Goal: Use online tool/utility: Utilize a website feature to perform a specific function

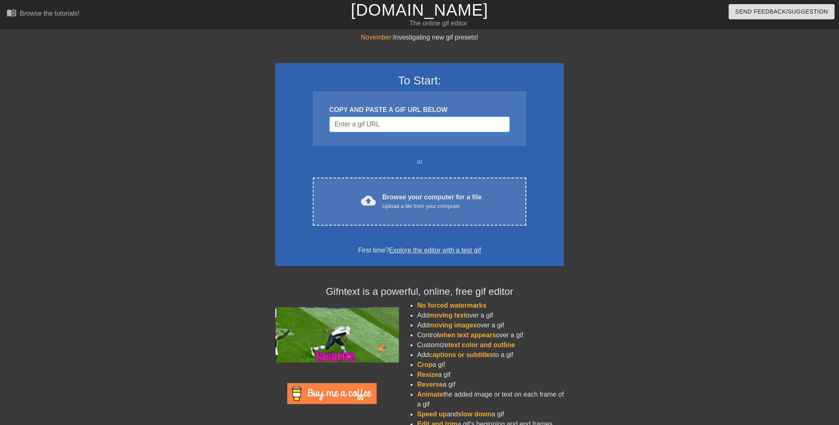
click at [374, 122] on input "Username" at bounding box center [419, 125] width 181 height 16
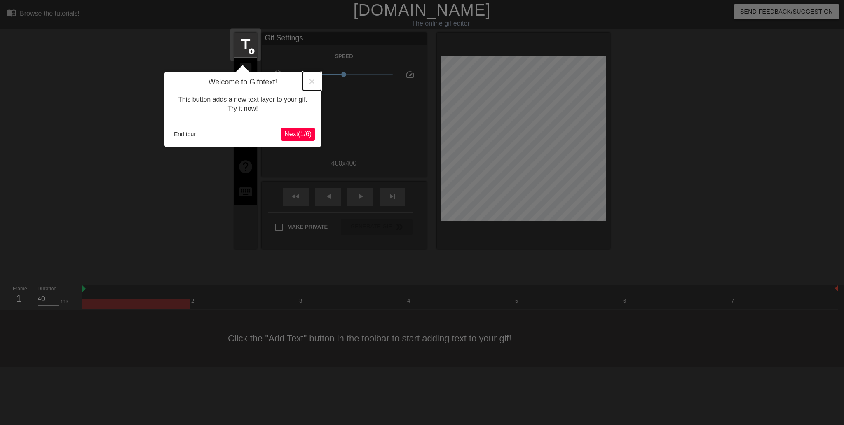
click at [312, 83] on icon "Close" at bounding box center [312, 82] width 6 height 6
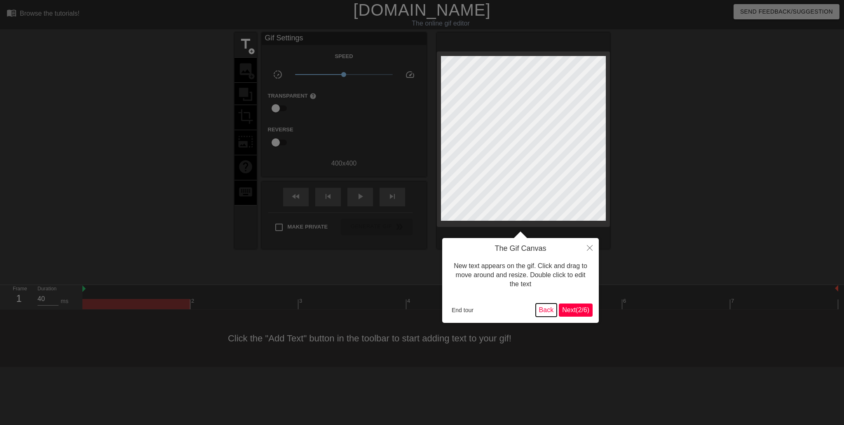
drag, startPoint x: 549, startPoint y: 312, endPoint x: 469, endPoint y: 310, distance: 80.4
click at [469, 310] on div "End tour Back Next ( 2 / 6 )" at bounding box center [521, 310] width 144 height 13
click at [469, 310] on button "End tour" at bounding box center [463, 310] width 28 height 12
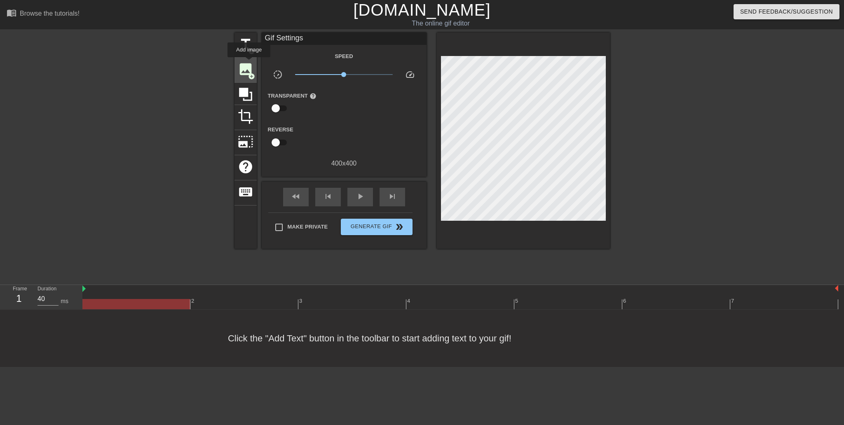
click at [251, 64] on span "image" at bounding box center [246, 69] width 16 height 16
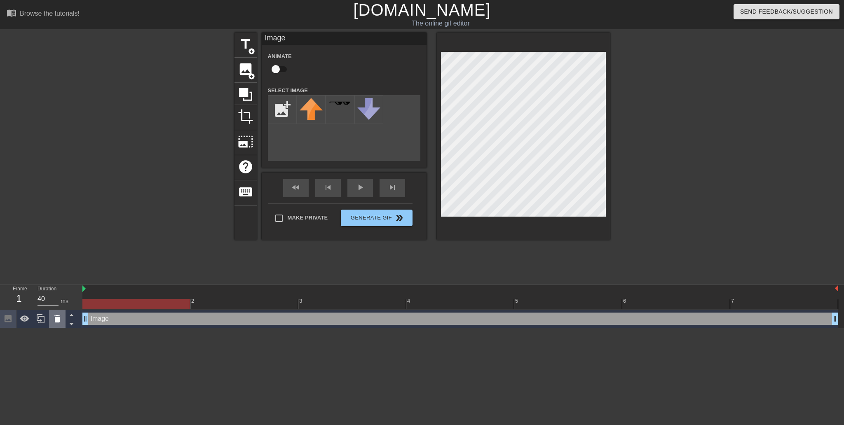
click at [51, 324] on div at bounding box center [57, 319] width 16 height 18
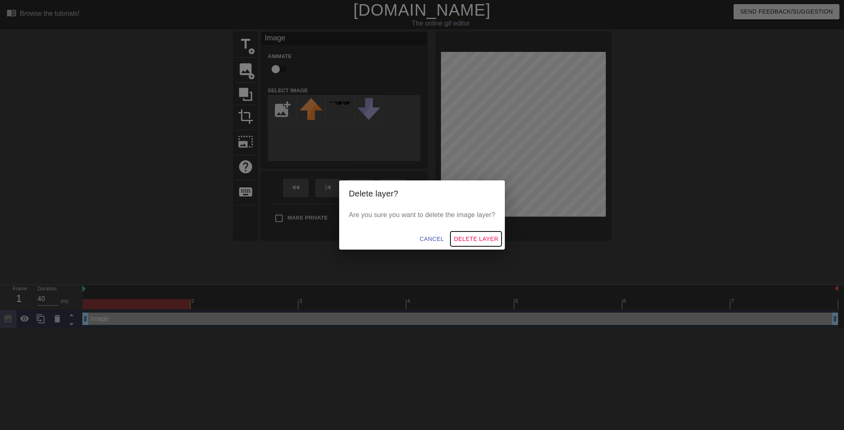
click at [464, 237] on span "Delete Layer" at bounding box center [476, 239] width 45 height 10
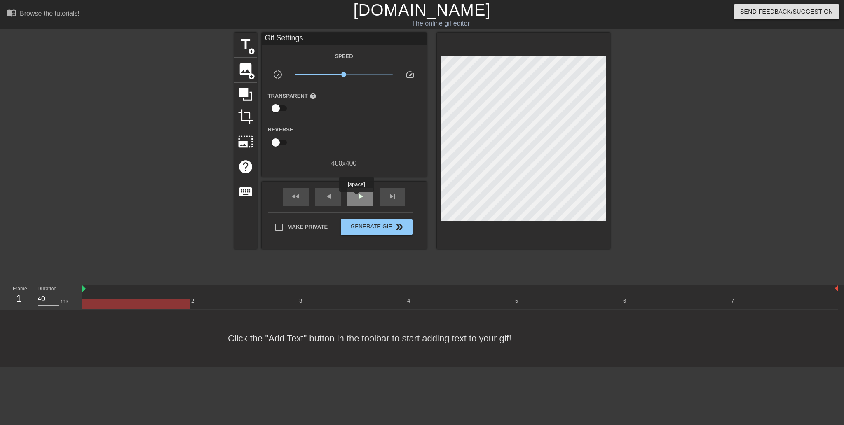
click at [356, 198] on span "play_arrow" at bounding box center [360, 197] width 10 height 10
click at [356, 198] on span "pause" at bounding box center [360, 197] width 10 height 10
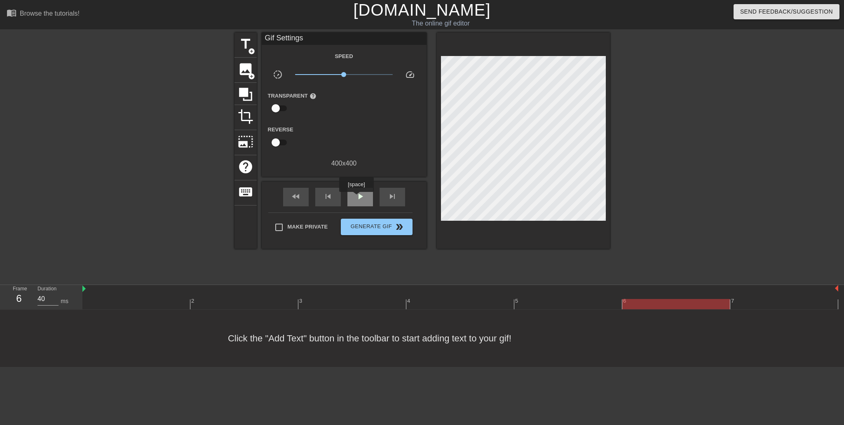
click at [356, 198] on span "play_arrow" at bounding box center [360, 197] width 10 height 10
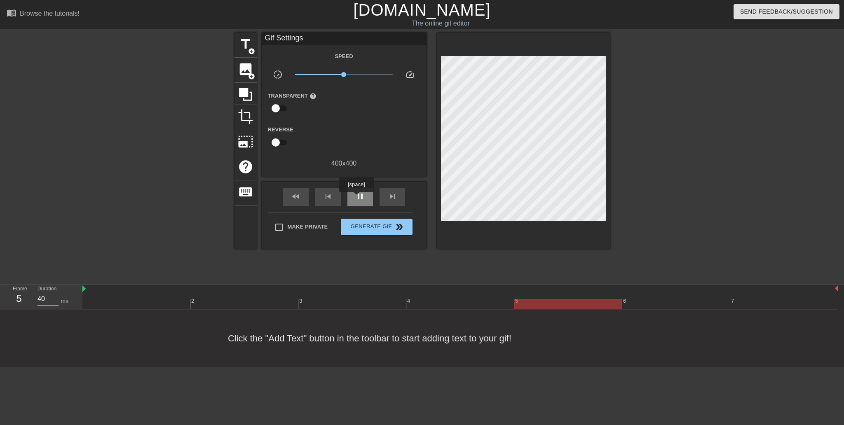
click at [356, 198] on span "pause" at bounding box center [360, 197] width 10 height 10
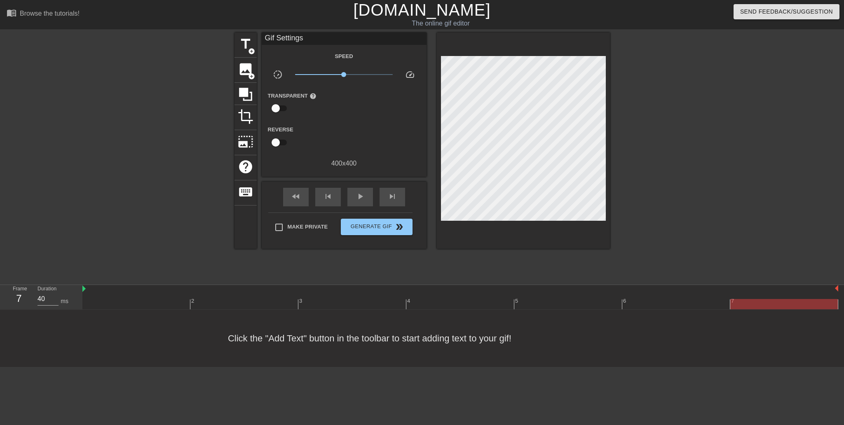
click at [150, 304] on div at bounding box center [460, 304] width 756 height 10
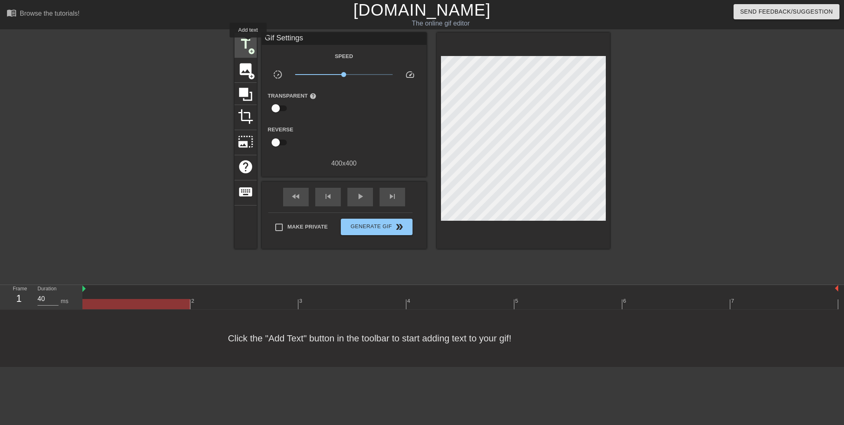
click at [248, 43] on span "title" at bounding box center [246, 44] width 16 height 16
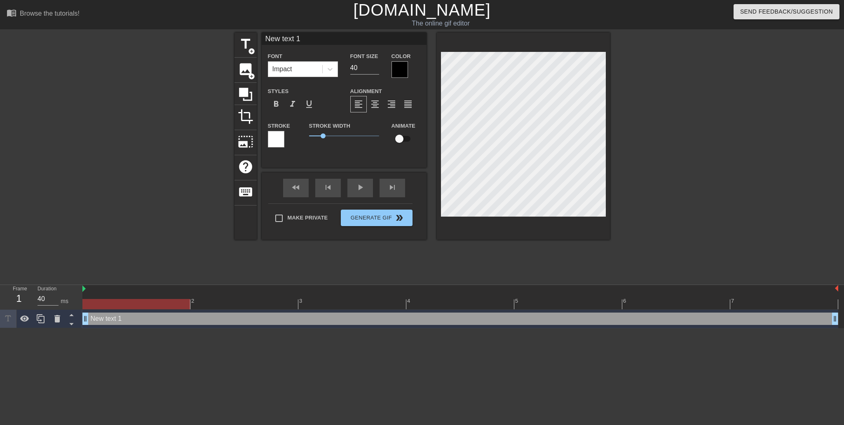
scroll to position [1, 2]
type input "W"
type textarea "W"
type input "WE"
type textarea "WE"
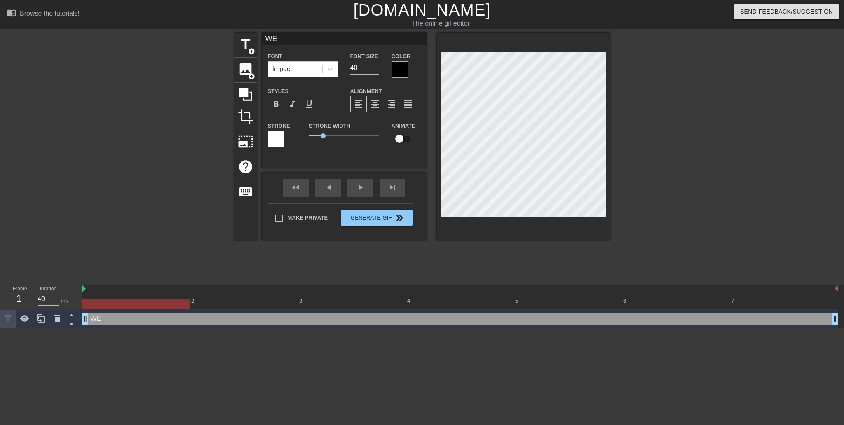
type input "WEN"
type textarea "WEN"
type input "WEND"
type textarea "WEND"
type input "WENDO"
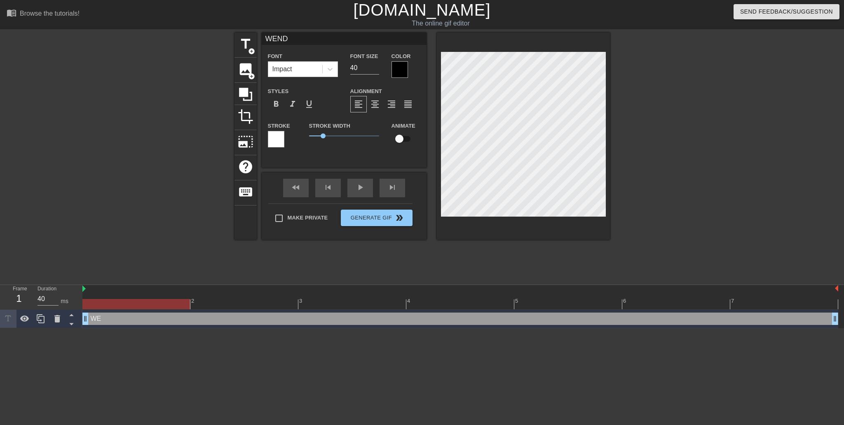
type textarea "WENDO"
type input "WENDOM"
type textarea "WENDOM"
drag, startPoint x: 359, startPoint y: 72, endPoint x: 324, endPoint y: 67, distance: 35.4
click at [324, 67] on div "Font Impact Font Size 40 Color" at bounding box center [344, 64] width 165 height 27
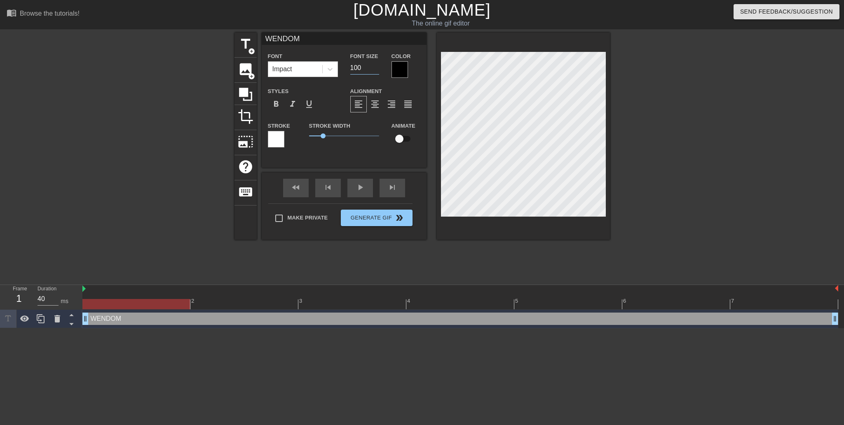
type input "100"
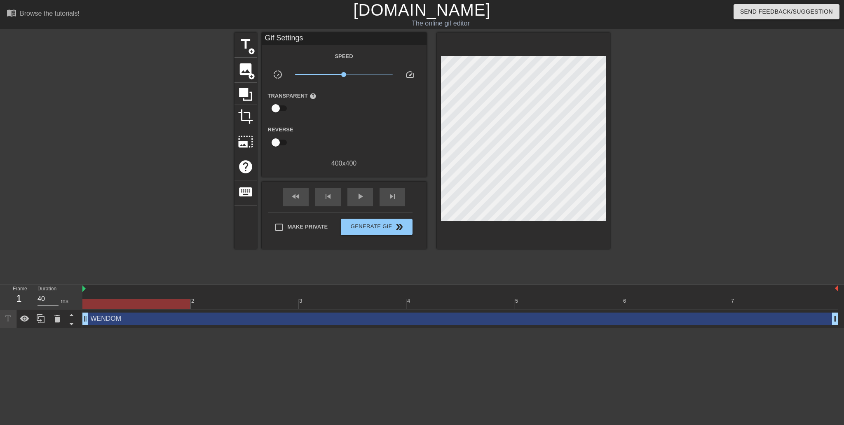
click at [688, 163] on div at bounding box center [682, 156] width 124 height 247
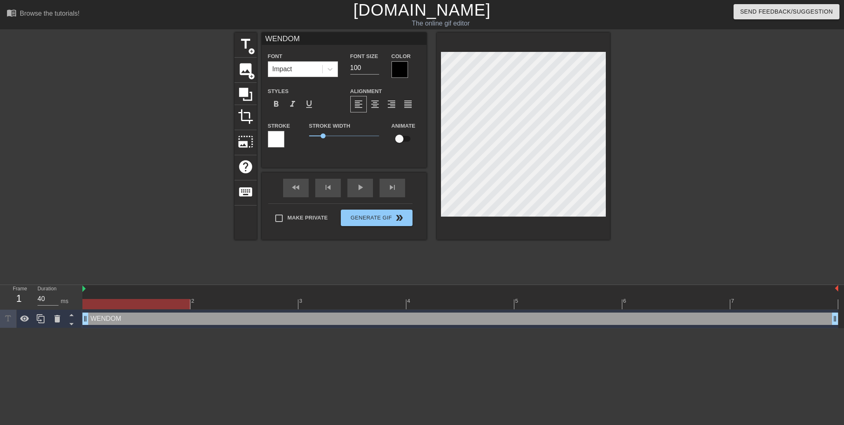
click at [654, 144] on div at bounding box center [682, 156] width 124 height 247
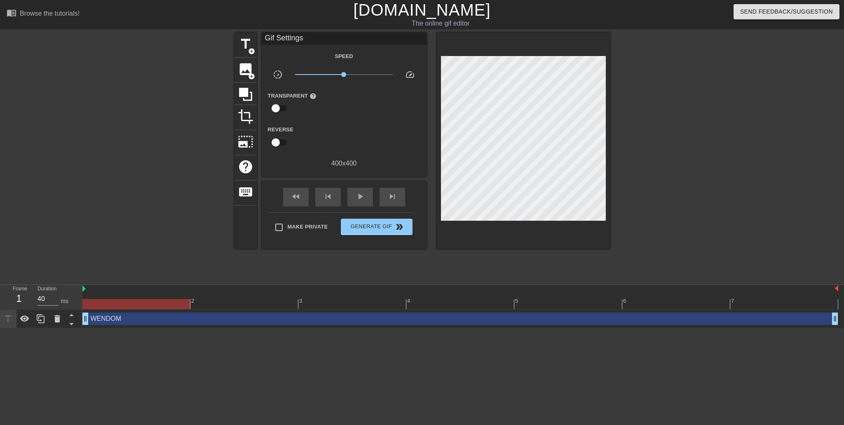
click at [655, 153] on div at bounding box center [682, 156] width 124 height 247
click at [43, 321] on icon at bounding box center [41, 319] width 10 height 10
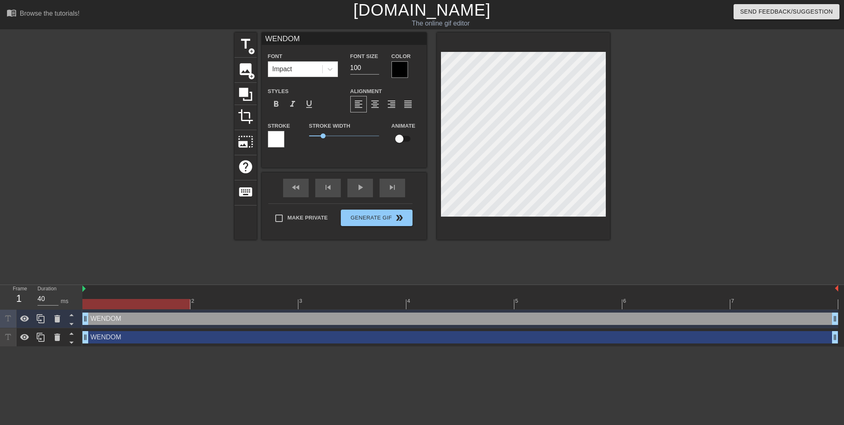
click at [229, 303] on div at bounding box center [460, 304] width 756 height 10
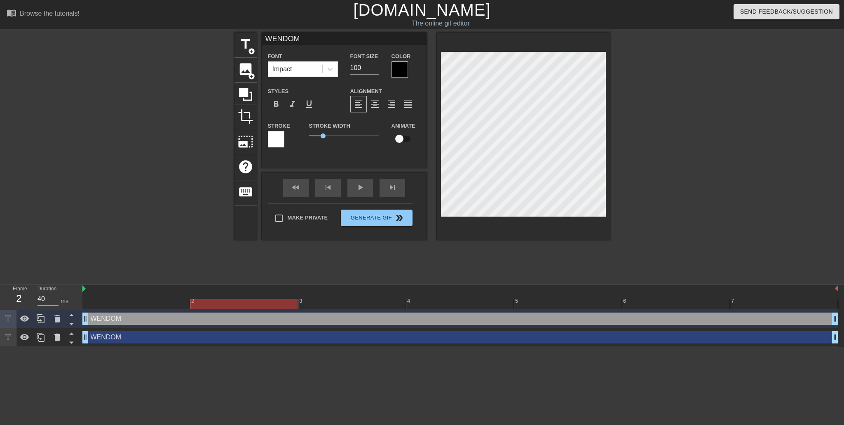
click at [170, 299] on div at bounding box center [460, 304] width 756 height 10
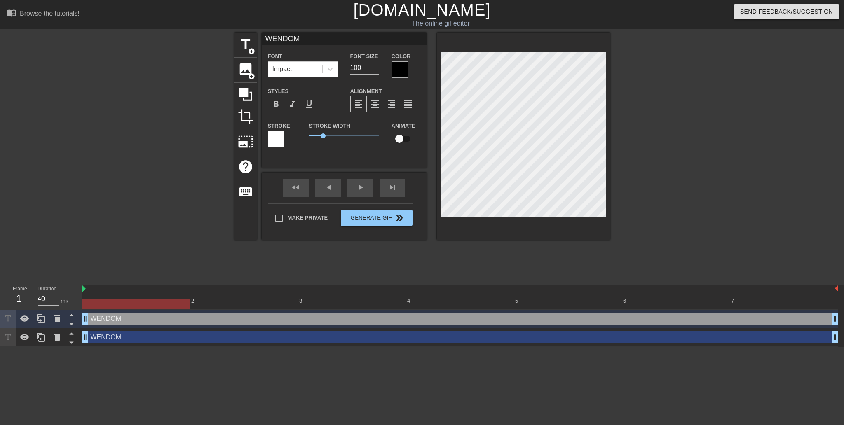
click at [220, 301] on div at bounding box center [460, 304] width 756 height 10
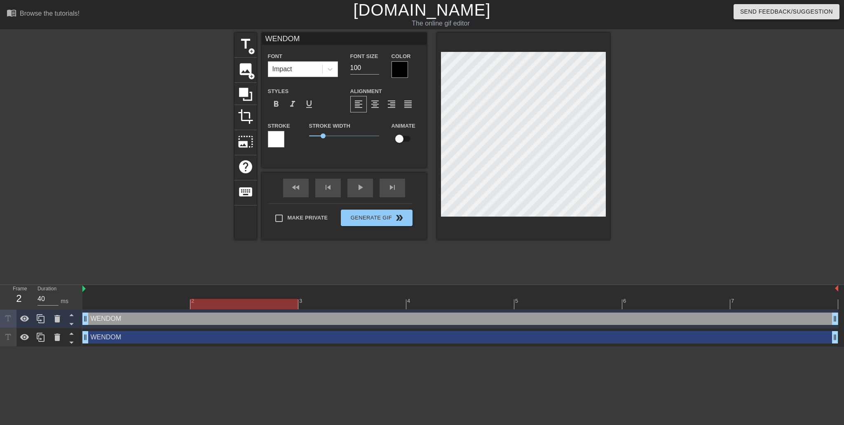
click at [317, 303] on div at bounding box center [460, 304] width 756 height 10
click at [245, 303] on div at bounding box center [460, 304] width 756 height 10
click at [155, 303] on div at bounding box center [460, 304] width 756 height 10
click at [251, 299] on div at bounding box center [460, 304] width 756 height 10
click at [39, 338] on icon at bounding box center [41, 338] width 10 height 10
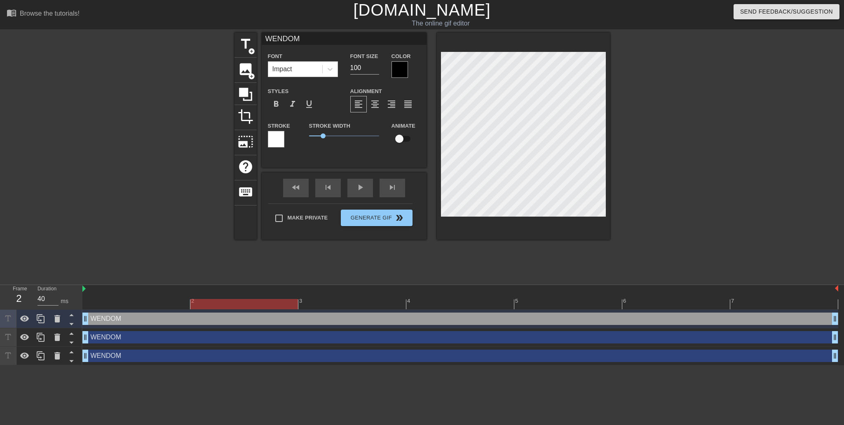
click at [329, 303] on div at bounding box center [460, 304] width 756 height 10
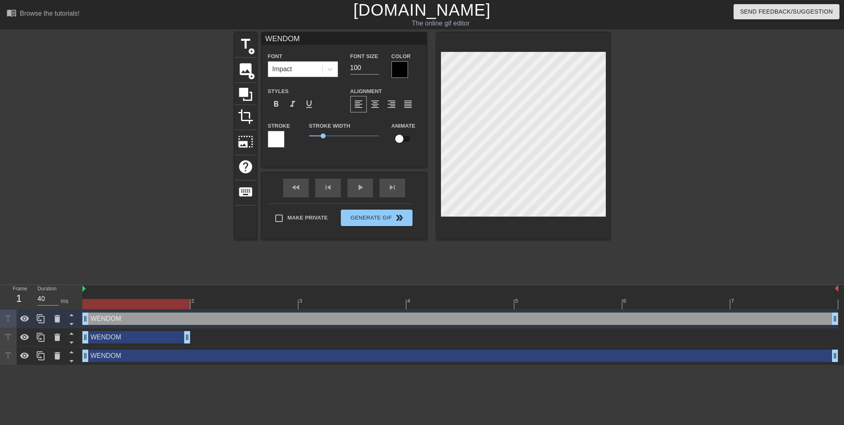
drag, startPoint x: 835, startPoint y: 339, endPoint x: 159, endPoint y: 341, distance: 676.1
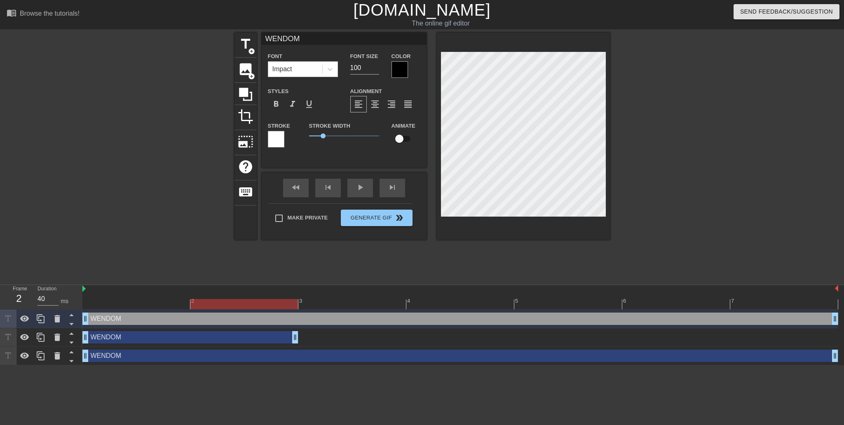
drag, startPoint x: 186, startPoint y: 340, endPoint x: 255, endPoint y: 334, distance: 69.1
drag, startPoint x: 87, startPoint y: 340, endPoint x: 178, endPoint y: 325, distance: 92.3
click at [178, 325] on div "WENDOM drag_handle drag_handle WENDOM drag_handle drag_handle WENDOM drag_handl…" at bounding box center [463, 338] width 762 height 56
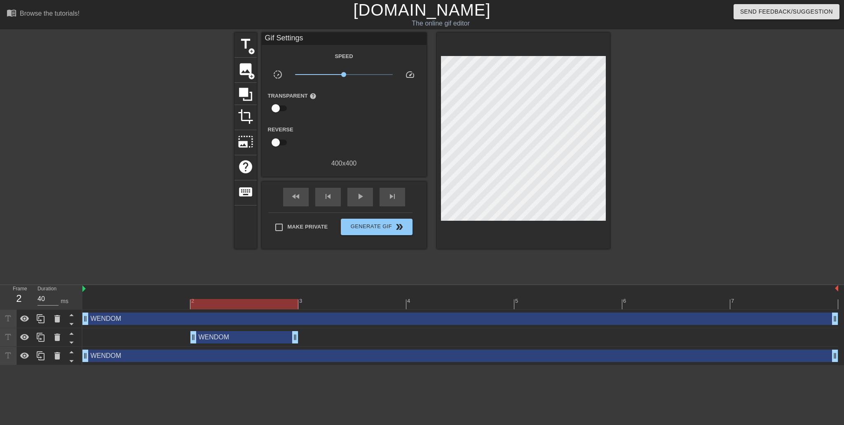
drag, startPoint x: 839, startPoint y: 320, endPoint x: 831, endPoint y: 322, distance: 8.0
click at [831, 322] on div "WENDOM drag_handle drag_handle WENDOM drag_handle drag_handle WENDOM drag_handl…" at bounding box center [463, 338] width 762 height 56
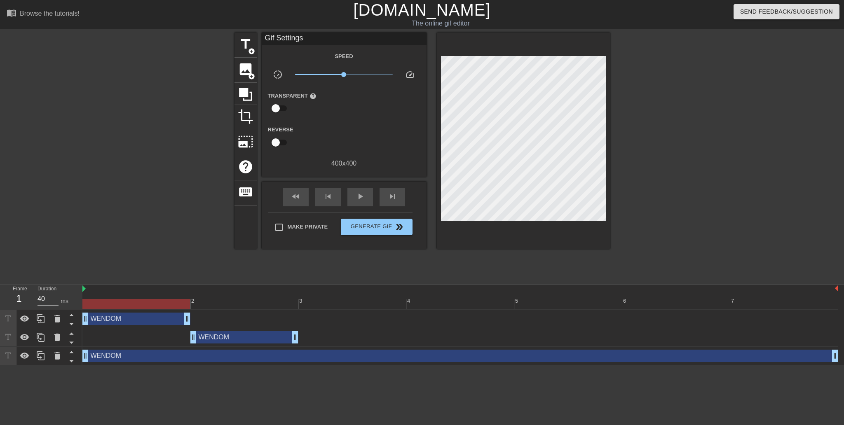
drag, startPoint x: 832, startPoint y: 322, endPoint x: 211, endPoint y: 326, distance: 621.3
click at [211, 326] on div "WENDOM drag_handle drag_handle" at bounding box center [460, 319] width 756 height 19
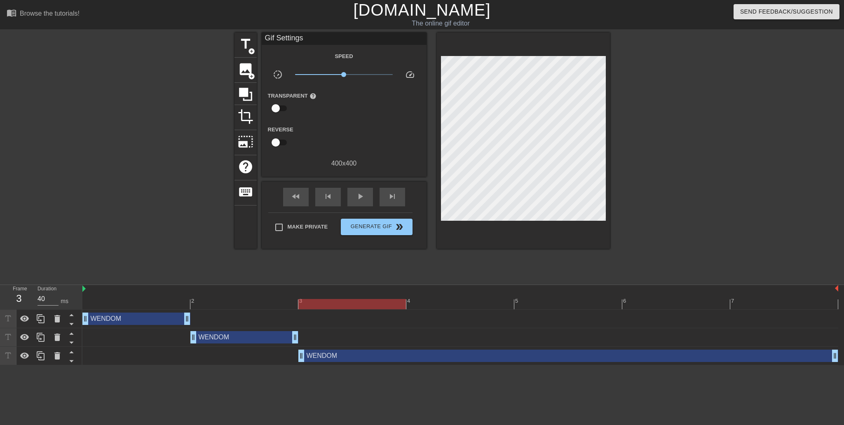
drag, startPoint x: 83, startPoint y: 359, endPoint x: 292, endPoint y: 355, distance: 209.5
click at [292, 355] on div "WENDOM drag_handle drag_handle" at bounding box center [460, 356] width 756 height 12
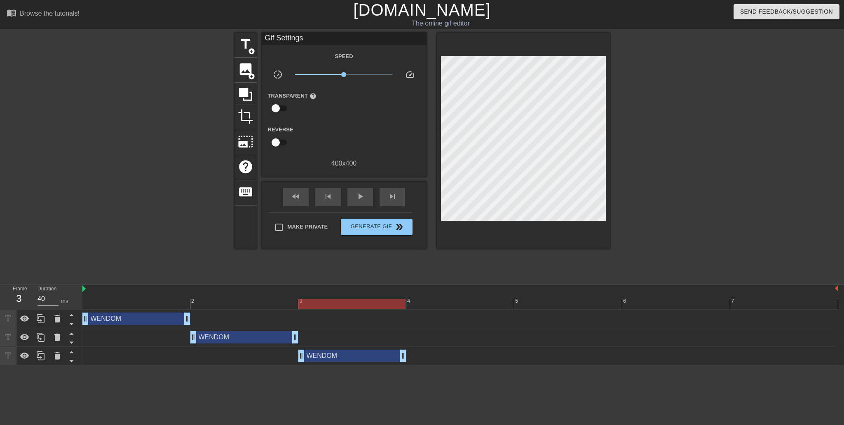
drag, startPoint x: 801, startPoint y: 362, endPoint x: 417, endPoint y: 358, distance: 384.2
click at [417, 358] on div "WENDOM drag_handle drag_handle" at bounding box center [460, 356] width 756 height 12
click at [160, 299] on div at bounding box center [460, 304] width 756 height 10
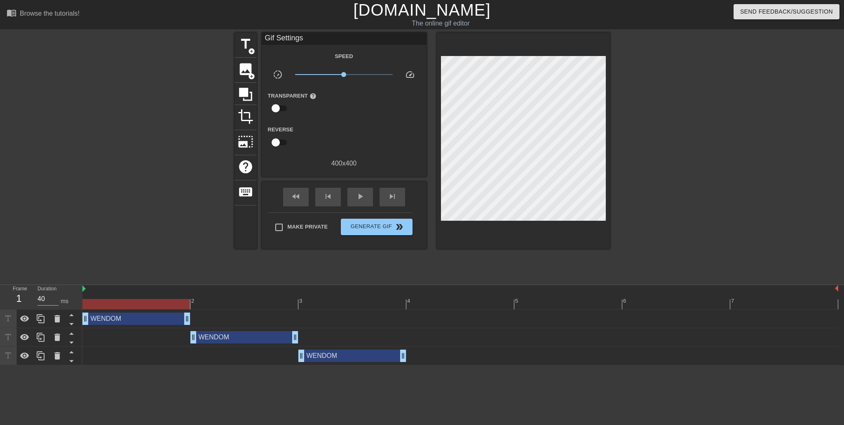
click at [223, 305] on div at bounding box center [460, 304] width 756 height 10
drag, startPoint x: 160, startPoint y: 304, endPoint x: 189, endPoint y: 309, distance: 29.3
click at [162, 304] on div at bounding box center [460, 304] width 756 height 10
click at [230, 310] on div "WENDOM drag_handle drag_handle" at bounding box center [460, 319] width 756 height 19
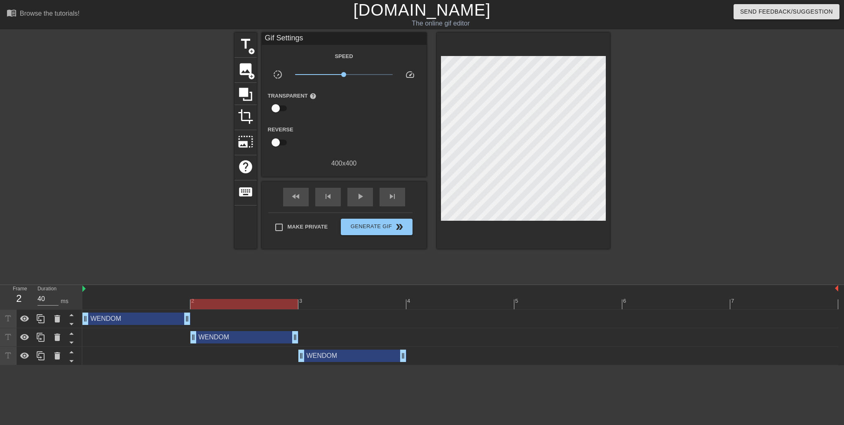
click at [220, 305] on div at bounding box center [460, 304] width 756 height 10
click at [679, 209] on div at bounding box center [682, 156] width 124 height 247
click at [157, 318] on div "WENDOM drag_handle drag_handle" at bounding box center [136, 319] width 108 height 12
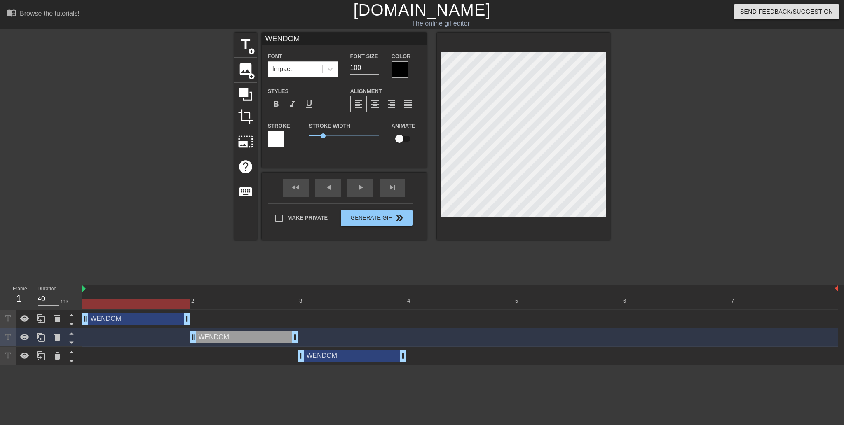
click at [170, 304] on div at bounding box center [460, 304] width 756 height 10
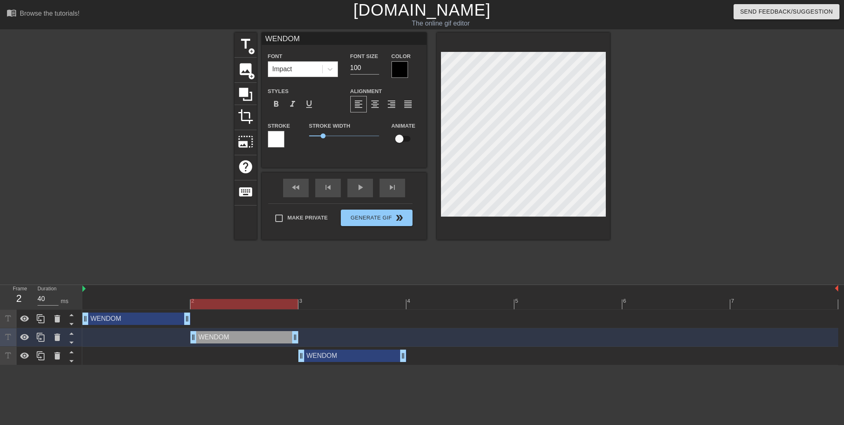
click at [222, 302] on div at bounding box center [460, 304] width 756 height 10
click at [159, 300] on div at bounding box center [460, 304] width 756 height 10
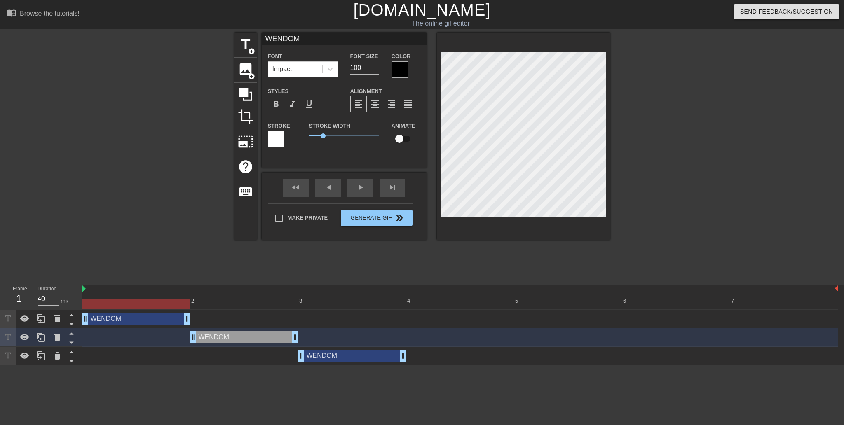
click at [225, 300] on div at bounding box center [460, 304] width 756 height 10
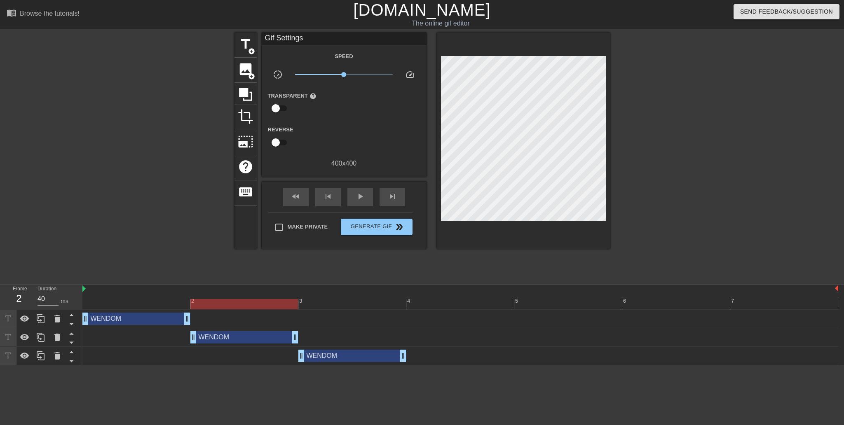
click at [233, 325] on div "WENDOM drag_handle drag_handle" at bounding box center [460, 319] width 756 height 19
click at [204, 321] on div "WENDOM drag_handle drag_handle" at bounding box center [460, 319] width 756 height 12
click at [206, 315] on div "WENDOM drag_handle drag_handle" at bounding box center [460, 319] width 756 height 12
click at [56, 319] on icon at bounding box center [57, 318] width 6 height 7
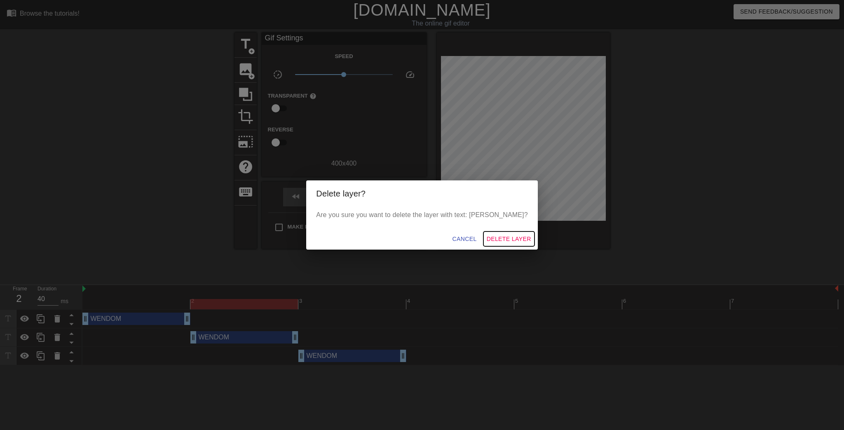
click at [487, 242] on span "Delete Layer" at bounding box center [509, 239] width 45 height 10
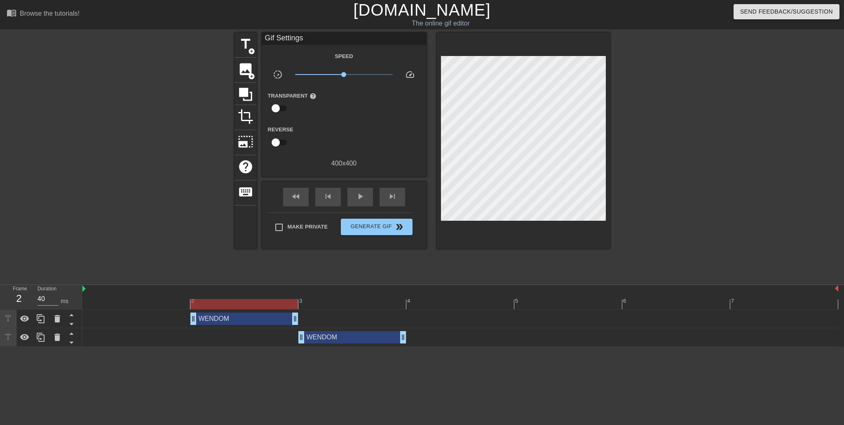
click at [164, 320] on div "WENDOM drag_handle drag_handle" at bounding box center [460, 319] width 756 height 12
click at [41, 325] on div at bounding box center [41, 319] width 16 height 18
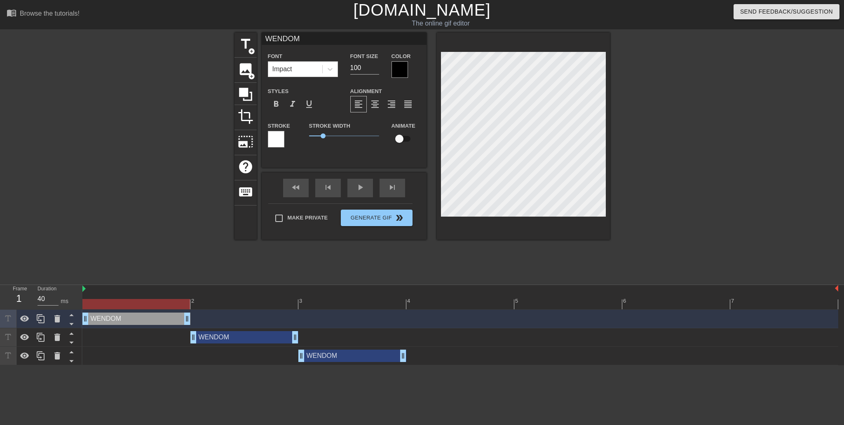
drag, startPoint x: 199, startPoint y: 321, endPoint x: 131, endPoint y: 325, distance: 67.7
click at [131, 325] on div "WENDOM drag_handle drag_handle" at bounding box center [460, 319] width 756 height 19
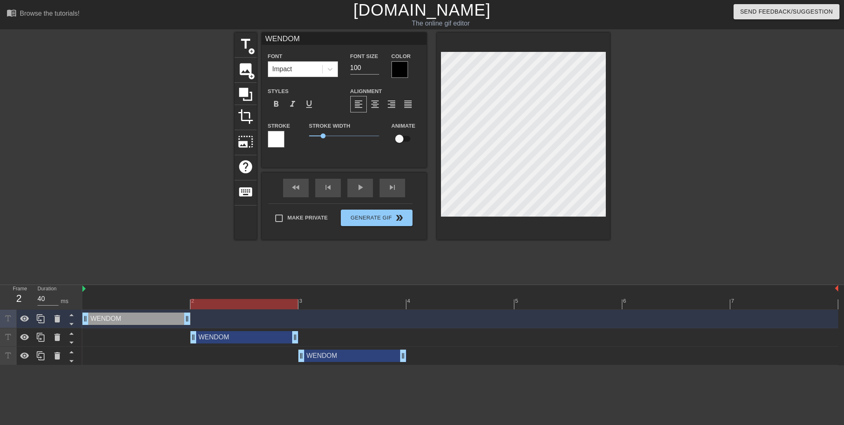
click at [225, 303] on div at bounding box center [460, 304] width 756 height 10
drag, startPoint x: 161, startPoint y: 306, endPoint x: 177, endPoint y: 304, distance: 16.2
click at [161, 306] on div at bounding box center [460, 304] width 756 height 10
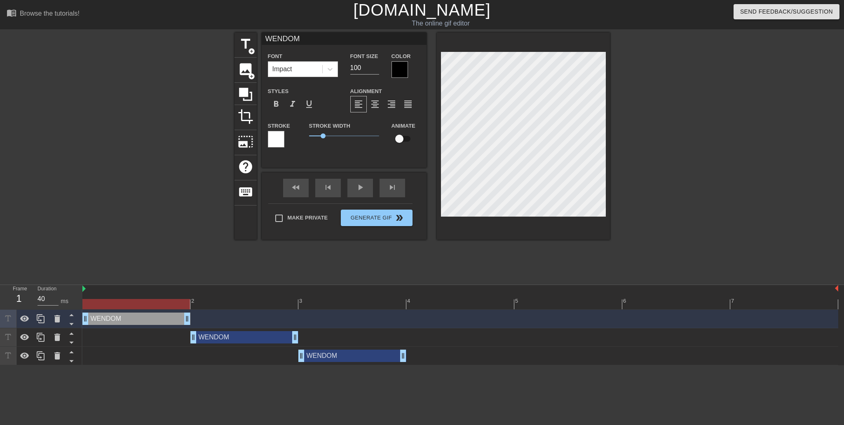
click at [232, 303] on div at bounding box center [460, 304] width 756 height 10
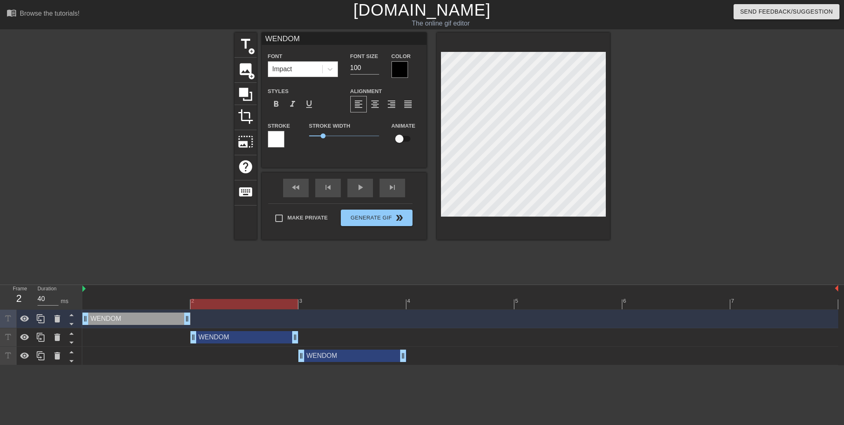
click at [338, 301] on div at bounding box center [460, 304] width 756 height 10
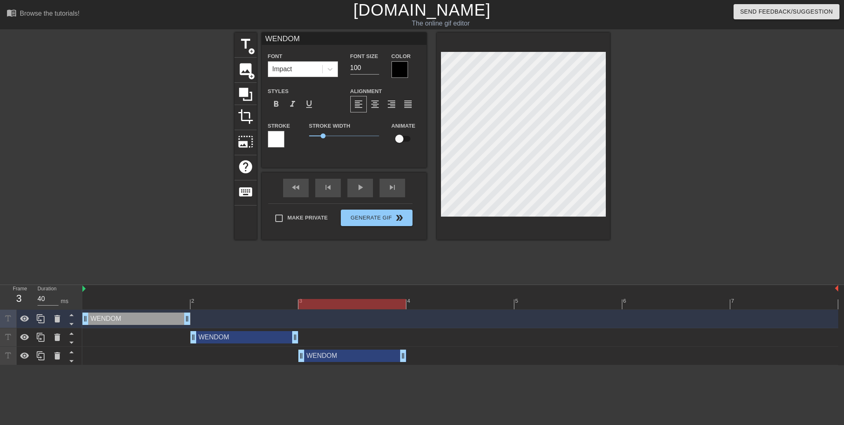
click at [277, 302] on div at bounding box center [460, 304] width 756 height 10
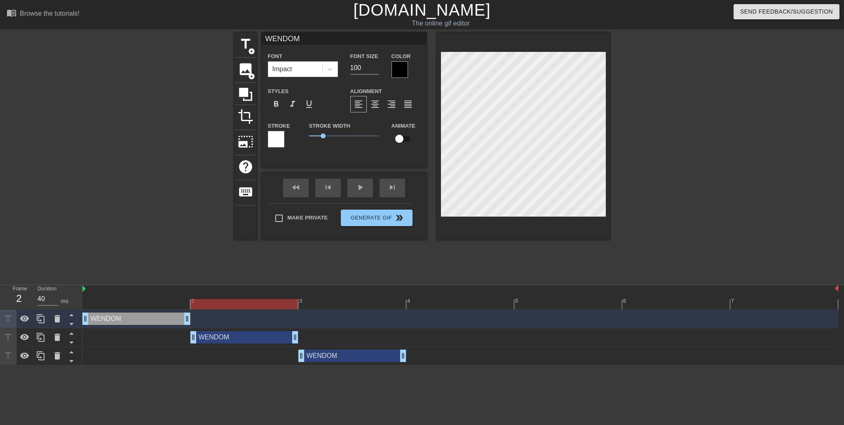
click at [355, 353] on div "WENDOM drag_handle drag_handle" at bounding box center [352, 356] width 108 height 12
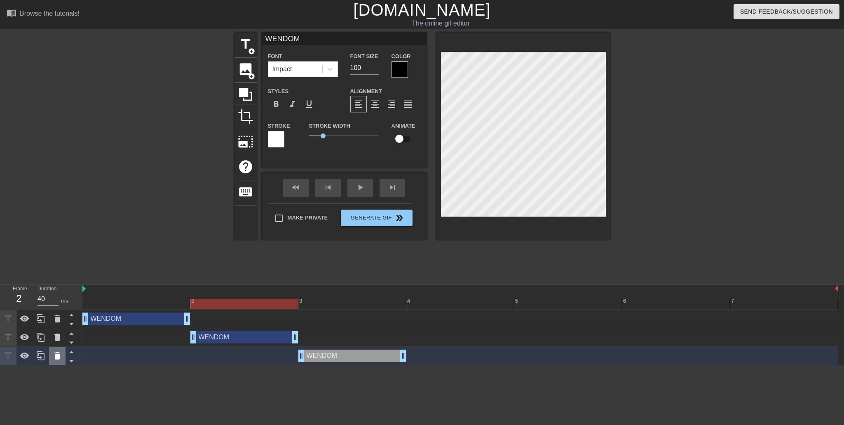
click at [54, 352] on icon at bounding box center [57, 356] width 10 height 10
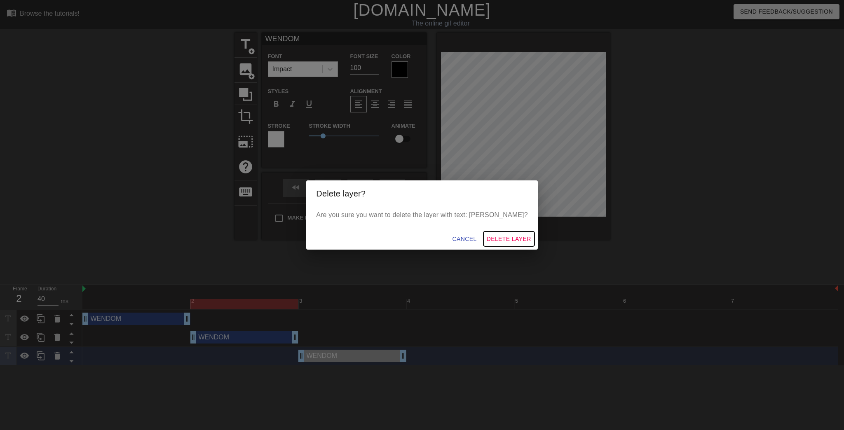
click at [493, 240] on span "Delete Layer" at bounding box center [509, 239] width 45 height 10
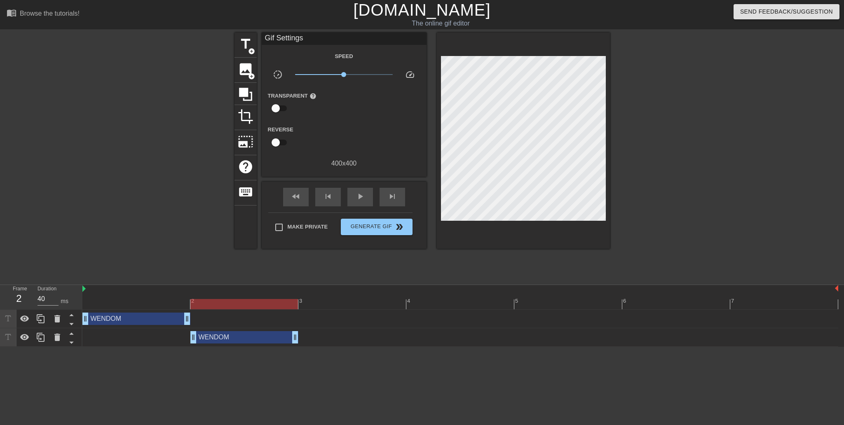
click at [250, 339] on div "WENDOM drag_handle drag_handle" at bounding box center [244, 337] width 108 height 12
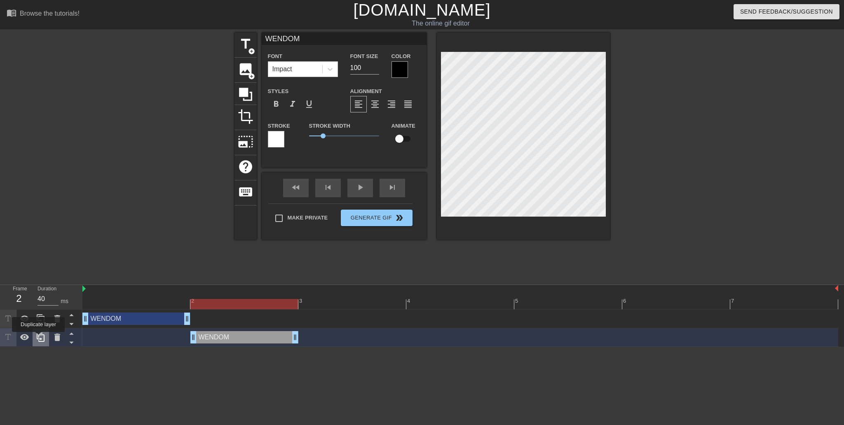
click at [38, 338] on icon at bounding box center [41, 337] width 8 height 9
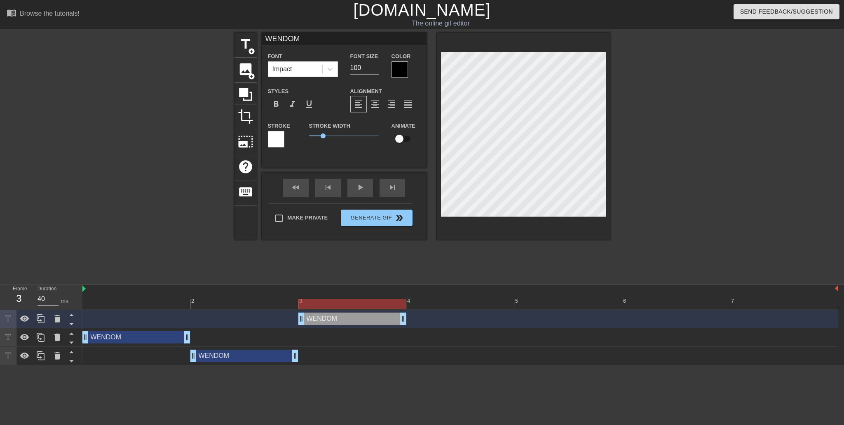
drag, startPoint x: 237, startPoint y: 323, endPoint x: 337, endPoint y: 326, distance: 100.6
click at [337, 326] on div "WENDOM drag_handle drag_handle" at bounding box center [460, 319] width 756 height 19
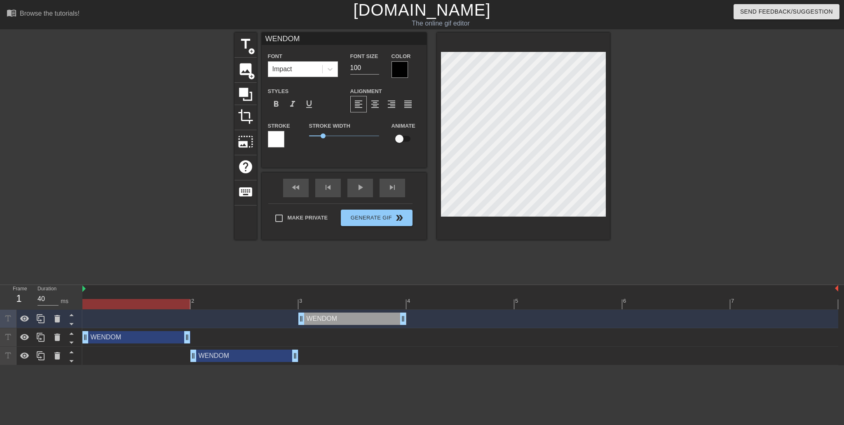
drag, startPoint x: 158, startPoint y: 338, endPoint x: 223, endPoint y: 336, distance: 65.2
click at [190, 335] on div "WENDOM drag_handle drag_handle" at bounding box center [136, 337] width 108 height 12
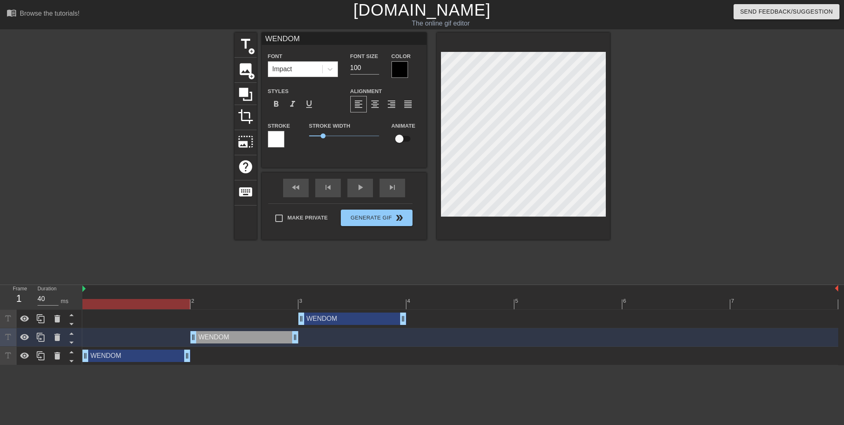
drag, startPoint x: 234, startPoint y: 353, endPoint x: 151, endPoint y: 361, distance: 83.2
click at [151, 361] on div "WENDOM drag_handle drag_handle" at bounding box center [136, 356] width 108 height 12
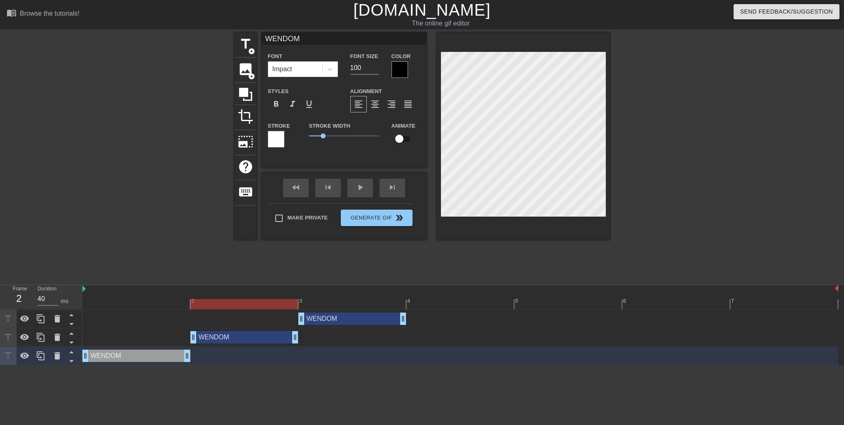
click at [210, 303] on div at bounding box center [460, 304] width 756 height 10
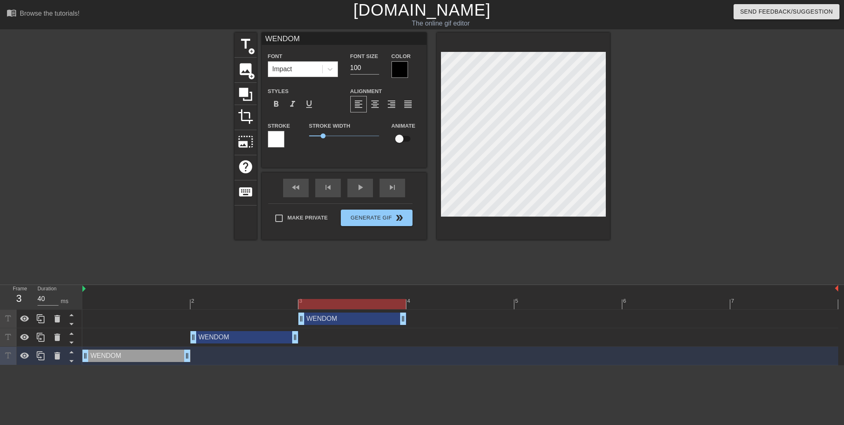
click at [337, 303] on div at bounding box center [460, 304] width 756 height 10
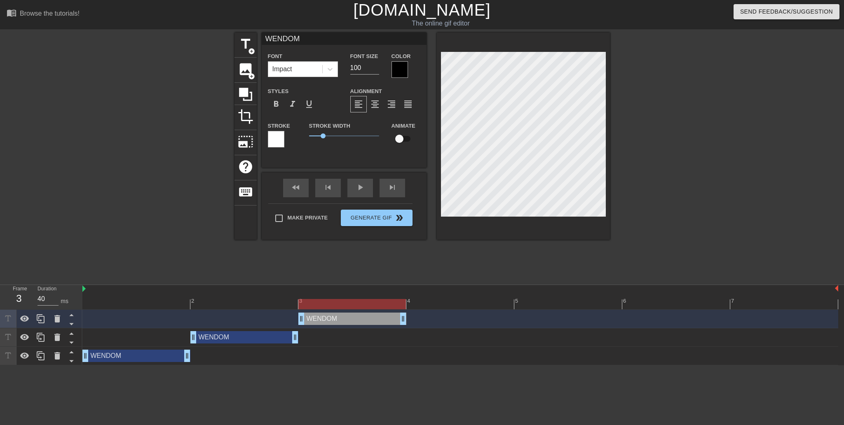
drag, startPoint x: 165, startPoint y: 299, endPoint x: 180, endPoint y: 301, distance: 14.5
click at [167, 299] on div at bounding box center [460, 304] width 756 height 10
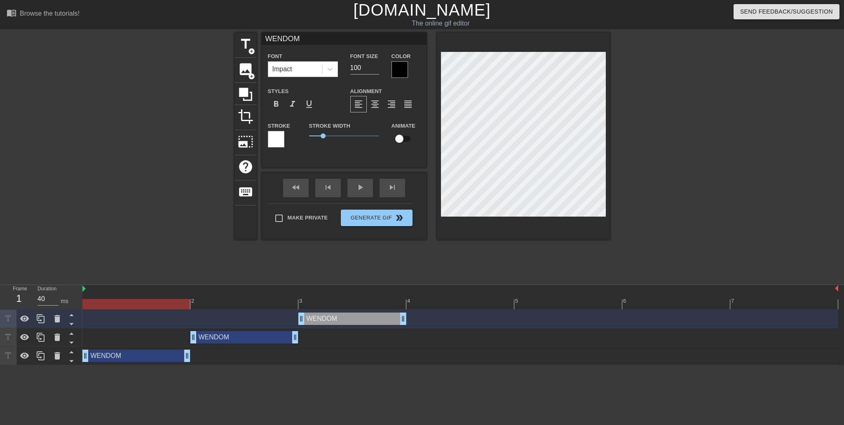
click at [247, 303] on div at bounding box center [460, 304] width 756 height 10
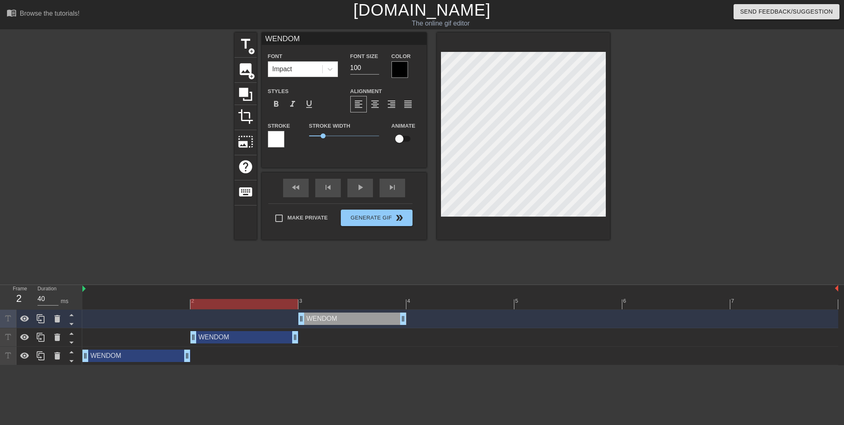
click at [324, 304] on div at bounding box center [460, 304] width 756 height 10
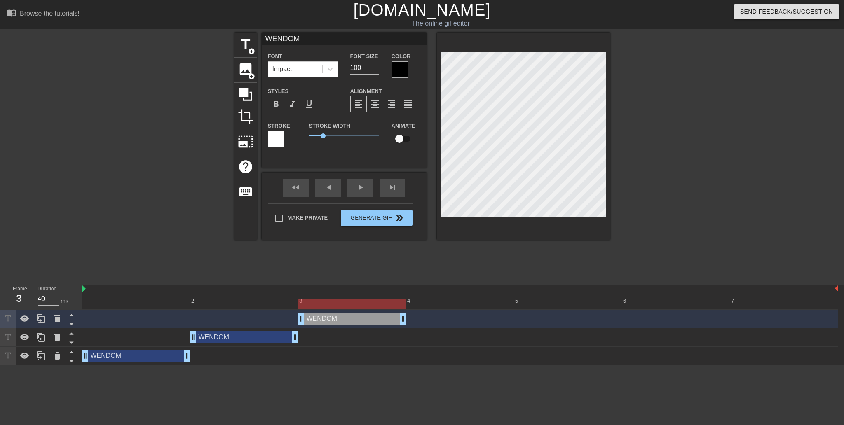
click at [241, 309] on div at bounding box center [460, 304] width 756 height 10
click at [341, 304] on div at bounding box center [460, 304] width 756 height 10
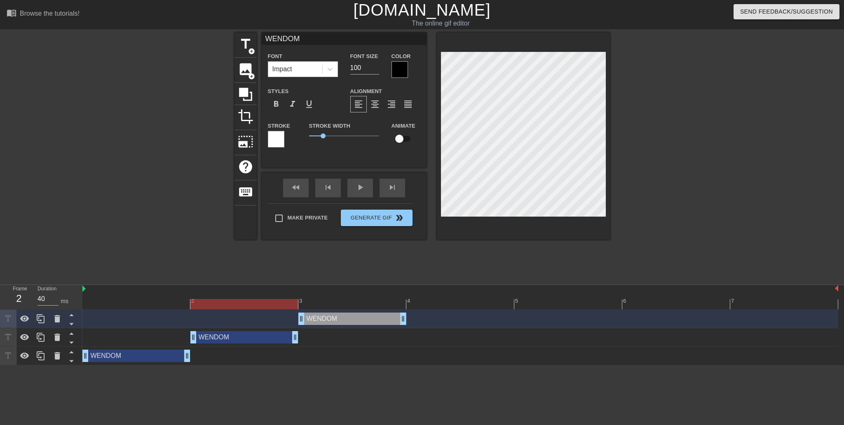
drag, startPoint x: 252, startPoint y: 309, endPoint x: 283, endPoint y: 309, distance: 30.9
click at [252, 309] on div at bounding box center [460, 304] width 756 height 10
click at [341, 308] on div at bounding box center [460, 304] width 756 height 10
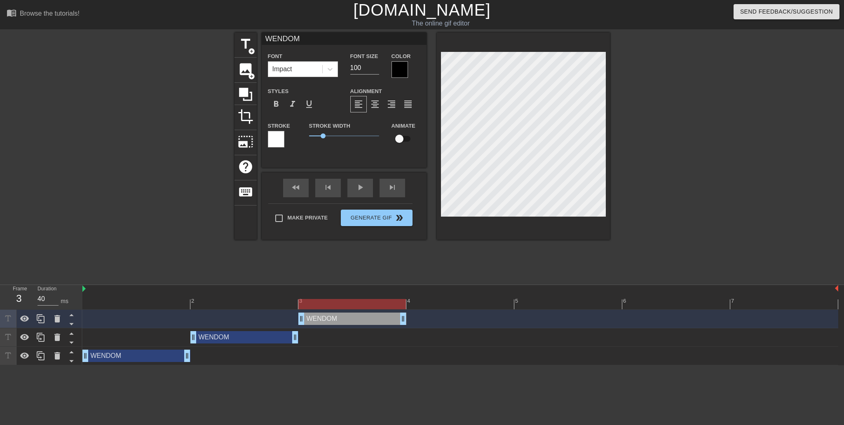
click at [702, 167] on div at bounding box center [682, 156] width 124 height 247
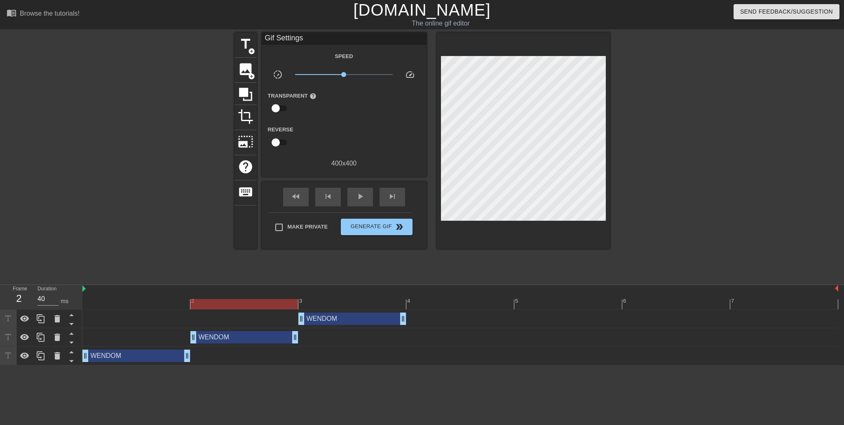
click at [249, 303] on div at bounding box center [460, 304] width 756 height 10
drag, startPoint x: 322, startPoint y: 299, endPoint x: 292, endPoint y: 303, distance: 30.0
click at [322, 299] on div at bounding box center [460, 304] width 756 height 10
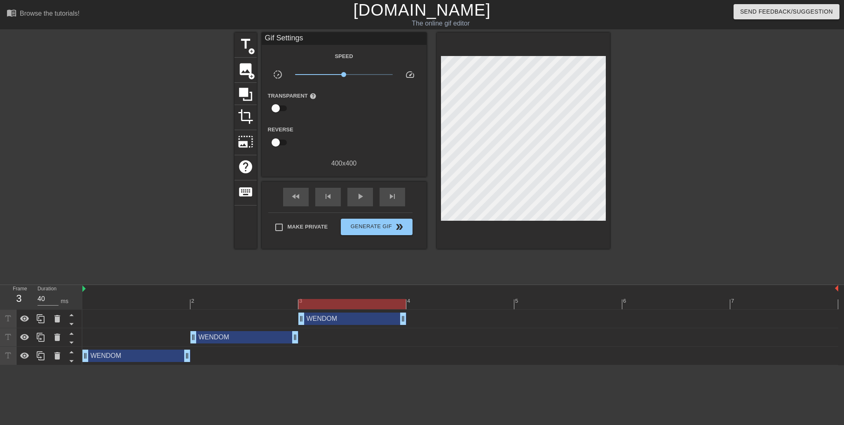
click at [273, 304] on div at bounding box center [460, 304] width 756 height 10
click at [320, 302] on div at bounding box center [460, 304] width 756 height 10
drag, startPoint x: 258, startPoint y: 303, endPoint x: 296, endPoint y: 304, distance: 37.5
click at [267, 304] on div at bounding box center [460, 304] width 756 height 10
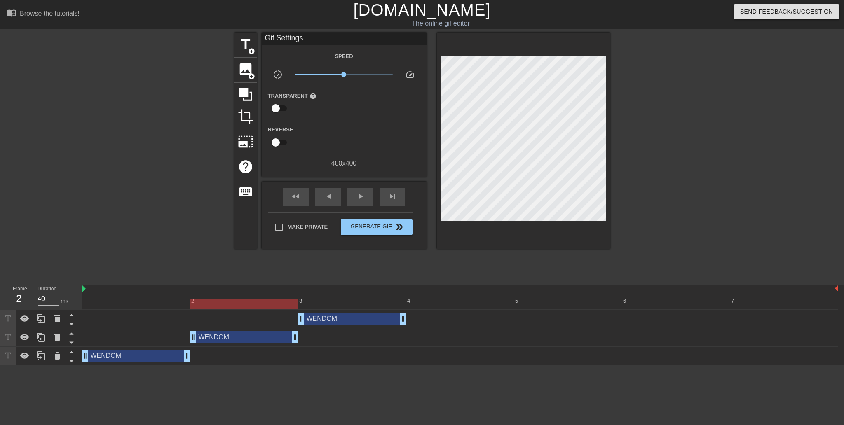
click at [344, 305] on div at bounding box center [460, 304] width 756 height 10
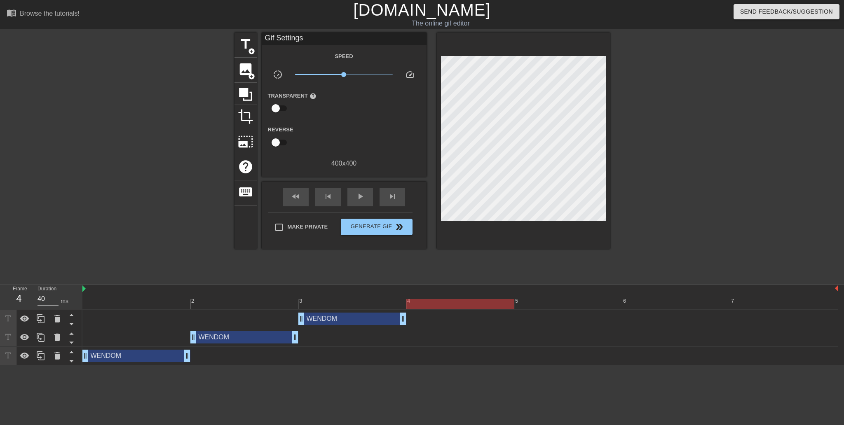
click at [430, 303] on div at bounding box center [460, 304] width 756 height 10
click at [45, 319] on icon at bounding box center [41, 319] width 10 height 10
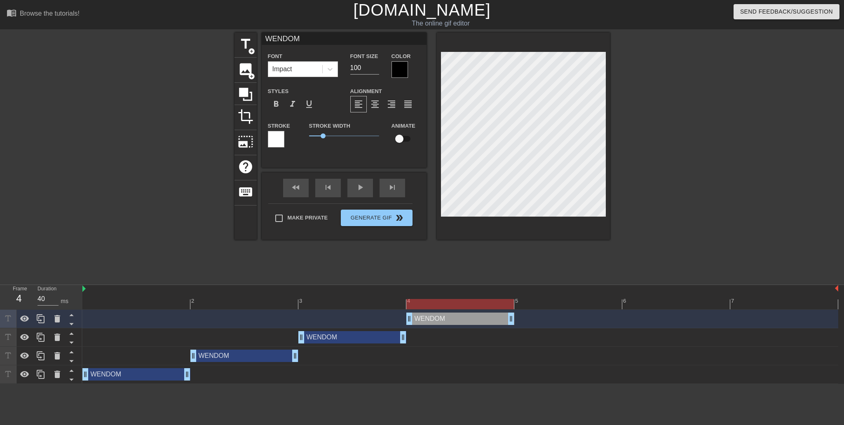
drag, startPoint x: 369, startPoint y: 317, endPoint x: 418, endPoint y: 318, distance: 49.1
click at [418, 318] on div "WENDOM drag_handle drag_handle" at bounding box center [460, 319] width 108 height 12
click at [385, 304] on div at bounding box center [460, 304] width 756 height 10
click at [444, 305] on div at bounding box center [460, 304] width 756 height 10
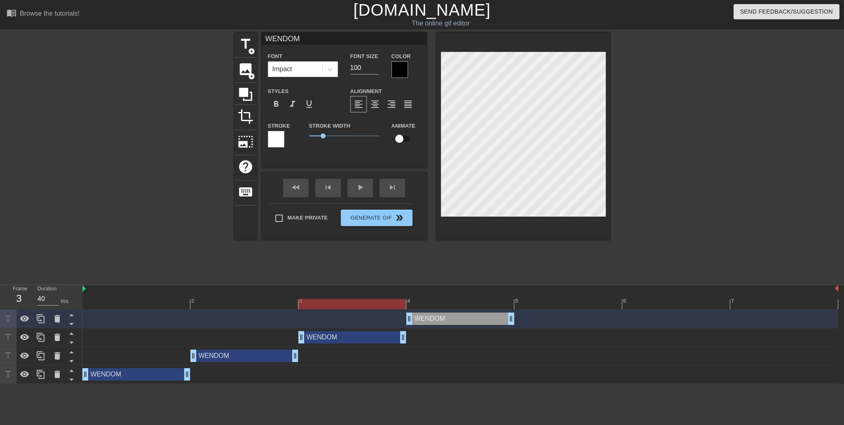
click at [361, 306] on div at bounding box center [460, 304] width 756 height 10
click at [454, 306] on div at bounding box center [460, 304] width 756 height 10
drag, startPoint x: 360, startPoint y: 305, endPoint x: 428, endPoint y: 305, distance: 67.2
click at [362, 305] on div at bounding box center [460, 304] width 756 height 10
click at [448, 306] on div at bounding box center [460, 304] width 756 height 10
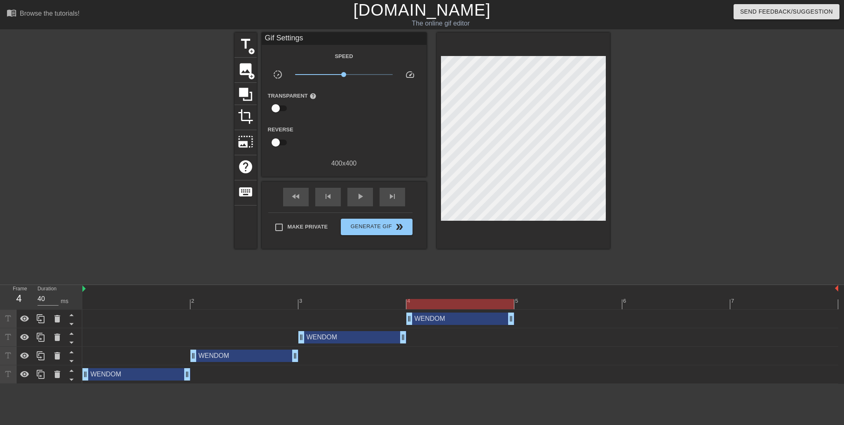
click at [627, 236] on div at bounding box center [682, 156] width 124 height 247
drag, startPoint x: 358, startPoint y: 303, endPoint x: 418, endPoint y: 300, distance: 59.8
click at [363, 303] on div at bounding box center [460, 304] width 756 height 10
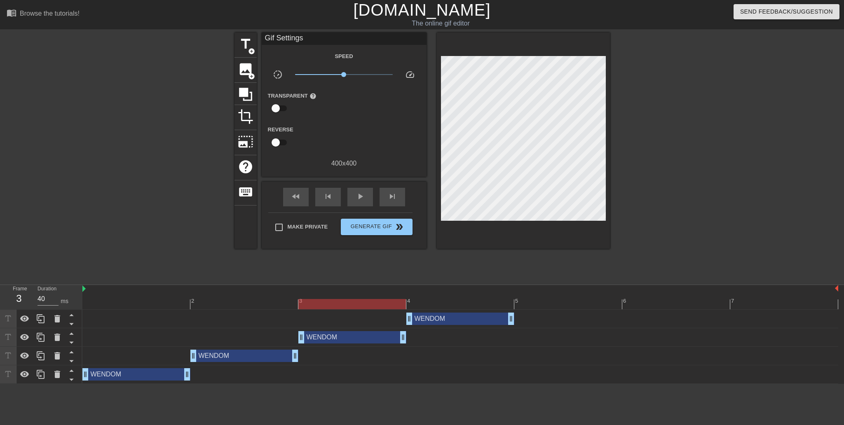
drag, startPoint x: 452, startPoint y: 303, endPoint x: 447, endPoint y: 303, distance: 4.5
click at [452, 303] on div at bounding box center [460, 304] width 756 height 10
drag, startPoint x: 381, startPoint y: 308, endPoint x: 468, endPoint y: 304, distance: 87.0
click at [392, 308] on div at bounding box center [460, 304] width 756 height 10
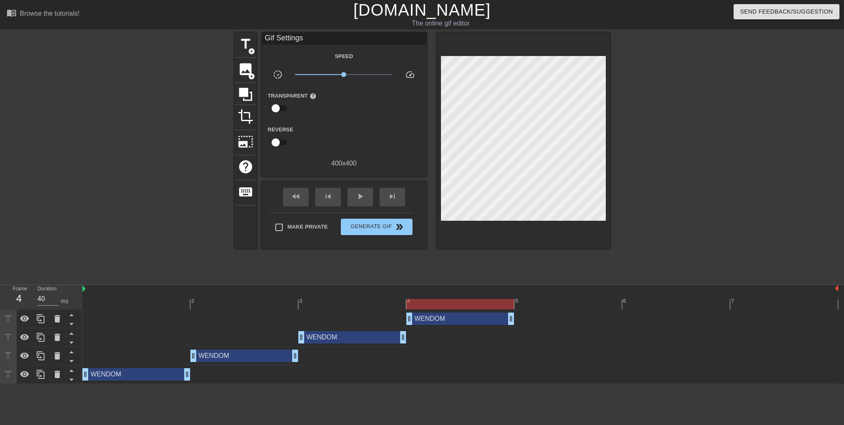
click at [468, 304] on div at bounding box center [460, 304] width 756 height 10
click at [45, 321] on icon at bounding box center [41, 319] width 10 height 10
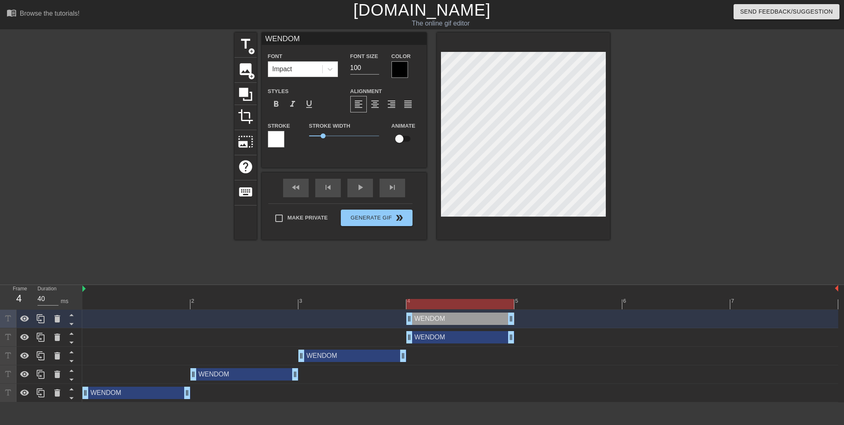
drag, startPoint x: 477, startPoint y: 313, endPoint x: 519, endPoint y: 316, distance: 42.1
click at [519, 316] on div "WENDOM drag_handle drag_handle" at bounding box center [460, 319] width 756 height 12
drag, startPoint x: 494, startPoint y: 319, endPoint x: 547, endPoint y: 315, distance: 53.3
click at [547, 315] on div "WENDOM drag_handle drag_handle" at bounding box center [460, 319] width 756 height 12
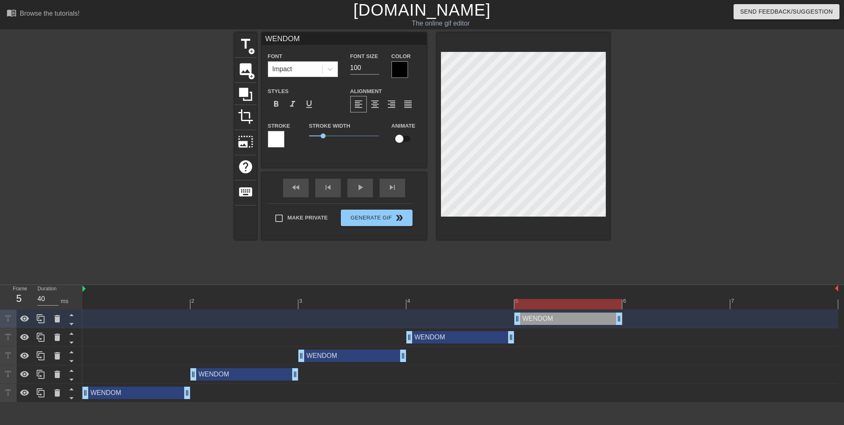
drag, startPoint x: 505, startPoint y: 323, endPoint x: 556, endPoint y: 318, distance: 51.4
click at [556, 318] on div "WENDOM drag_handle drag_handle" at bounding box center [568, 319] width 108 height 12
drag, startPoint x: 495, startPoint y: 302, endPoint x: 500, endPoint y: 303, distance: 5.4
click at [496, 302] on div at bounding box center [460, 304] width 756 height 10
click at [537, 303] on div at bounding box center [460, 304] width 756 height 10
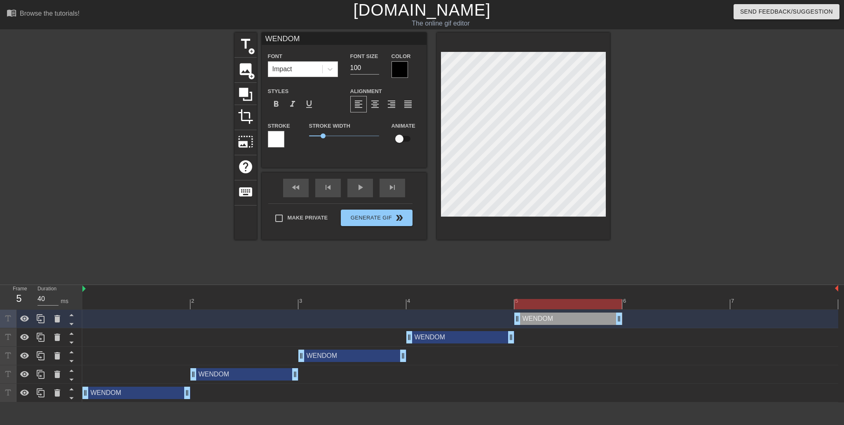
click at [545, 319] on div "WENDOM drag_handle drag_handle" at bounding box center [568, 319] width 108 height 12
click at [56, 342] on icon at bounding box center [57, 338] width 10 height 10
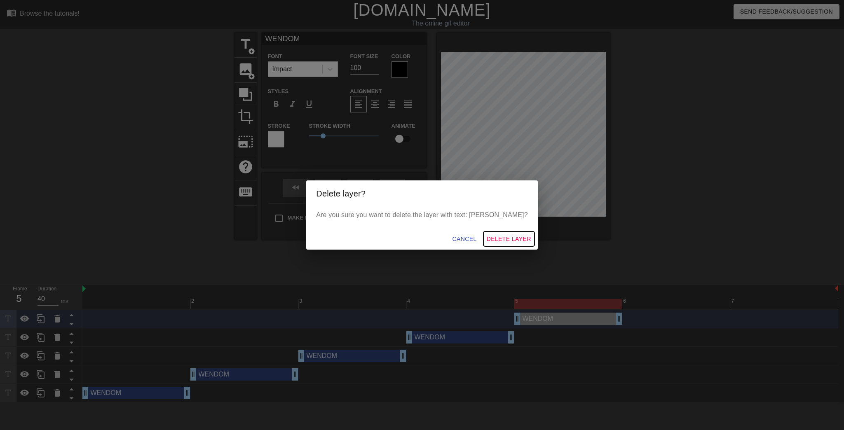
click at [499, 235] on span "Delete Layer" at bounding box center [509, 239] width 45 height 10
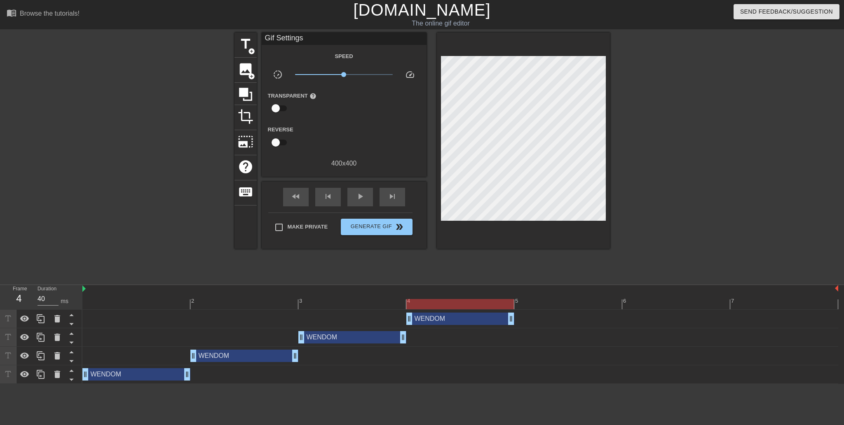
drag, startPoint x: 539, startPoint y: 318, endPoint x: 464, endPoint y: 324, distance: 74.8
click at [464, 324] on div "WENDOM drag_handle drag_handle" at bounding box center [460, 319] width 108 height 12
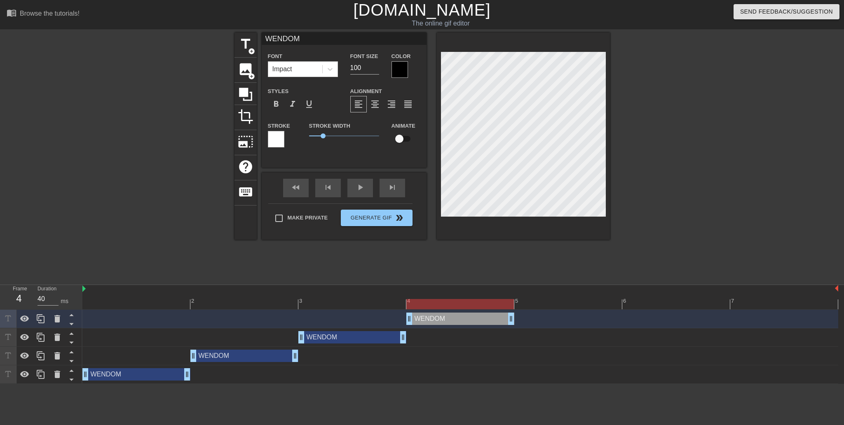
drag, startPoint x: 150, startPoint y: 306, endPoint x: 196, endPoint y: 302, distance: 46.8
click at [153, 306] on div at bounding box center [460, 304] width 756 height 10
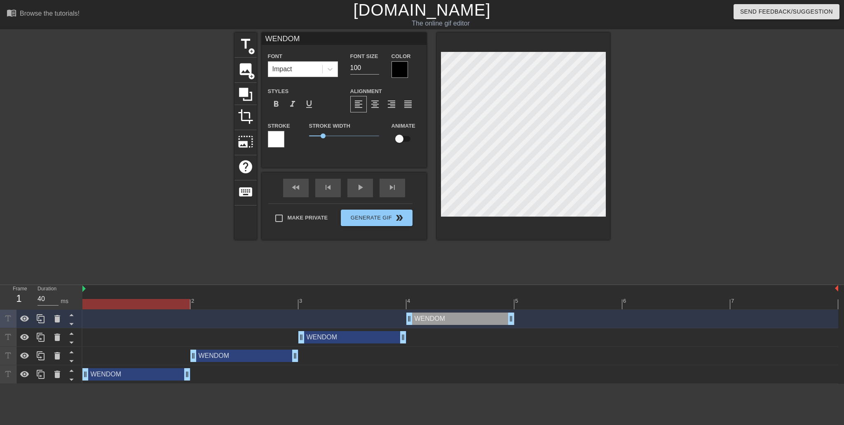
drag, startPoint x: 228, startPoint y: 303, endPoint x: 317, endPoint y: 304, distance: 89.5
click at [229, 303] on div at bounding box center [460, 304] width 756 height 10
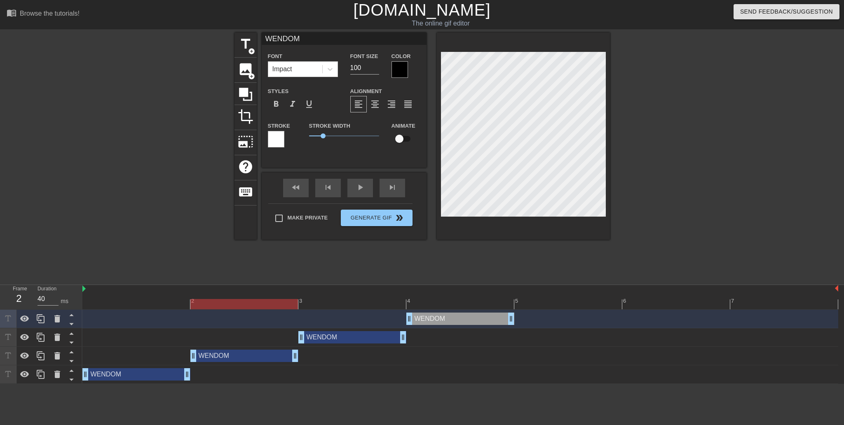
click at [327, 302] on div at bounding box center [460, 304] width 756 height 10
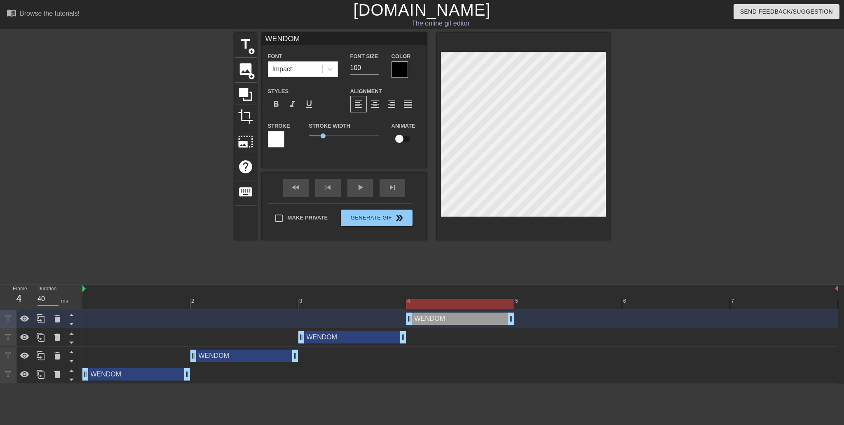
click at [469, 301] on div at bounding box center [460, 304] width 756 height 10
click at [533, 303] on div at bounding box center [460, 304] width 756 height 10
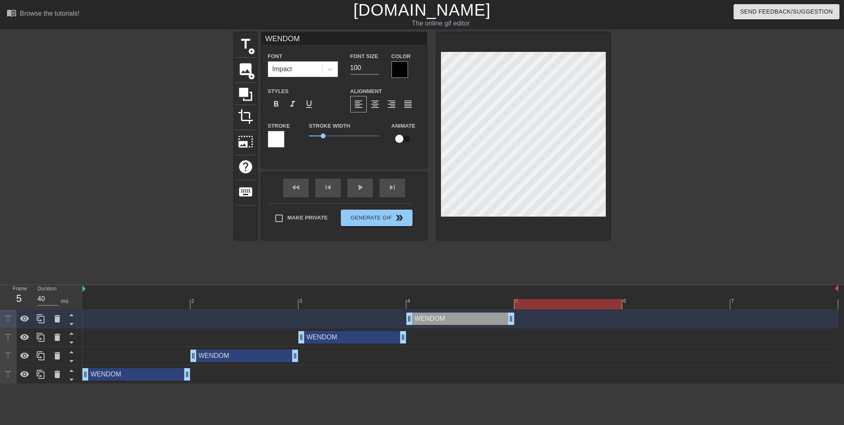
click at [358, 337] on div "WENDOM drag_handle drag_handle" at bounding box center [352, 337] width 108 height 12
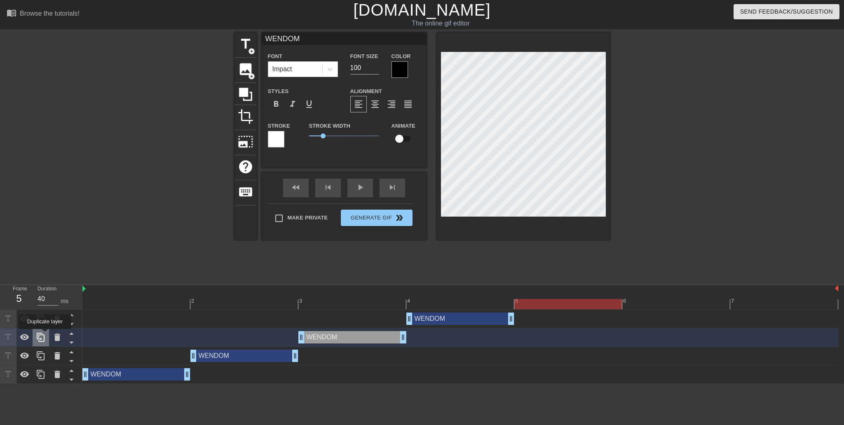
click at [45, 335] on icon at bounding box center [41, 338] width 10 height 10
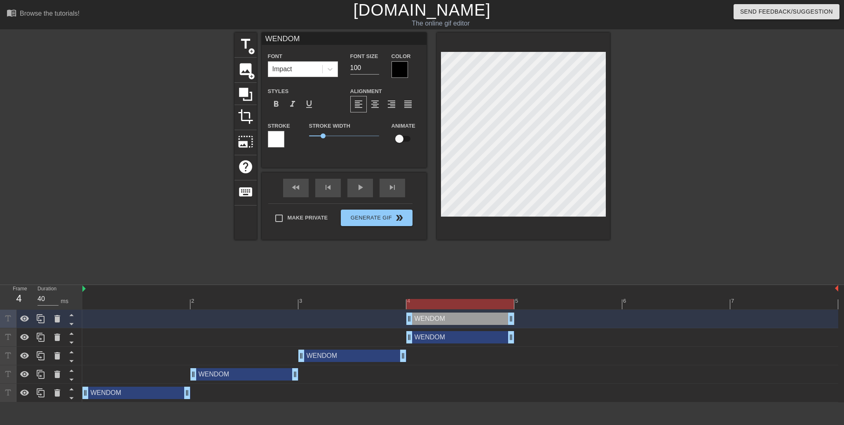
drag, startPoint x: 367, startPoint y: 324, endPoint x: 561, endPoint y: 317, distance: 193.9
click at [514, 317] on div "WENDOM drag_handle drag_handle" at bounding box center [460, 319] width 108 height 12
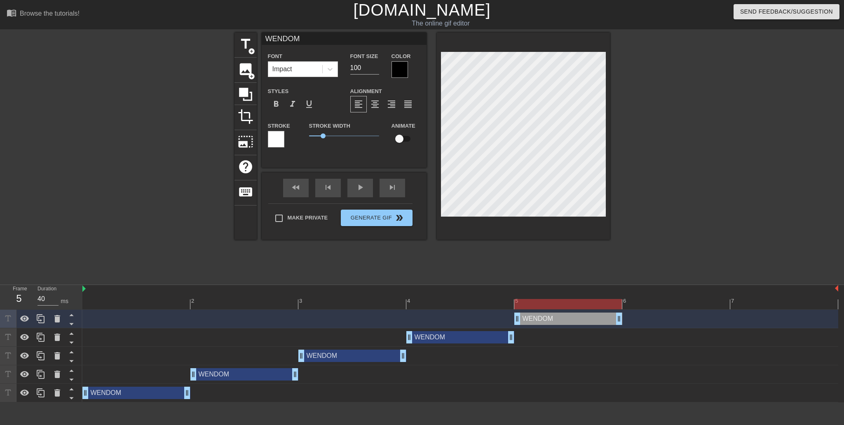
drag, startPoint x: 383, startPoint y: 303, endPoint x: 394, endPoint y: 304, distance: 10.3
click at [386, 304] on div at bounding box center [460, 304] width 756 height 10
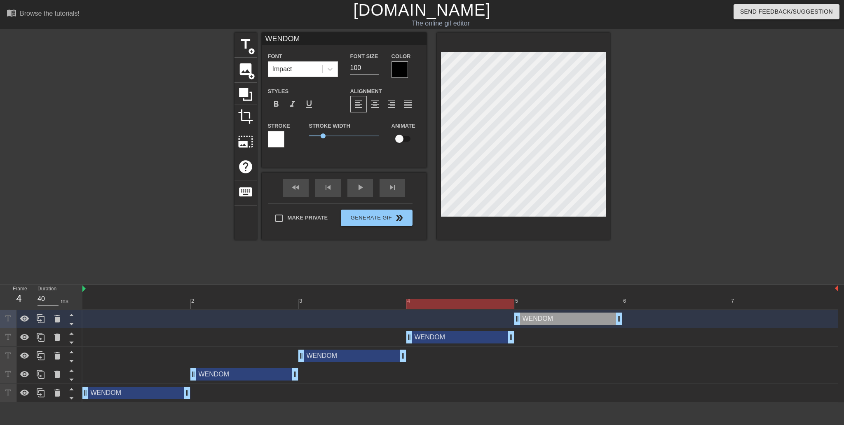
drag, startPoint x: 463, startPoint y: 302, endPoint x: 522, endPoint y: 304, distance: 59.0
click at [464, 302] on div at bounding box center [460, 304] width 756 height 10
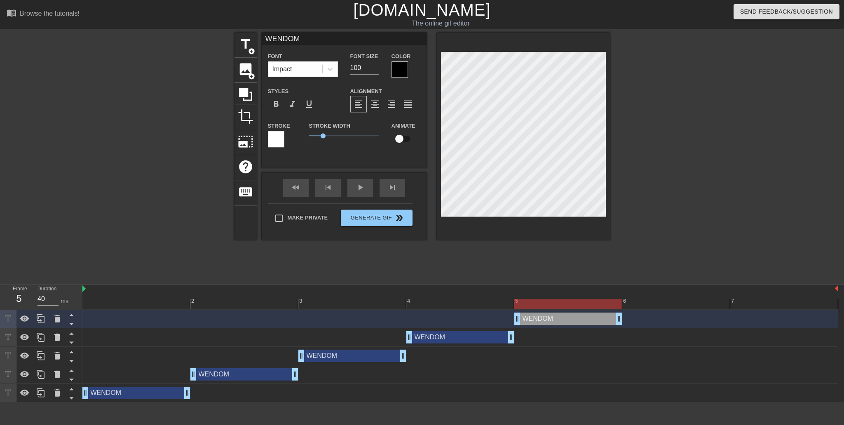
click at [545, 302] on div at bounding box center [460, 304] width 756 height 10
click at [336, 334] on div "WENDOM drag_handle drag_handle" at bounding box center [460, 337] width 756 height 12
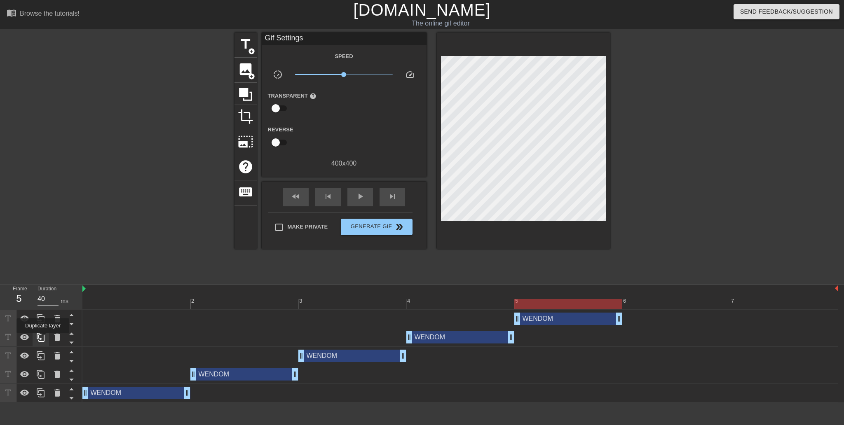
click at [42, 339] on icon at bounding box center [41, 338] width 10 height 10
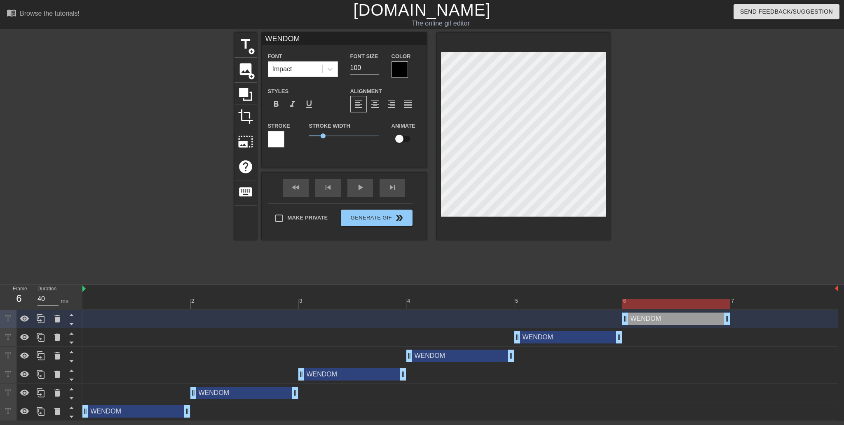
drag, startPoint x: 477, startPoint y: 324, endPoint x: 696, endPoint y: 319, distance: 219.4
click at [696, 319] on div "WENDOM drag_handle drag_handle" at bounding box center [677, 319] width 108 height 12
drag, startPoint x: 589, startPoint y: 299, endPoint x: 625, endPoint y: 298, distance: 35.5
click at [590, 299] on div at bounding box center [460, 304] width 756 height 10
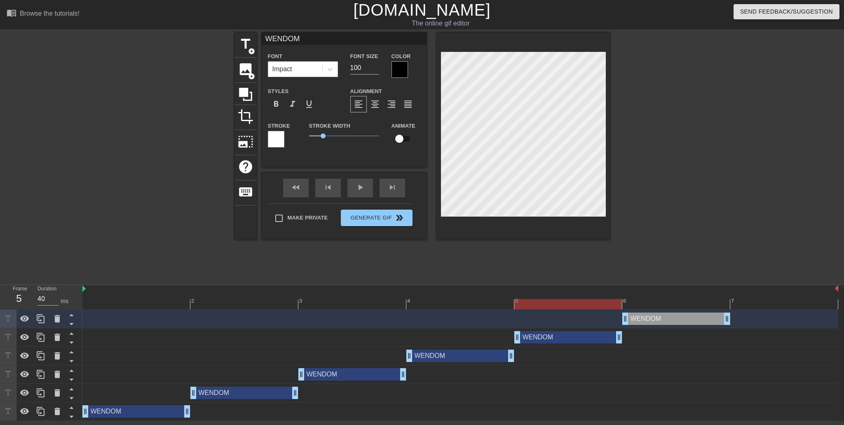
click at [669, 299] on div at bounding box center [460, 304] width 756 height 10
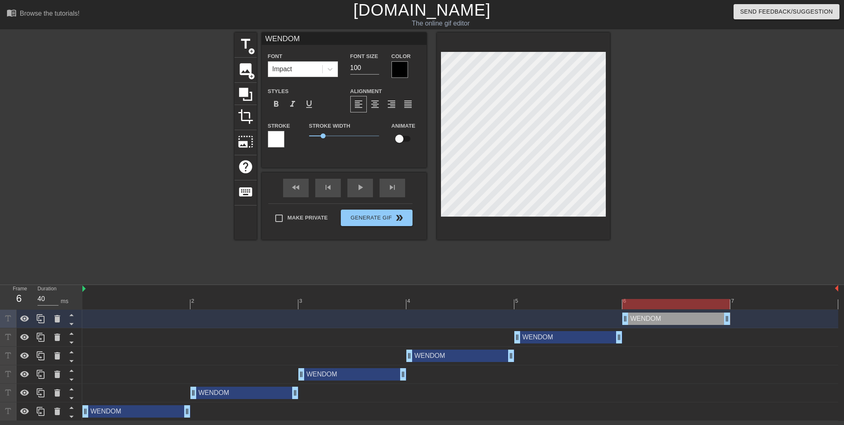
click at [685, 236] on div at bounding box center [682, 156] width 124 height 247
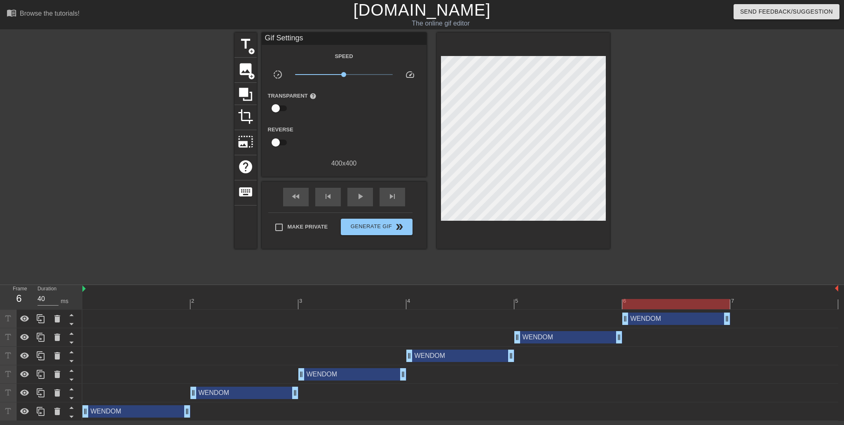
click at [587, 306] on div at bounding box center [460, 304] width 756 height 10
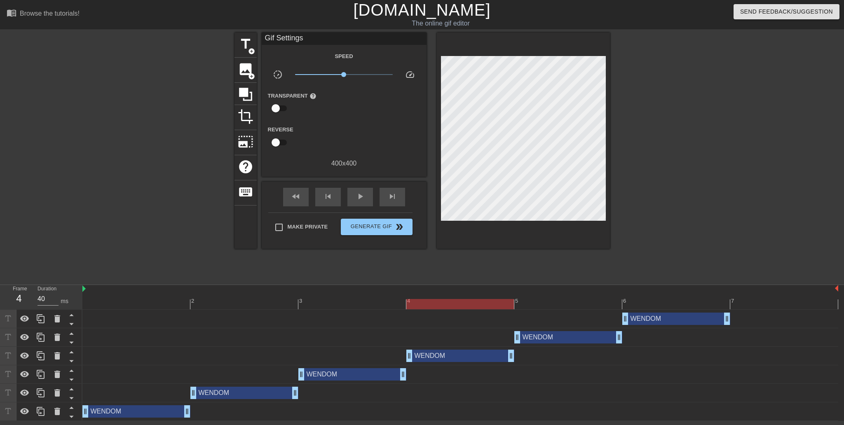
click at [474, 308] on div at bounding box center [460, 304] width 756 height 10
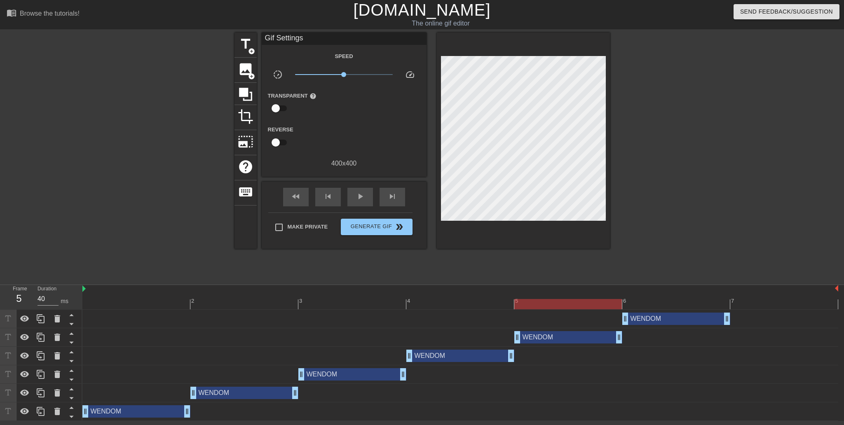
click at [591, 306] on div at bounding box center [460, 304] width 756 height 10
click at [513, 306] on div at bounding box center [460, 304] width 756 height 10
click at [561, 307] on div at bounding box center [460, 304] width 756 height 10
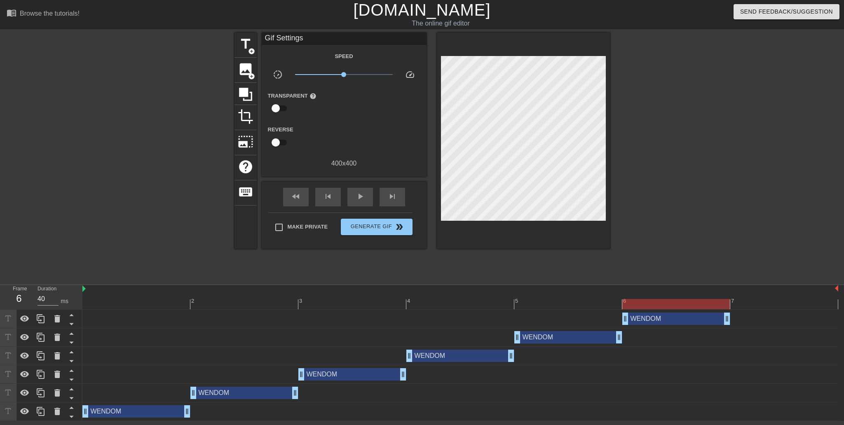
click at [652, 299] on div at bounding box center [460, 304] width 756 height 10
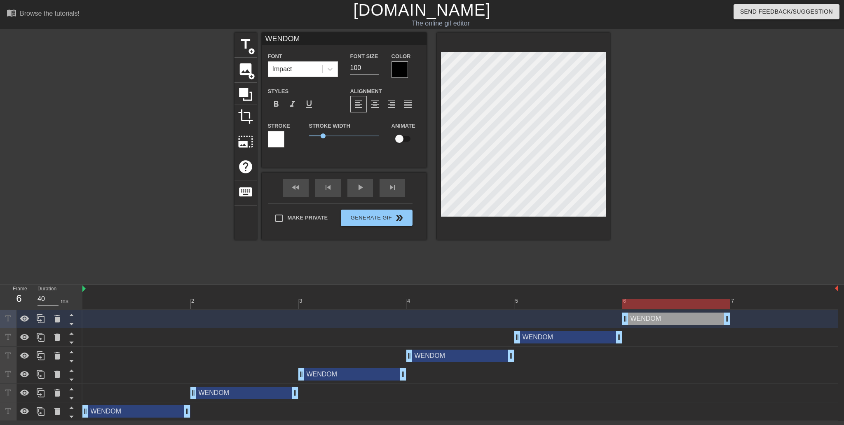
click at [681, 211] on div at bounding box center [682, 156] width 124 height 247
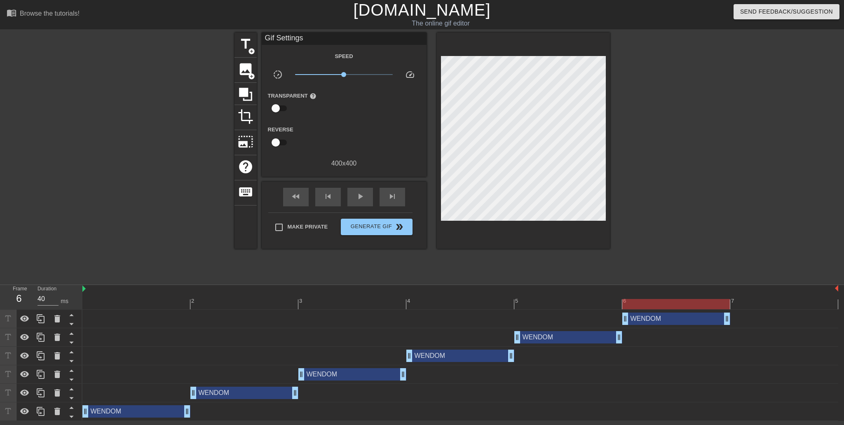
click at [567, 304] on div at bounding box center [460, 304] width 756 height 10
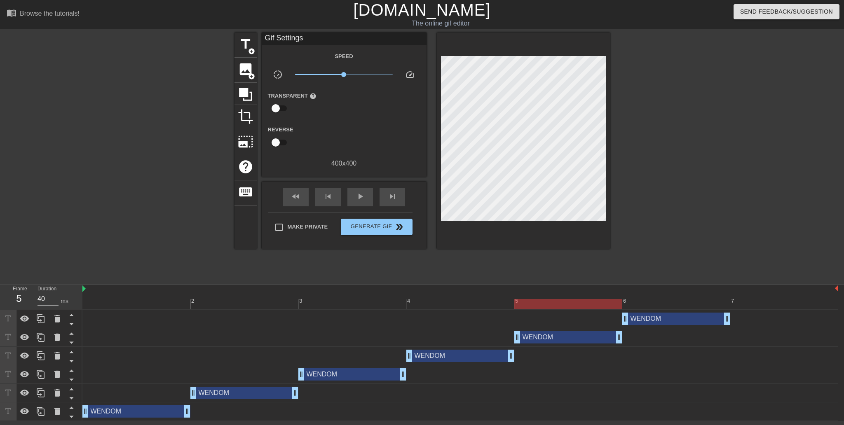
click at [662, 301] on div at bounding box center [460, 304] width 756 height 10
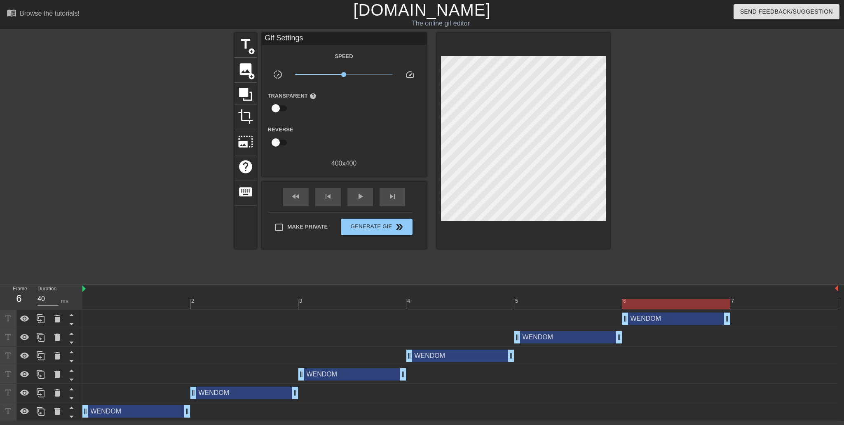
click at [584, 310] on div "WENDOM drag_handle drag_handle" at bounding box center [460, 319] width 756 height 19
drag, startPoint x: 586, startPoint y: 308, endPoint x: 606, endPoint y: 305, distance: 20.1
click at [595, 307] on div at bounding box center [460, 304] width 756 height 10
click at [678, 305] on div at bounding box center [460, 304] width 756 height 10
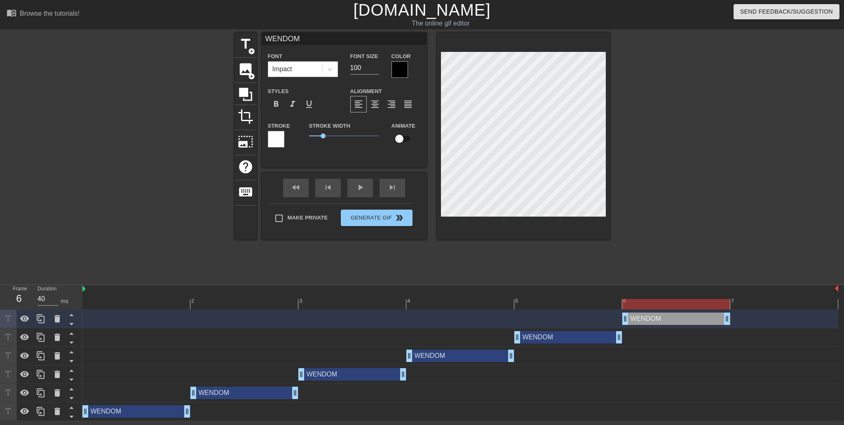
click at [668, 198] on div at bounding box center [682, 156] width 124 height 247
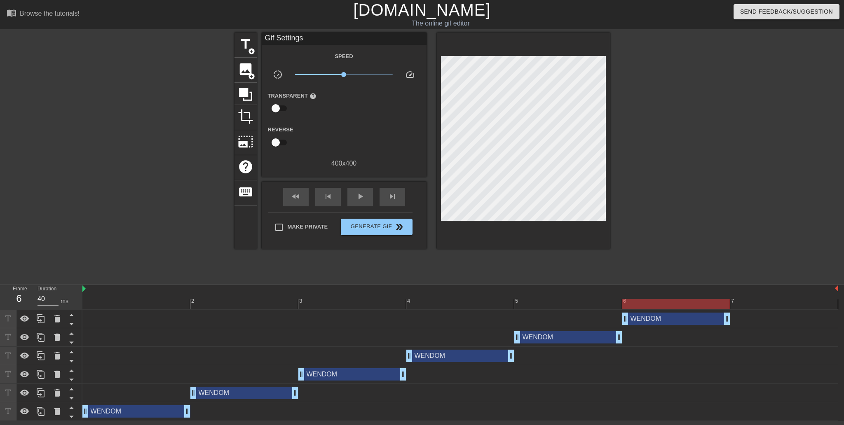
click at [578, 296] on div "5" at bounding box center [568, 299] width 108 height 10
click at [670, 298] on div "6" at bounding box center [677, 299] width 108 height 10
drag, startPoint x: 573, startPoint y: 301, endPoint x: 585, endPoint y: 301, distance: 11.5
click at [574, 301] on div at bounding box center [460, 304] width 756 height 10
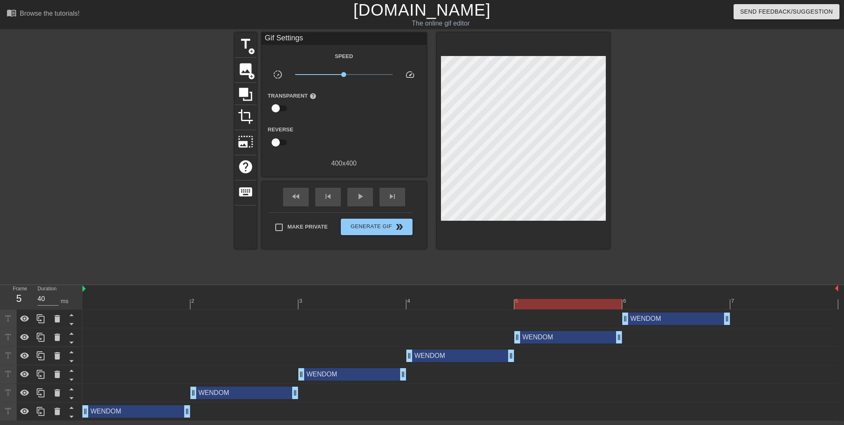
click at [670, 301] on div at bounding box center [460, 304] width 756 height 10
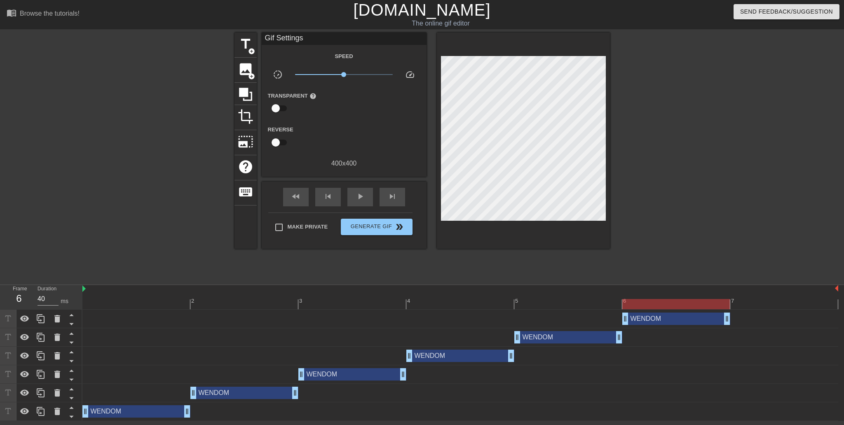
click at [643, 163] on div at bounding box center [682, 156] width 124 height 247
click at [566, 303] on div at bounding box center [460, 304] width 756 height 10
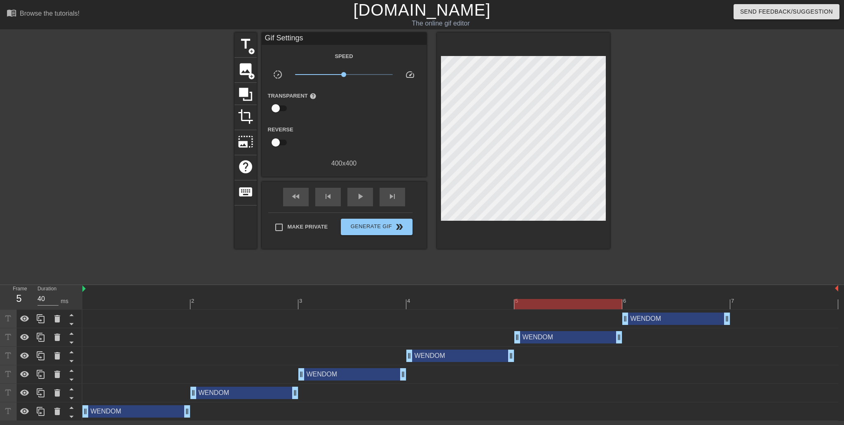
click at [670, 146] on div at bounding box center [682, 156] width 124 height 247
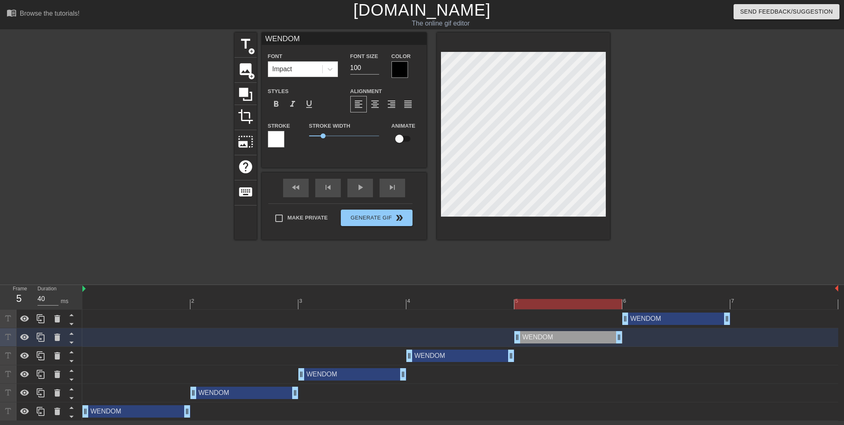
click at [476, 303] on div at bounding box center [460, 304] width 756 height 10
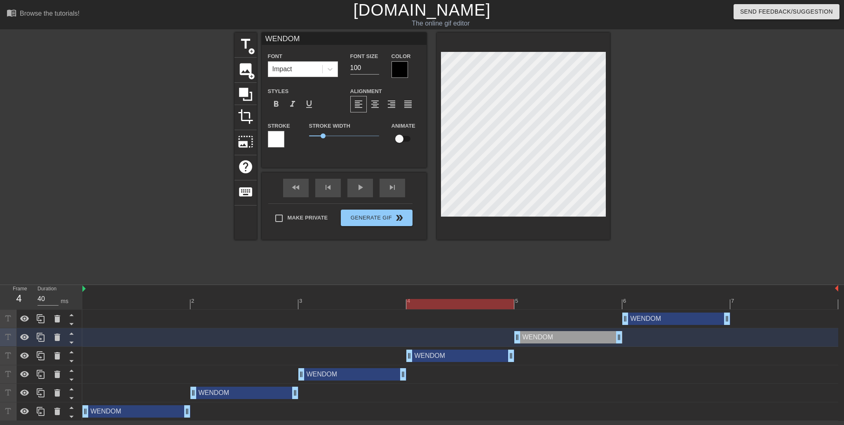
click at [546, 308] on div at bounding box center [460, 304] width 756 height 10
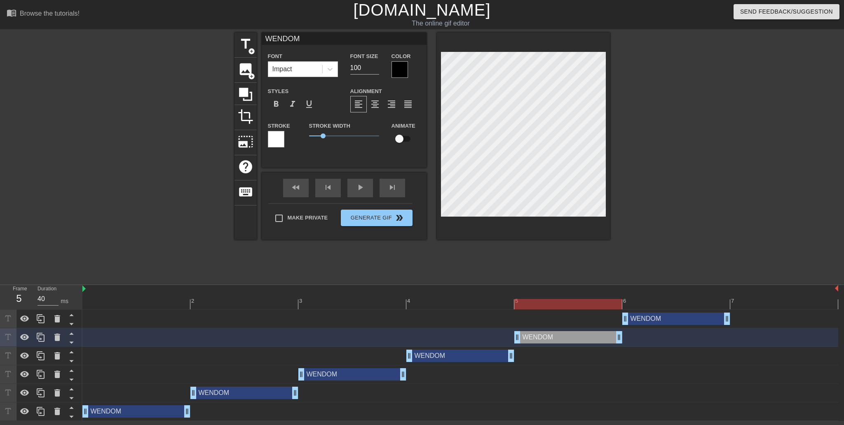
click at [667, 243] on div at bounding box center [682, 156] width 124 height 247
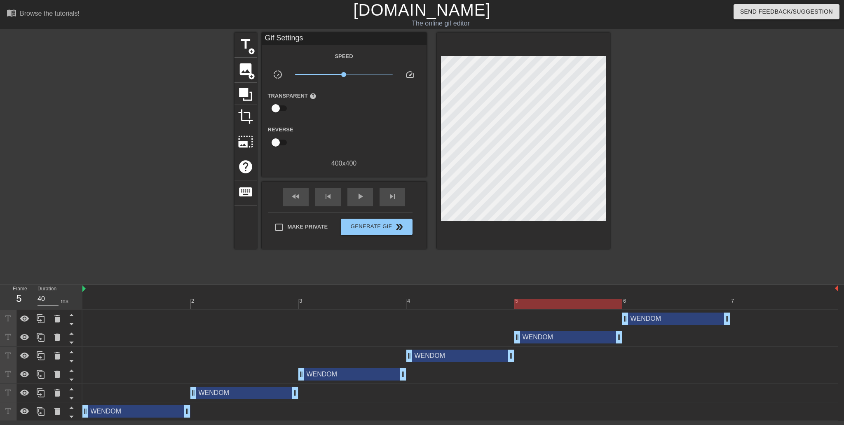
click at [142, 305] on div at bounding box center [460, 304] width 756 height 10
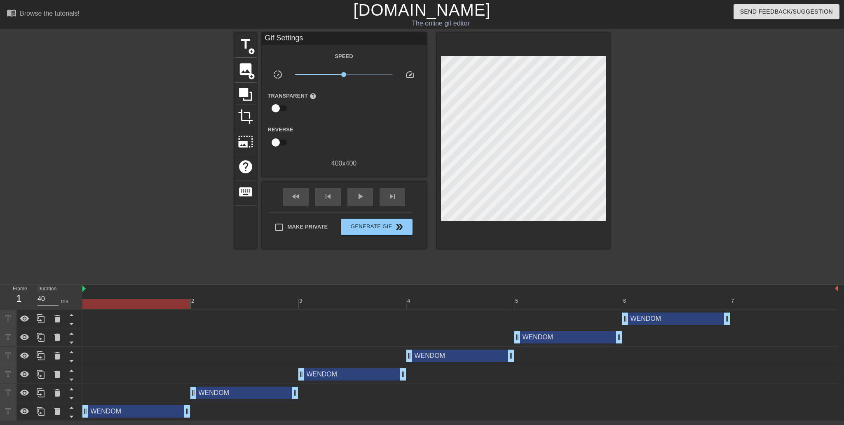
click at [210, 303] on div at bounding box center [460, 304] width 756 height 10
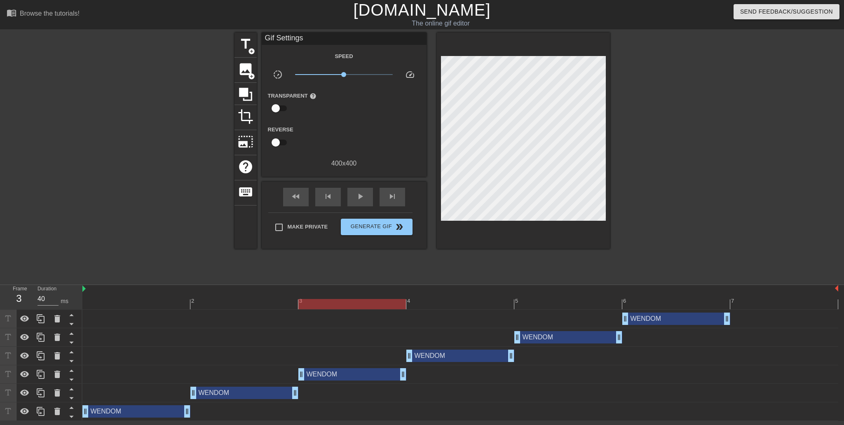
click at [335, 304] on div at bounding box center [460, 304] width 756 height 10
click at [411, 305] on div at bounding box center [460, 304] width 756 height 10
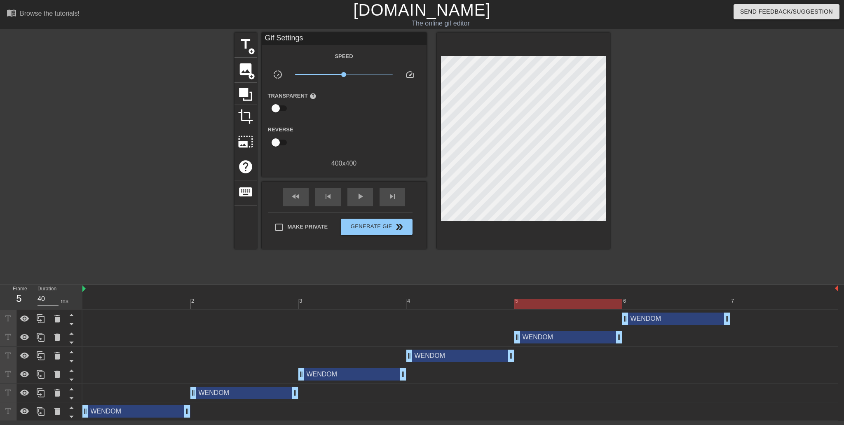
click at [552, 303] on div at bounding box center [460, 304] width 756 height 10
drag, startPoint x: 479, startPoint y: 302, endPoint x: 516, endPoint y: 304, distance: 36.8
click at [482, 302] on div at bounding box center [460, 304] width 756 height 10
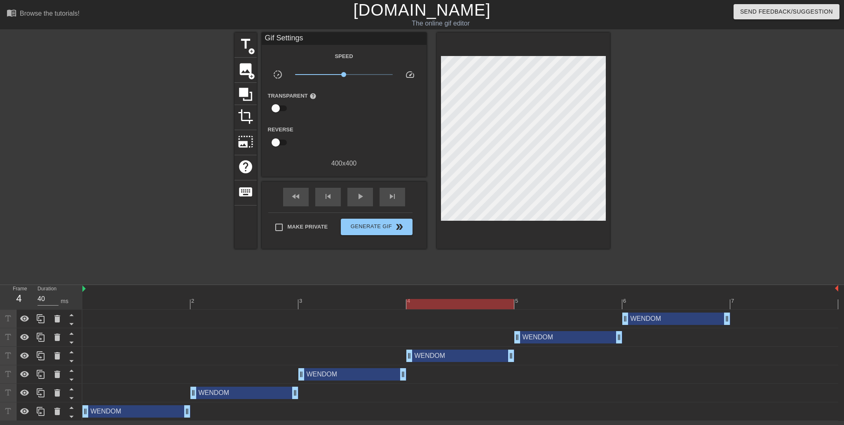
click at [571, 304] on div at bounding box center [460, 304] width 756 height 10
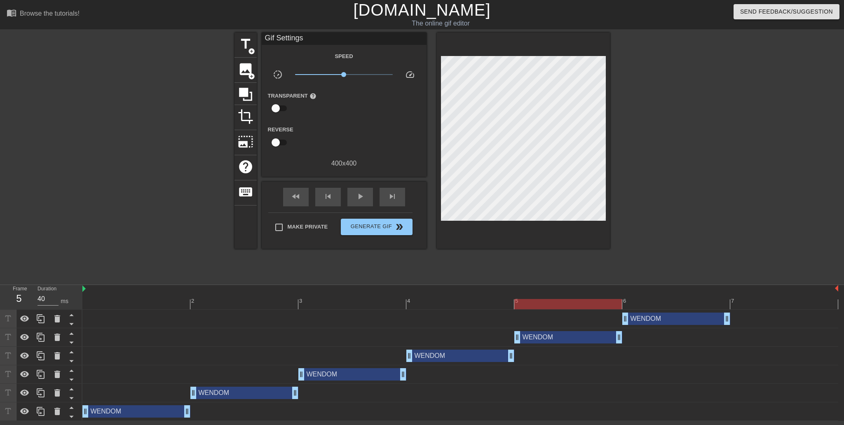
click at [672, 304] on div at bounding box center [460, 304] width 756 height 10
click at [598, 299] on div at bounding box center [460, 304] width 756 height 10
click at [668, 299] on div at bounding box center [460, 304] width 756 height 10
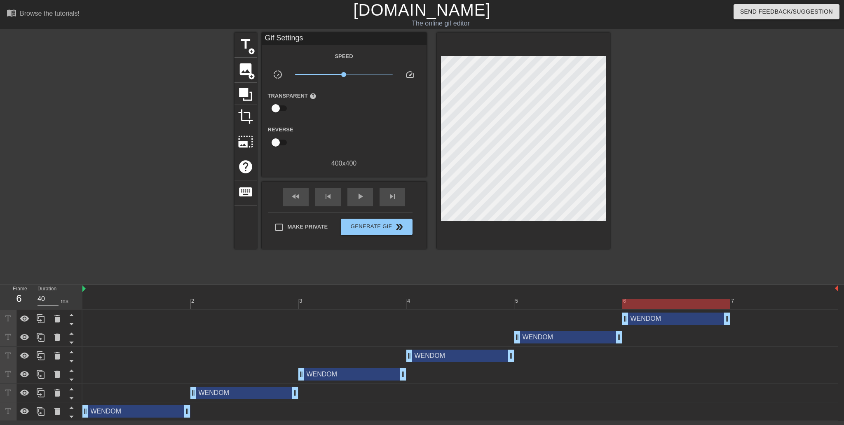
click at [601, 296] on div "5" at bounding box center [568, 299] width 108 height 10
click at [668, 296] on div "6" at bounding box center [677, 299] width 108 height 10
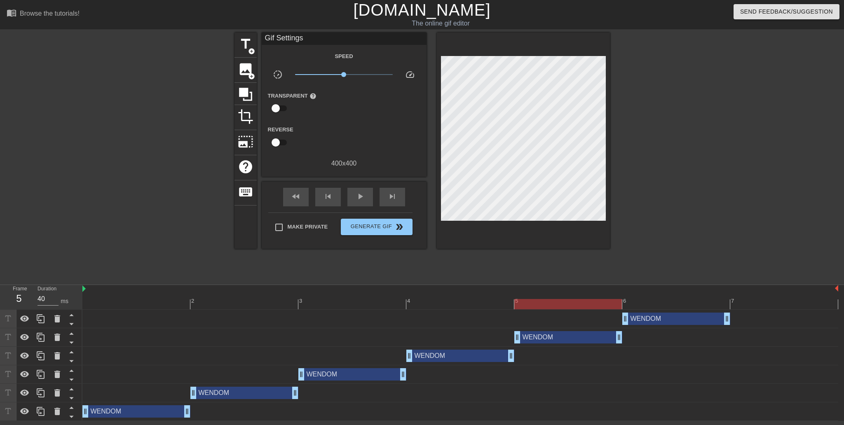
click at [604, 294] on div "5" at bounding box center [568, 299] width 108 height 10
click at [667, 291] on div at bounding box center [460, 289] width 756 height 8
click at [670, 292] on div at bounding box center [460, 289] width 756 height 8
click at [672, 294] on div "6" at bounding box center [677, 299] width 108 height 10
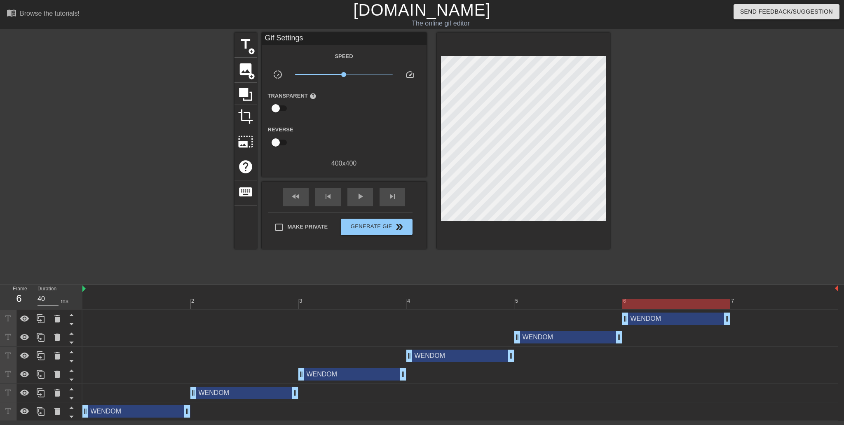
click at [674, 161] on div at bounding box center [682, 156] width 124 height 247
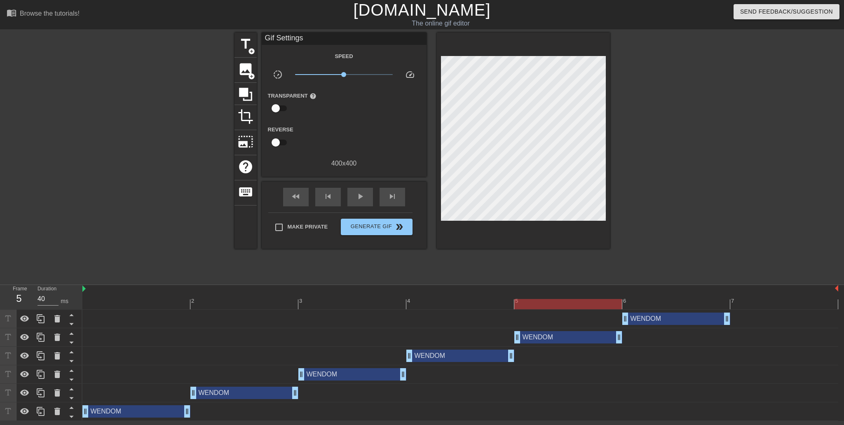
drag, startPoint x: 591, startPoint y: 298, endPoint x: 640, endPoint y: 297, distance: 48.7
click at [592, 298] on div "5" at bounding box center [568, 299] width 108 height 10
click at [654, 298] on div "6" at bounding box center [677, 299] width 108 height 10
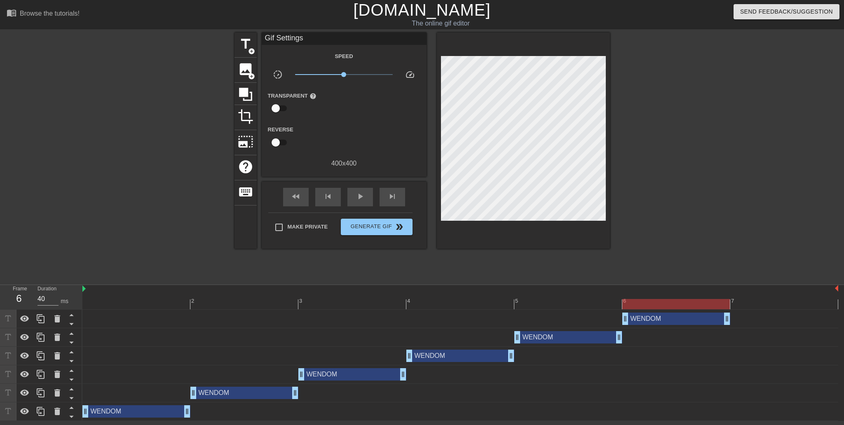
drag, startPoint x: 615, startPoint y: 301, endPoint x: 620, endPoint y: 301, distance: 5.8
click at [618, 301] on div at bounding box center [460, 304] width 756 height 10
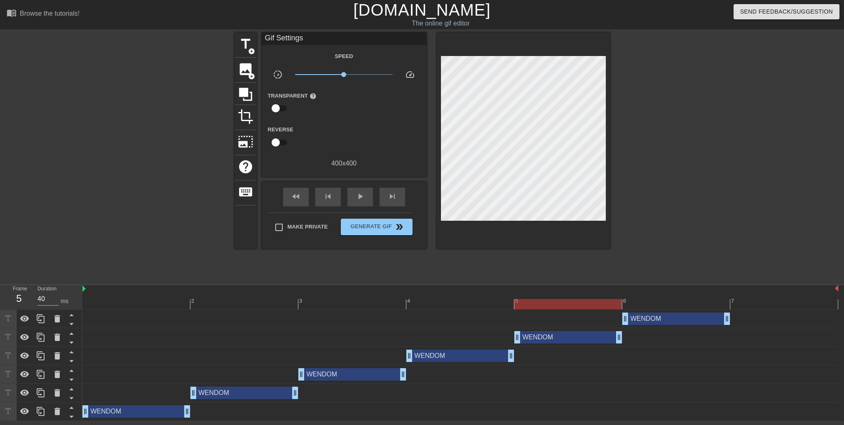
click at [656, 302] on div at bounding box center [460, 304] width 756 height 10
drag, startPoint x: 612, startPoint y: 302, endPoint x: 618, endPoint y: 302, distance: 5.8
click at [616, 302] on div at bounding box center [460, 304] width 756 height 10
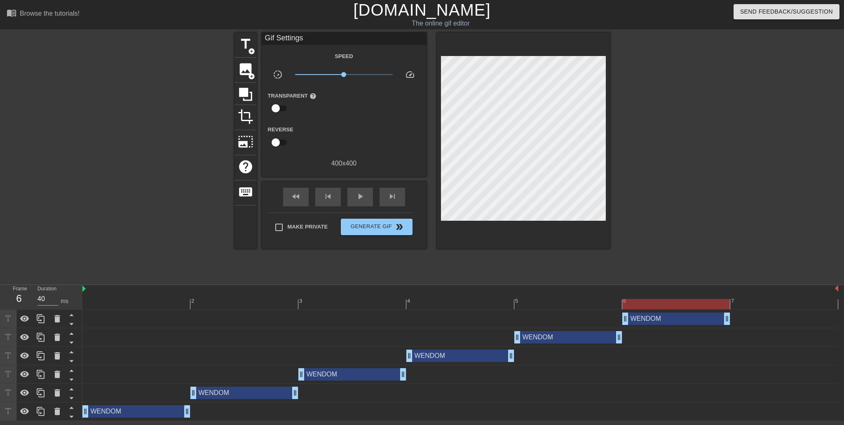
click at [661, 299] on div at bounding box center [460, 304] width 756 height 10
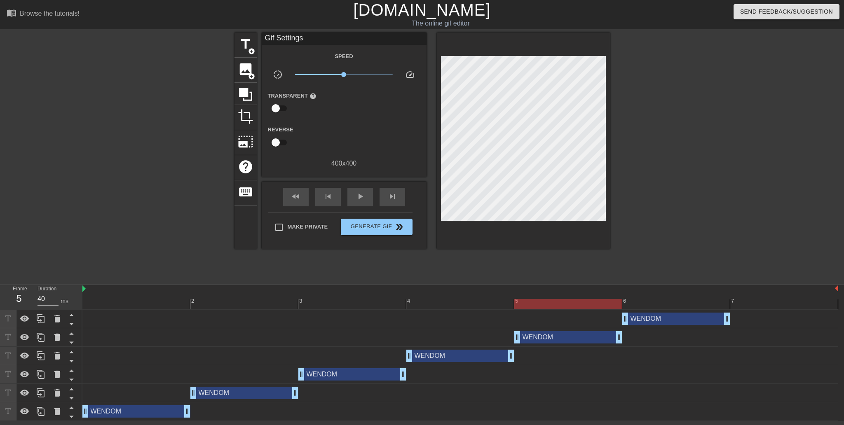
click at [604, 303] on div at bounding box center [460, 304] width 756 height 10
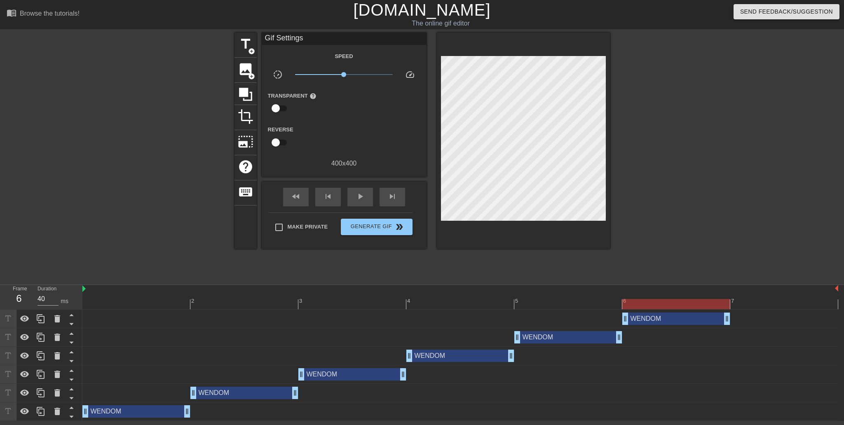
click at [663, 301] on div at bounding box center [460, 304] width 756 height 10
drag, startPoint x: 489, startPoint y: 301, endPoint x: 500, endPoint y: 302, distance: 11.1
click at [490, 301] on div at bounding box center [460, 304] width 756 height 10
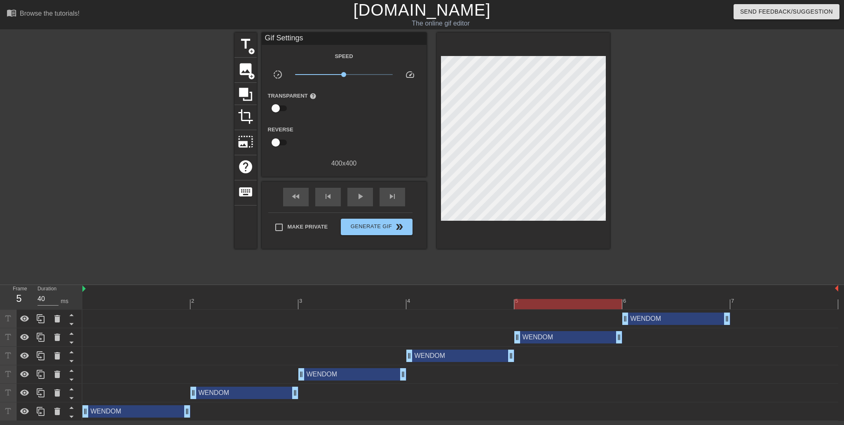
drag, startPoint x: 573, startPoint y: 299, endPoint x: 522, endPoint y: 299, distance: 50.7
click at [568, 298] on div "2 3 4 5 6 7" at bounding box center [460, 297] width 756 height 24
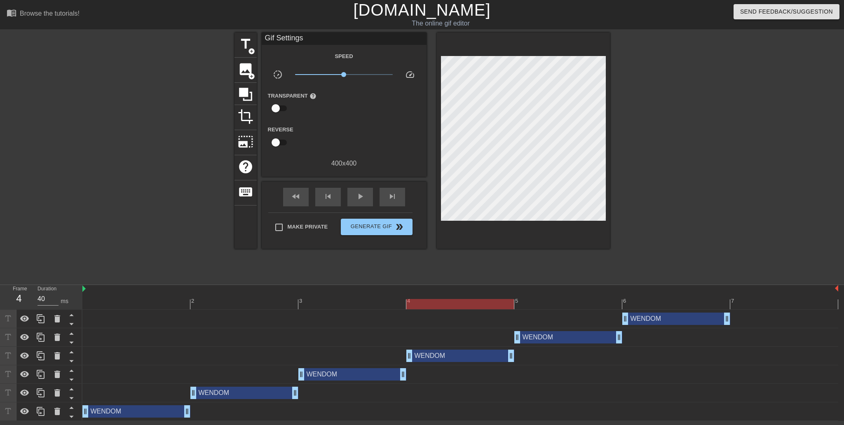
drag, startPoint x: 484, startPoint y: 297, endPoint x: 553, endPoint y: 297, distance: 69.3
click at [488, 298] on div "4" at bounding box center [460, 299] width 108 height 10
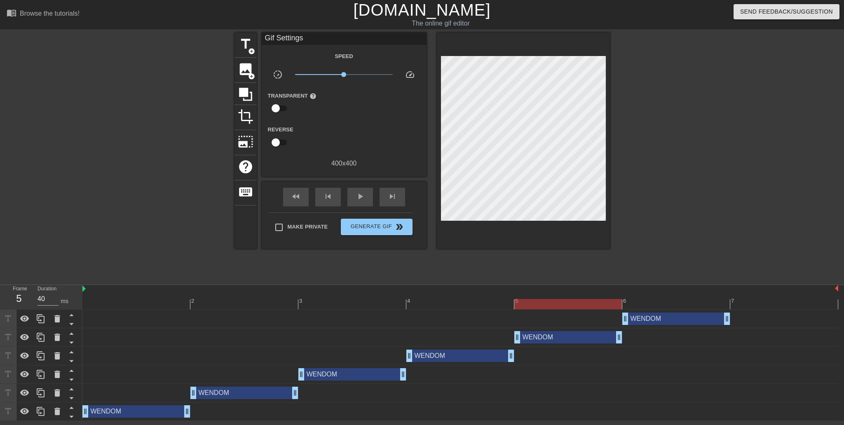
click at [561, 297] on div "5" at bounding box center [568, 299] width 108 height 10
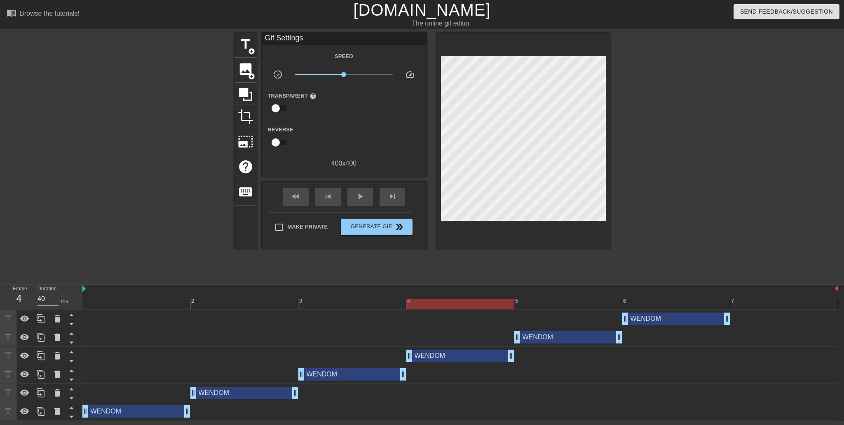
click at [478, 300] on div at bounding box center [460, 304] width 756 height 10
click at [406, 295] on div "3" at bounding box center [352, 299] width 108 height 10
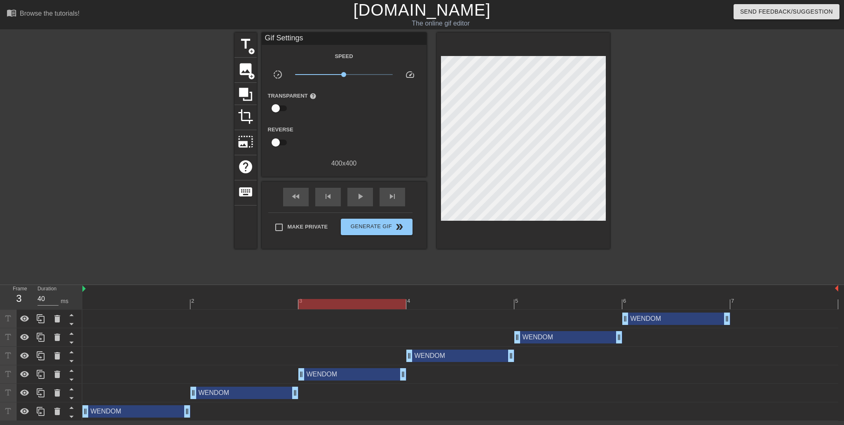
click at [503, 298] on div "4" at bounding box center [460, 299] width 108 height 10
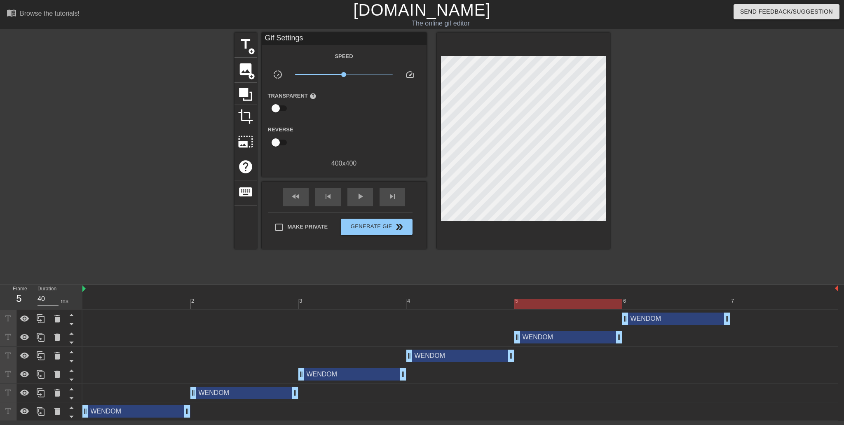
click at [551, 296] on div "5" at bounding box center [568, 299] width 108 height 10
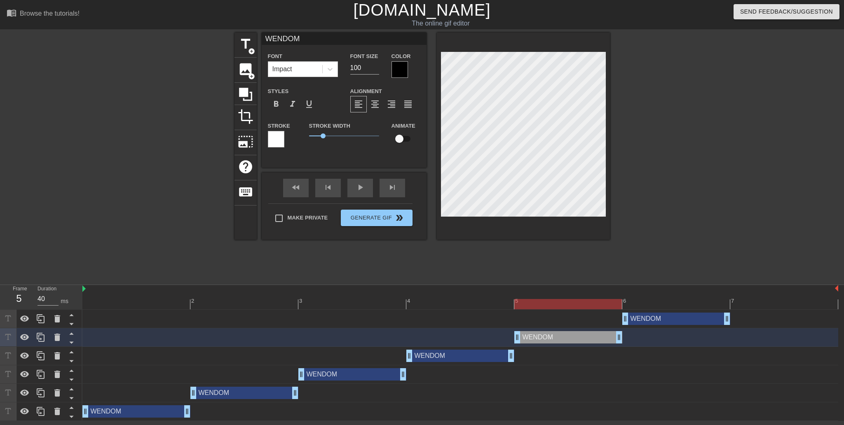
click at [648, 298] on div "6" at bounding box center [677, 299] width 108 height 10
click at [592, 298] on div "5" at bounding box center [568, 299] width 108 height 10
click at [650, 301] on div at bounding box center [460, 304] width 756 height 10
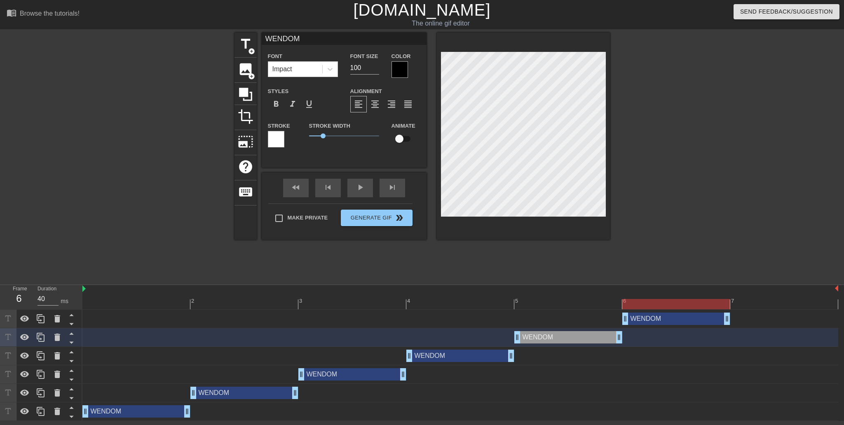
click at [678, 191] on div at bounding box center [682, 156] width 124 height 247
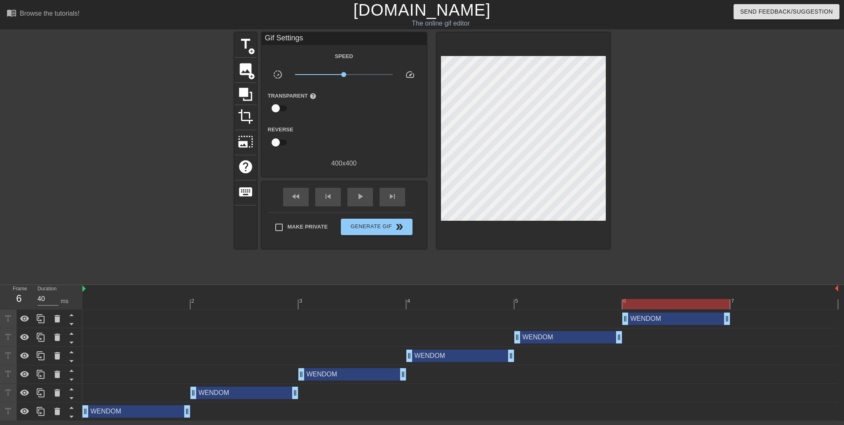
click at [670, 195] on div at bounding box center [682, 156] width 124 height 247
drag, startPoint x: 583, startPoint y: 302, endPoint x: 595, endPoint y: 301, distance: 12.4
click at [594, 301] on div at bounding box center [460, 304] width 756 height 10
click at [640, 296] on div "6" at bounding box center [677, 299] width 108 height 10
drag, startPoint x: 592, startPoint y: 298, endPoint x: 643, endPoint y: 294, distance: 50.5
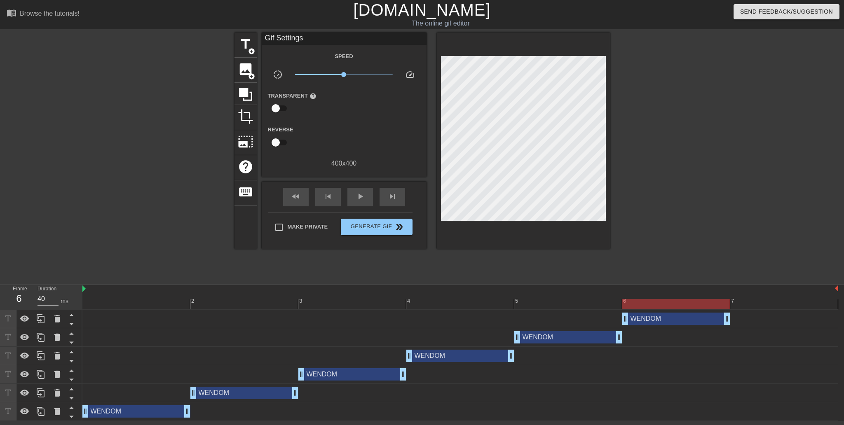
click at [593, 298] on div "5" at bounding box center [568, 299] width 108 height 10
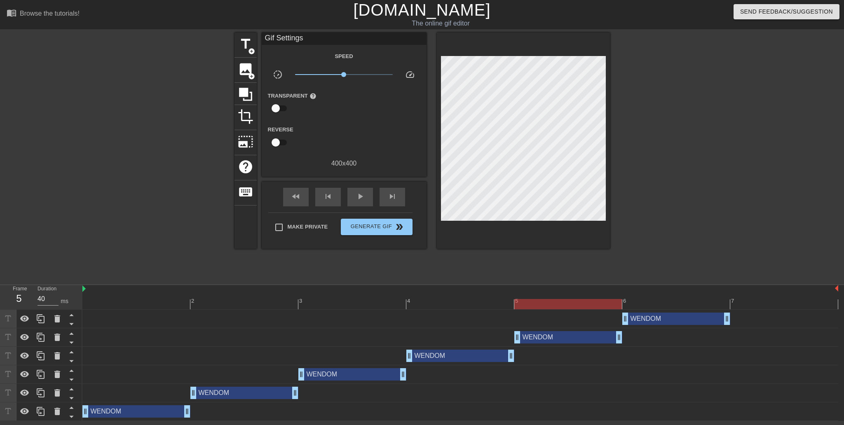
click at [659, 294] on div "6" at bounding box center [677, 299] width 108 height 10
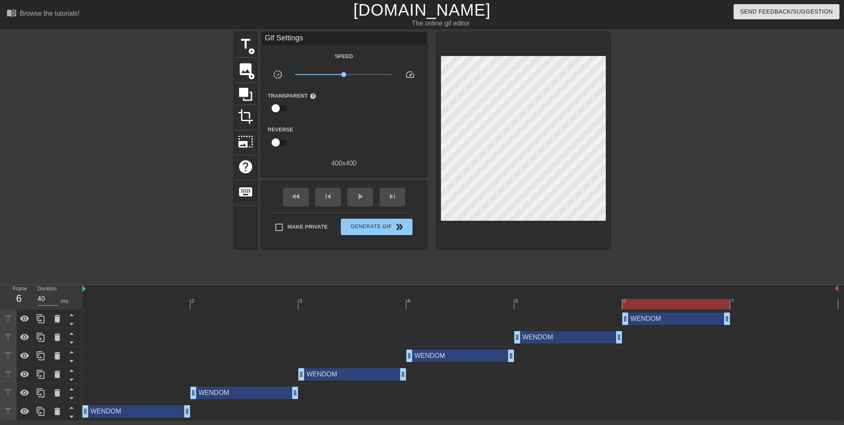
click at [602, 300] on div at bounding box center [460, 304] width 756 height 10
click at [644, 296] on div "6" at bounding box center [677, 299] width 108 height 10
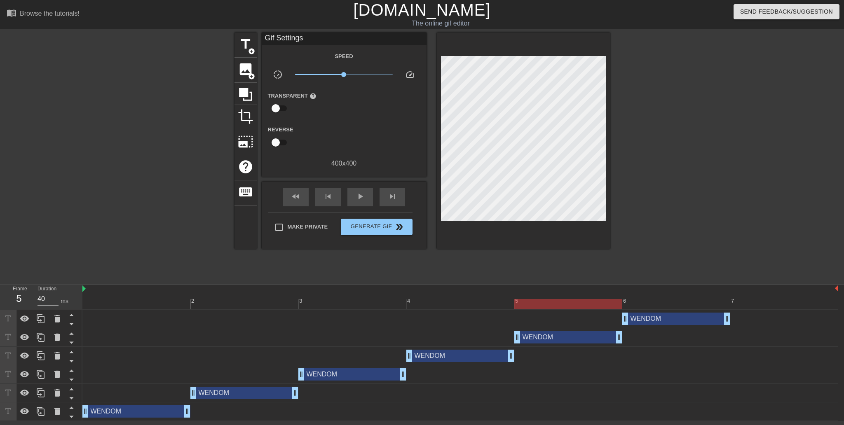
click at [569, 301] on div at bounding box center [460, 304] width 756 height 10
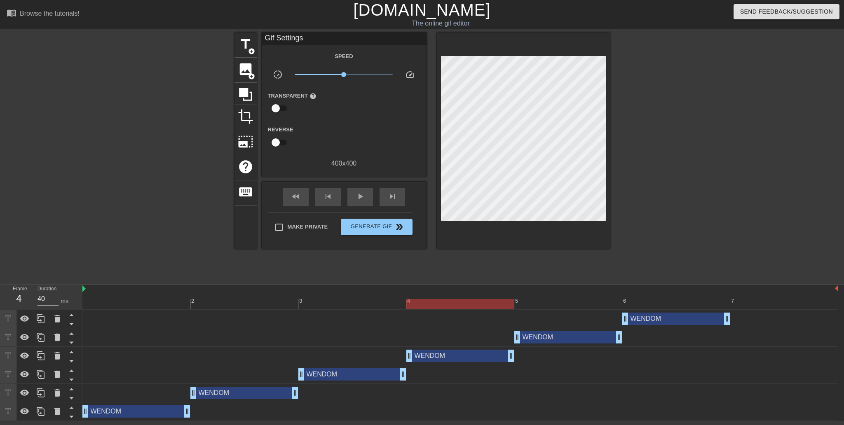
click at [494, 304] on div at bounding box center [460, 304] width 756 height 10
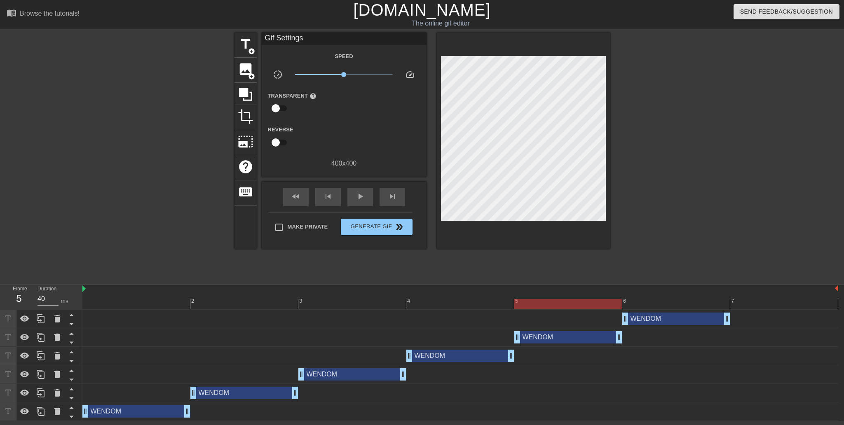
drag, startPoint x: 544, startPoint y: 305, endPoint x: 527, endPoint y: 304, distance: 16.9
click at [542, 305] on div at bounding box center [460, 304] width 756 height 10
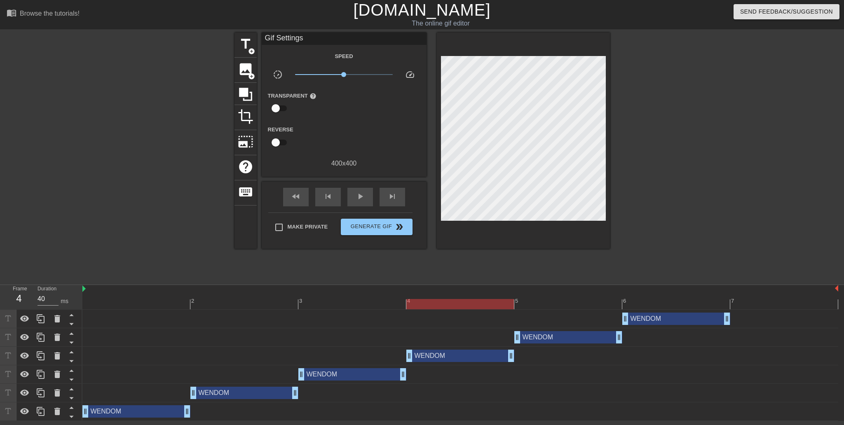
click at [494, 307] on div at bounding box center [460, 304] width 756 height 10
click at [381, 301] on div at bounding box center [460, 304] width 756 height 10
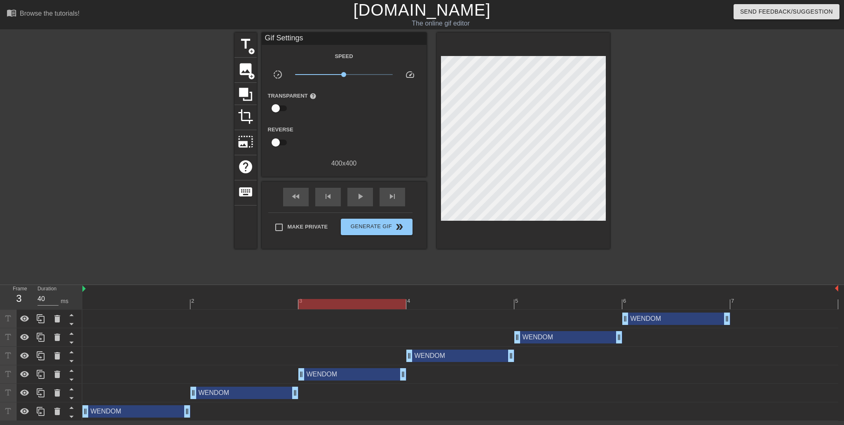
click at [289, 308] on div at bounding box center [460, 304] width 756 height 10
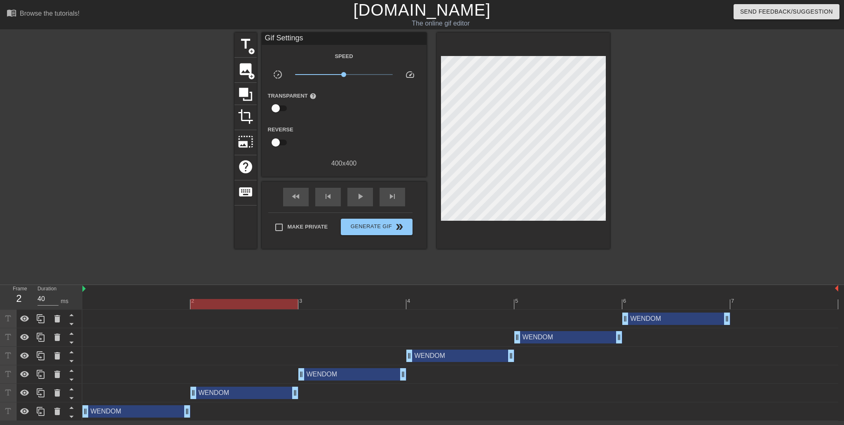
click at [231, 313] on div "WENDOM drag_handle drag_handle" at bounding box center [460, 319] width 756 height 12
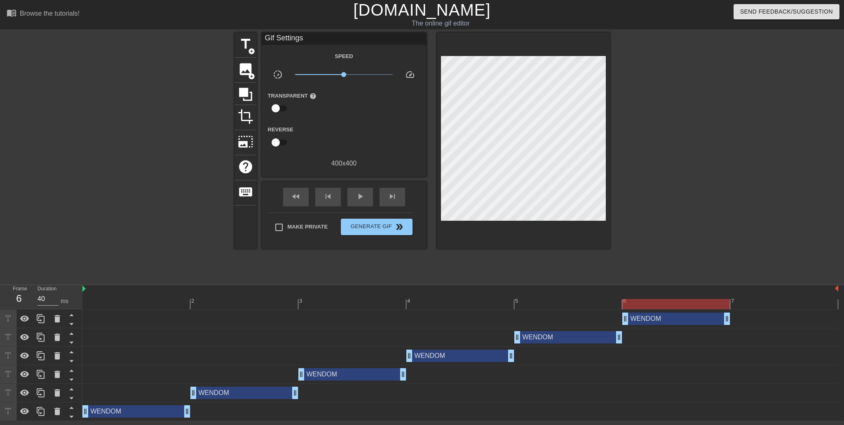
click at [706, 303] on div at bounding box center [460, 304] width 756 height 10
click at [764, 303] on div at bounding box center [460, 304] width 756 height 10
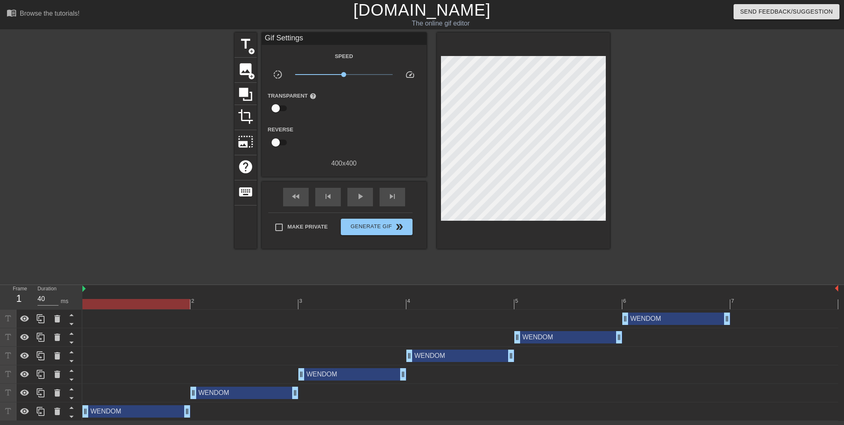
click at [170, 303] on div at bounding box center [460, 304] width 756 height 10
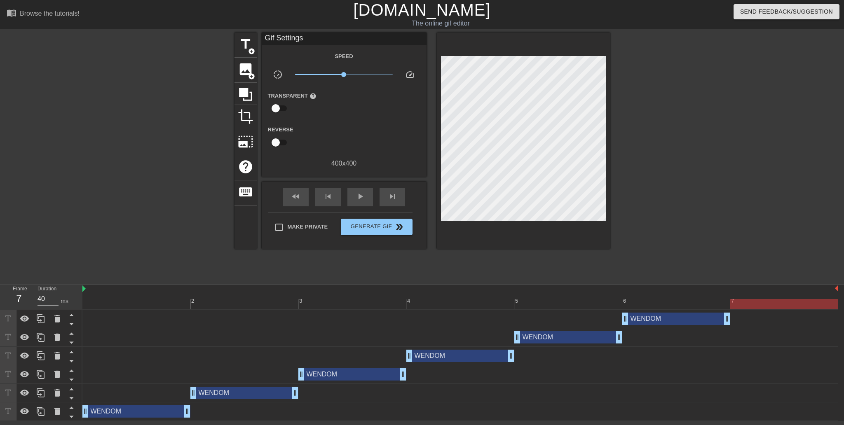
click at [799, 299] on div at bounding box center [460, 304] width 756 height 10
click at [119, 411] on div "WENDOM drag_handle drag_handle" at bounding box center [136, 412] width 108 height 12
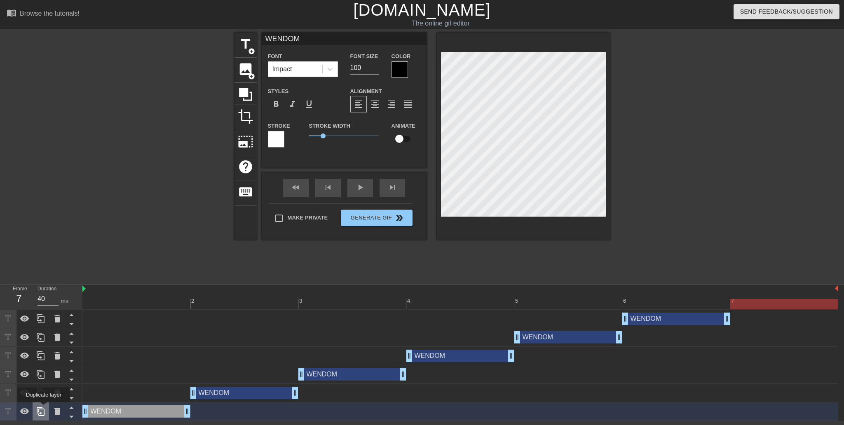
click at [43, 409] on icon at bounding box center [41, 412] width 10 height 10
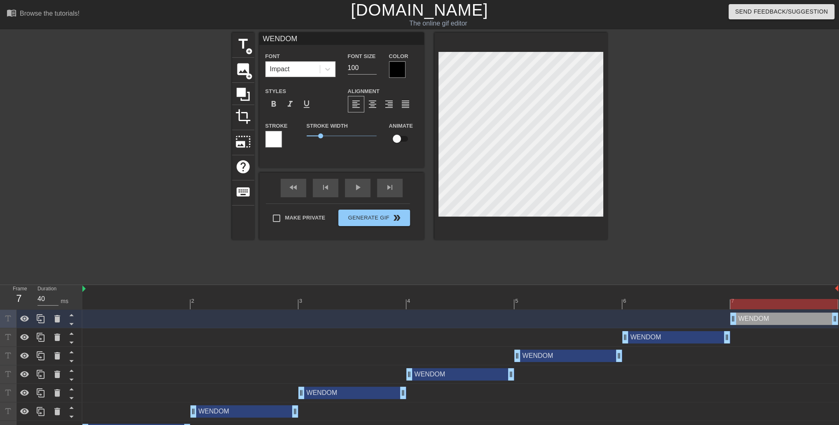
drag, startPoint x: 164, startPoint y: 320, endPoint x: 756, endPoint y: 321, distance: 592.0
click at [756, 321] on div "WENDOM drag_handle drag_handle" at bounding box center [785, 319] width 108 height 12
click at [359, 184] on div "fast_rewind skip_previous play_arrow skip_next" at bounding box center [342, 188] width 134 height 31
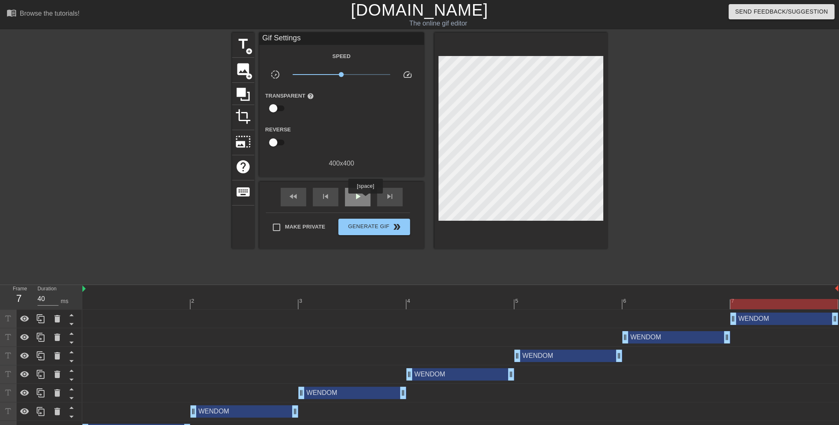
click at [365, 200] on div "play_arrow" at bounding box center [358, 197] width 26 height 19
click at [361, 196] on span "pause" at bounding box center [358, 197] width 10 height 10
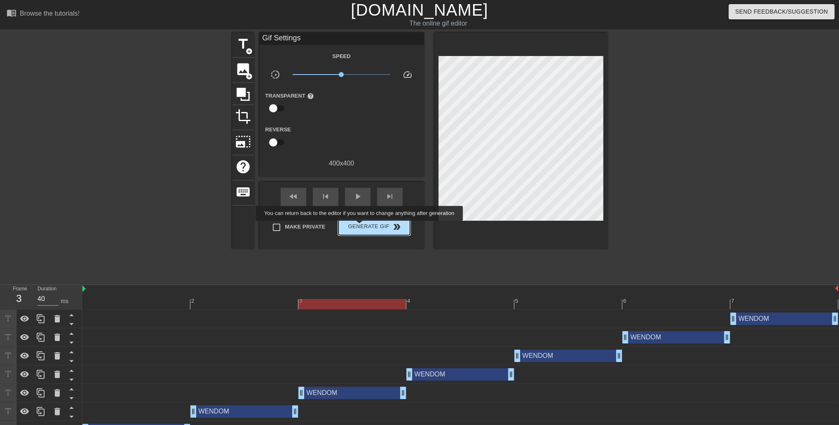
click at [360, 227] on span "Generate Gif double_arrow" at bounding box center [374, 227] width 65 height 10
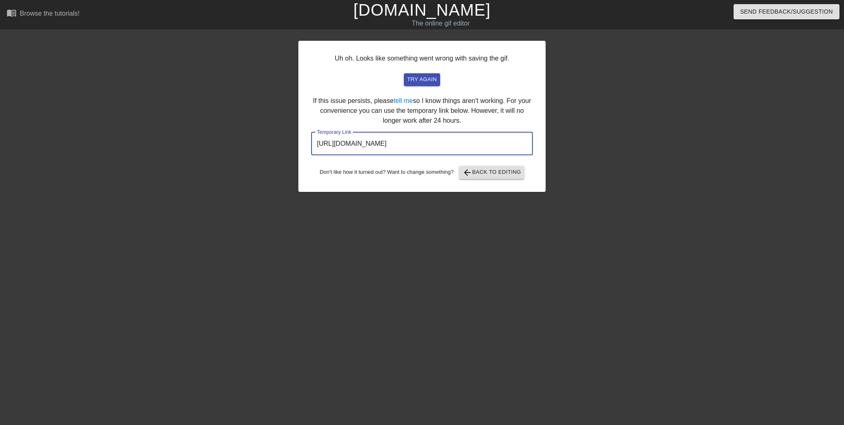
drag, startPoint x: 493, startPoint y: 144, endPoint x: 255, endPoint y: 132, distance: 238.2
click at [255, 132] on div "Uh oh. Looks like something went wrong with saving the gif. try again If this i…" at bounding box center [422, 156] width 844 height 247
click at [489, 180] on div "Uh oh. Looks like something went wrong with saving the gif. try again If this i…" at bounding box center [421, 116] width 247 height 151
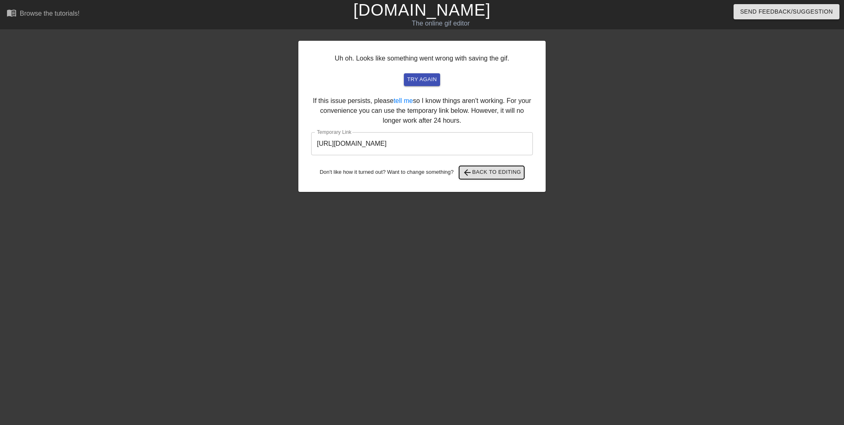
click at [491, 176] on span "arrow_back Back to Editing" at bounding box center [492, 173] width 59 height 10
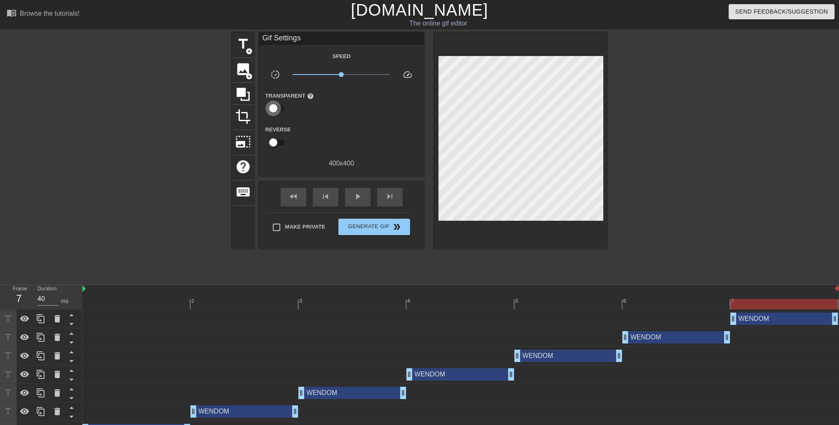
click at [273, 106] on input "checkbox" at bounding box center [273, 109] width 47 height 16
checkbox input "true"
click at [343, 113] on div at bounding box center [342, 109] width 16 height 16
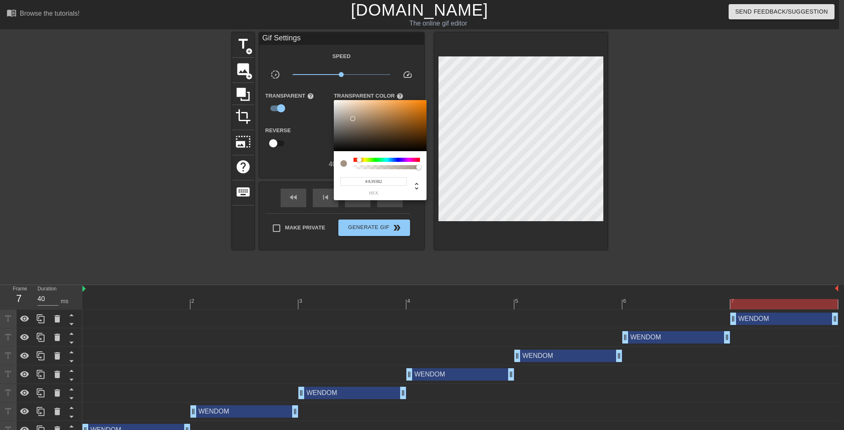
type input "#FFFFFF"
drag, startPoint x: 334, startPoint y: 105, endPoint x: 295, endPoint y: 79, distance: 47.3
click at [295, 79] on div "#FFFFFF hex" at bounding box center [422, 215] width 844 height 430
click at [289, 145] on div at bounding box center [422, 215] width 844 height 430
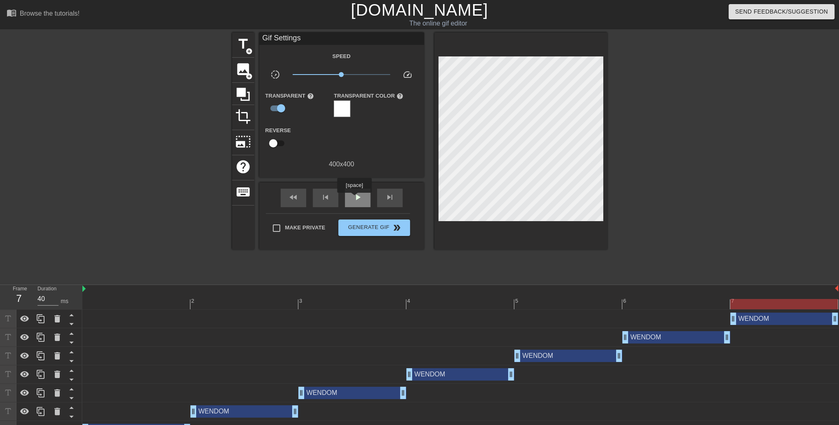
click at [354, 199] on span "play_arrow" at bounding box center [358, 198] width 10 height 10
click at [354, 199] on span "pause" at bounding box center [358, 198] width 10 height 10
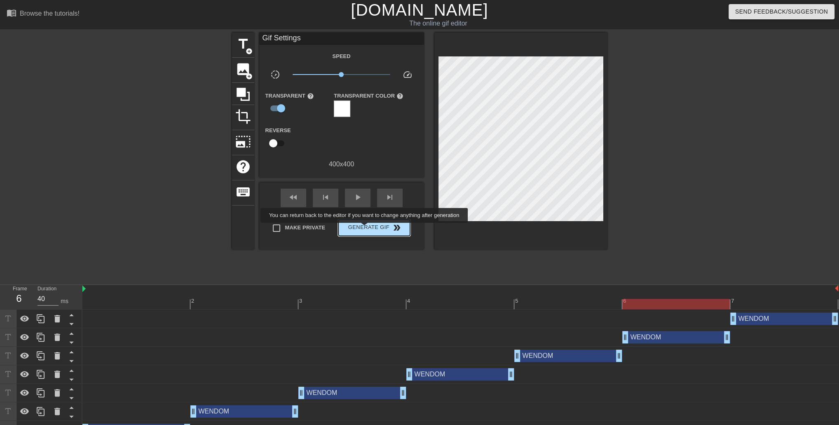
click at [366, 228] on span "Generate Gif double_arrow" at bounding box center [374, 228] width 65 height 10
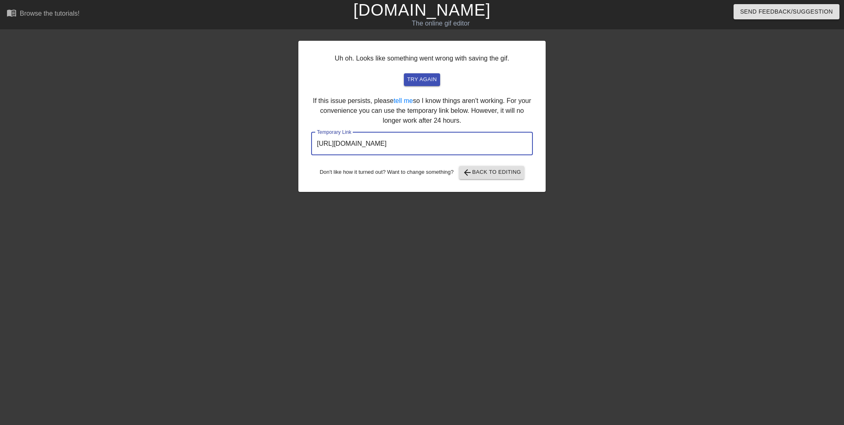
drag, startPoint x: 494, startPoint y: 141, endPoint x: 266, endPoint y: 128, distance: 227.9
click at [266, 128] on div "Uh oh. Looks like something went wrong with saving the gif. try again If this i…" at bounding box center [422, 156] width 844 height 247
click at [494, 176] on span "arrow_back Back to Editing" at bounding box center [492, 173] width 59 height 10
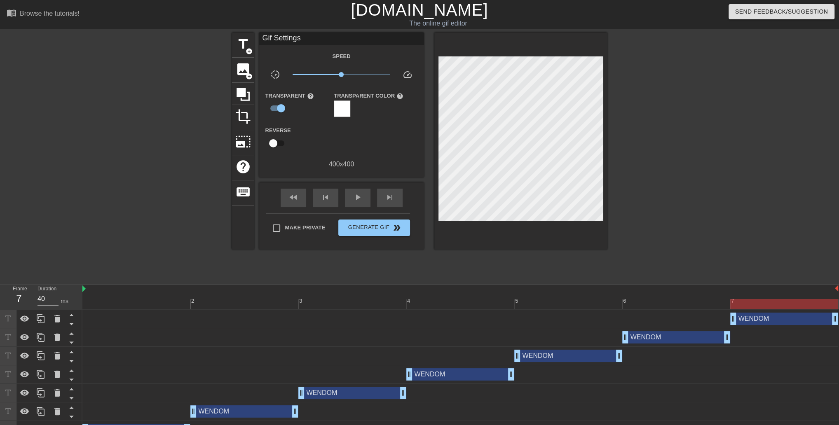
scroll to position [16, 0]
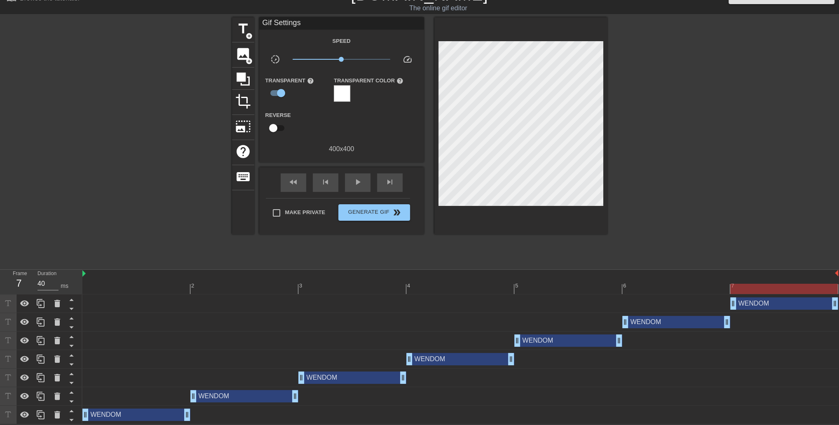
click at [156, 413] on div "WENDOM drag_handle drag_handle" at bounding box center [136, 415] width 108 height 12
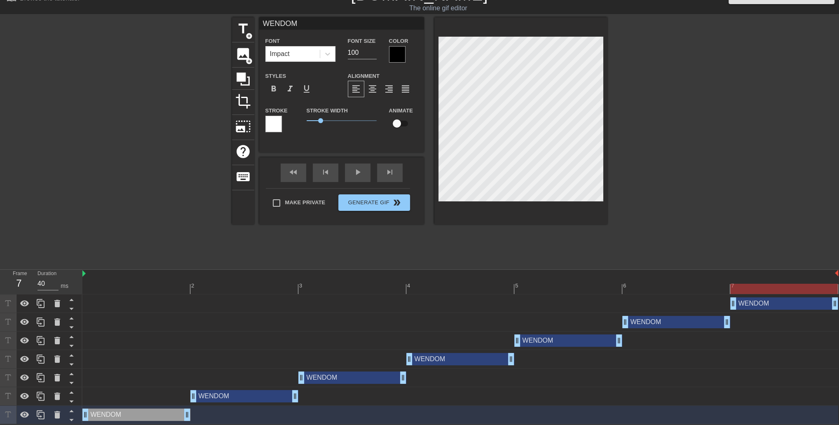
click at [766, 304] on div "WENDOM drag_handle drag_handle" at bounding box center [785, 304] width 108 height 12
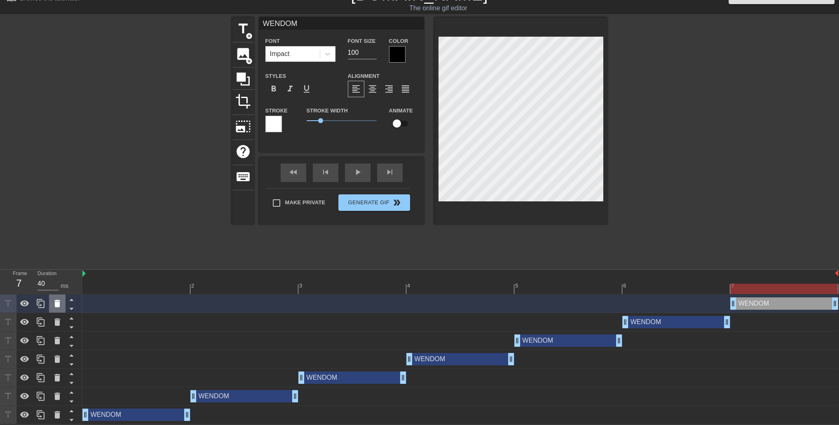
click at [57, 307] on icon at bounding box center [57, 303] width 6 height 7
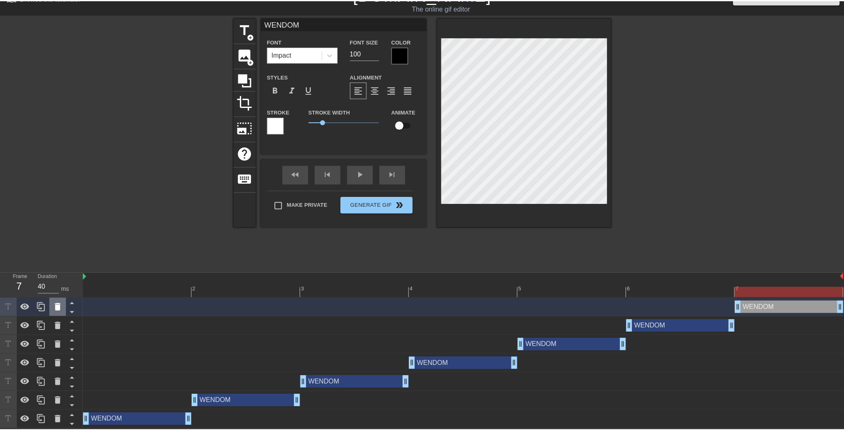
scroll to position [11, 0]
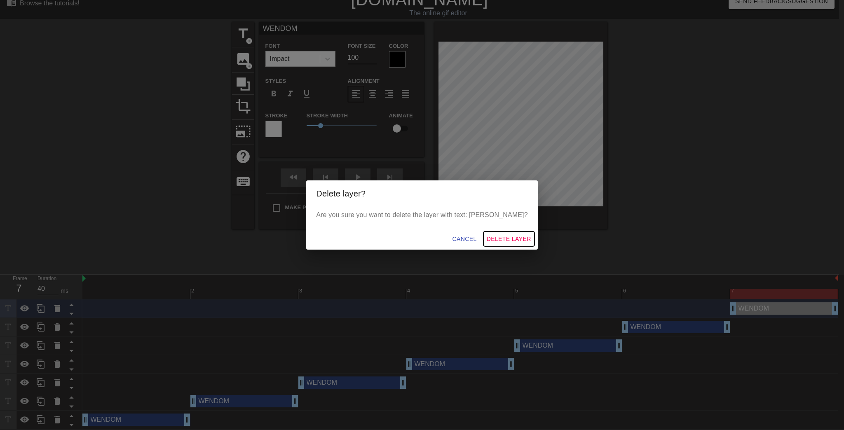
click at [509, 242] on span "Delete Layer" at bounding box center [509, 239] width 45 height 10
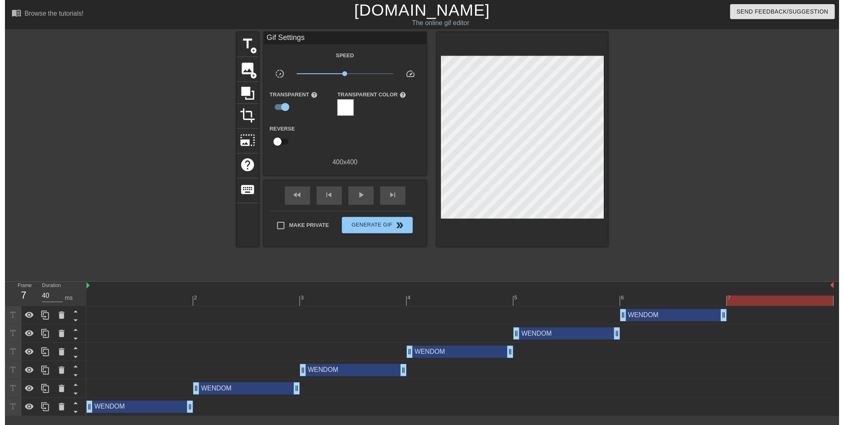
scroll to position [0, 0]
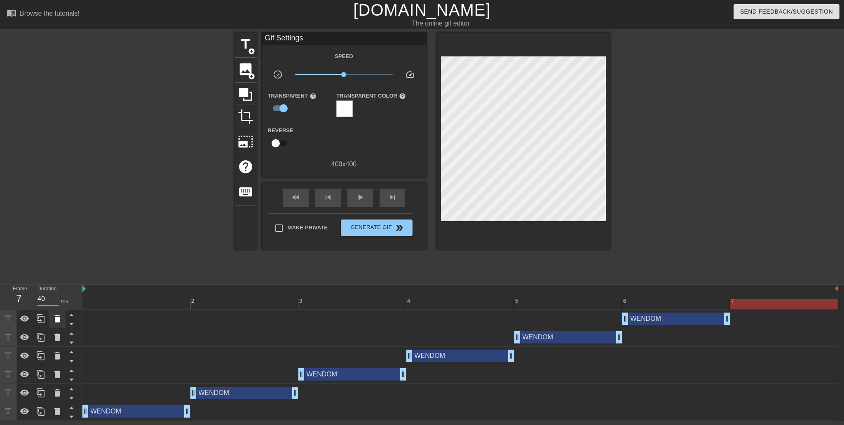
click at [63, 319] on div at bounding box center [57, 319] width 16 height 18
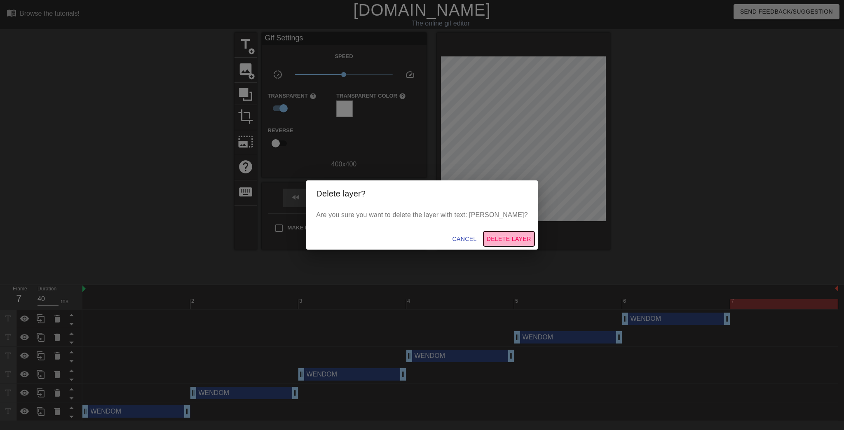
click at [499, 238] on span "Delete Layer" at bounding box center [509, 239] width 45 height 10
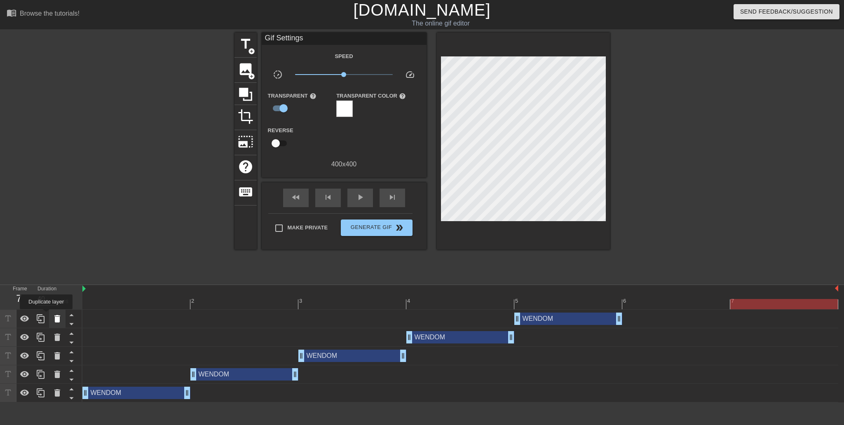
click at [55, 316] on icon at bounding box center [57, 318] width 6 height 7
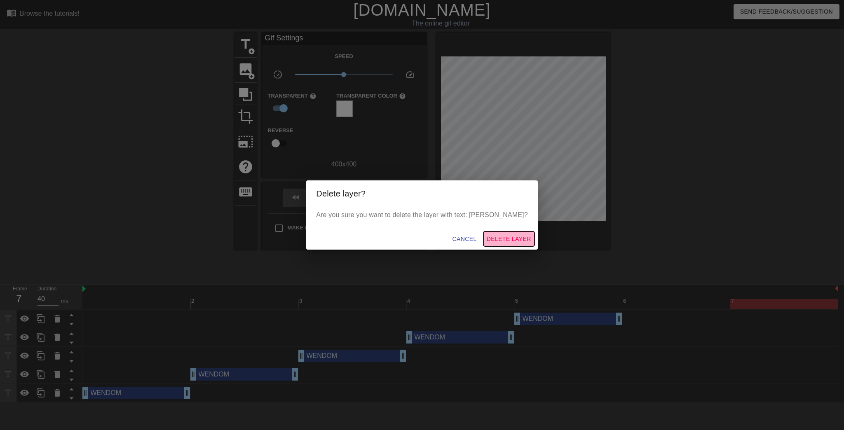
click at [492, 240] on span "Delete Layer" at bounding box center [509, 239] width 45 height 10
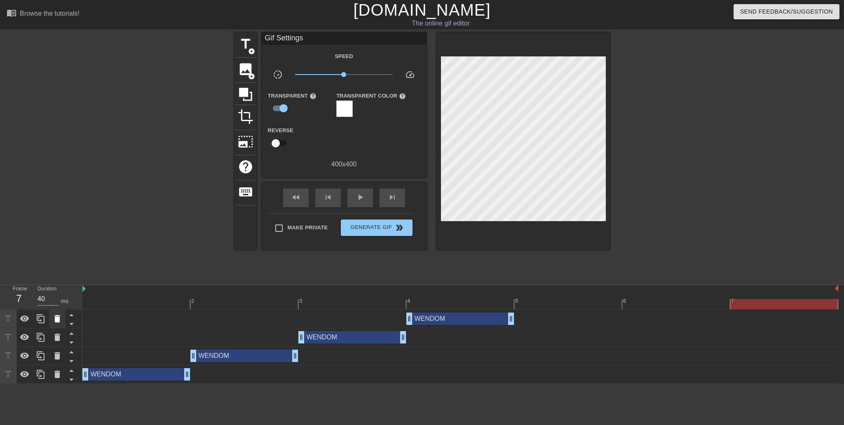
click at [52, 317] on div at bounding box center [57, 319] width 16 height 18
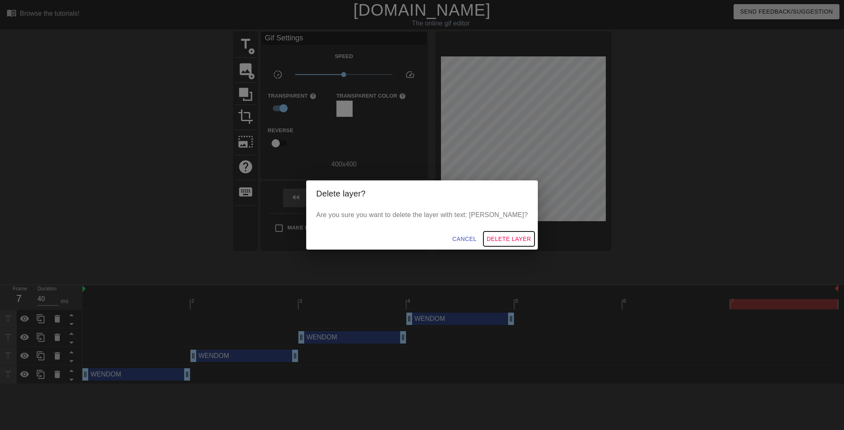
click at [498, 236] on span "Delete Layer" at bounding box center [509, 239] width 45 height 10
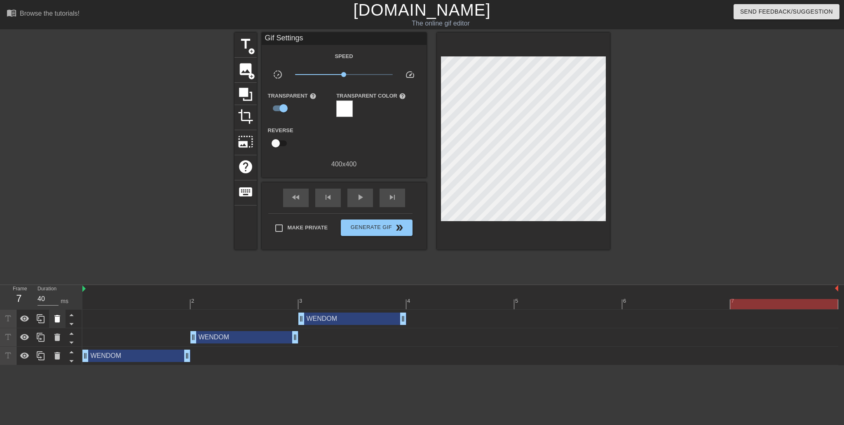
click at [58, 318] on icon at bounding box center [57, 318] width 6 height 7
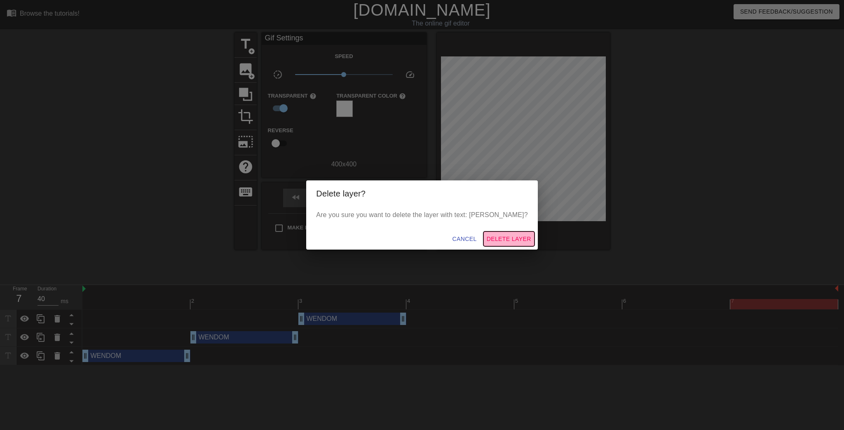
click at [487, 239] on span "Delete Layer" at bounding box center [509, 239] width 45 height 10
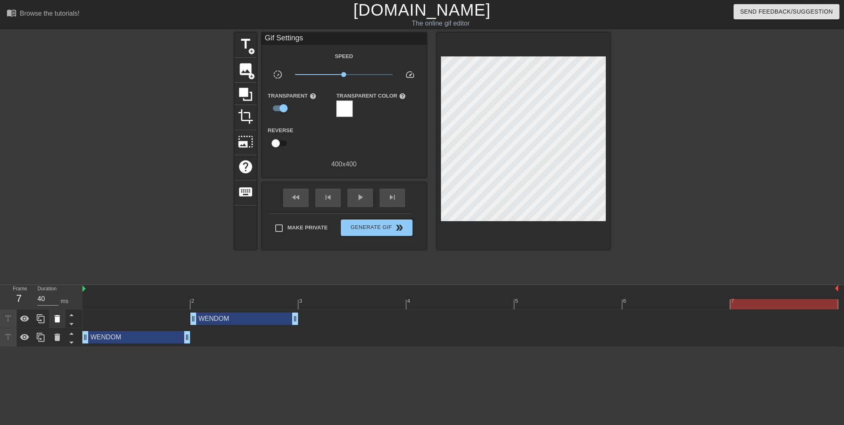
click at [54, 319] on icon at bounding box center [57, 319] width 10 height 10
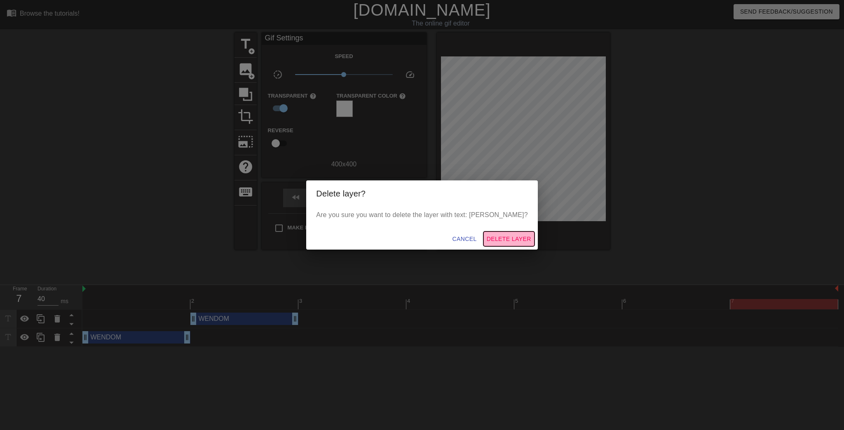
click at [487, 240] on span "Delete Layer" at bounding box center [509, 239] width 45 height 10
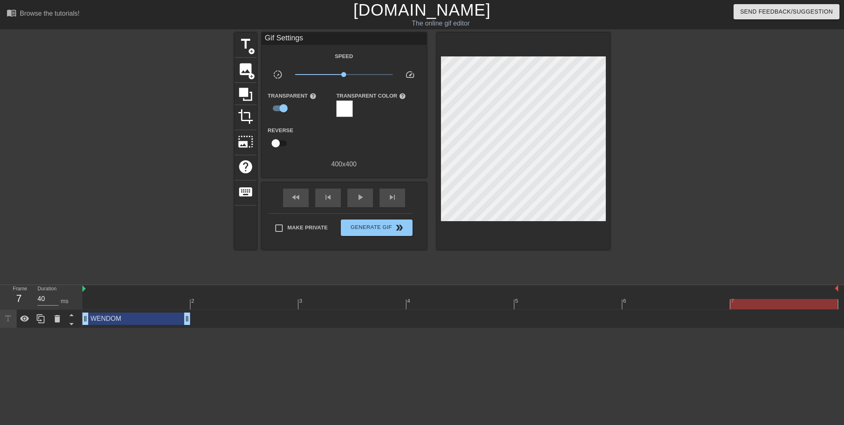
click at [164, 302] on div at bounding box center [460, 304] width 756 height 10
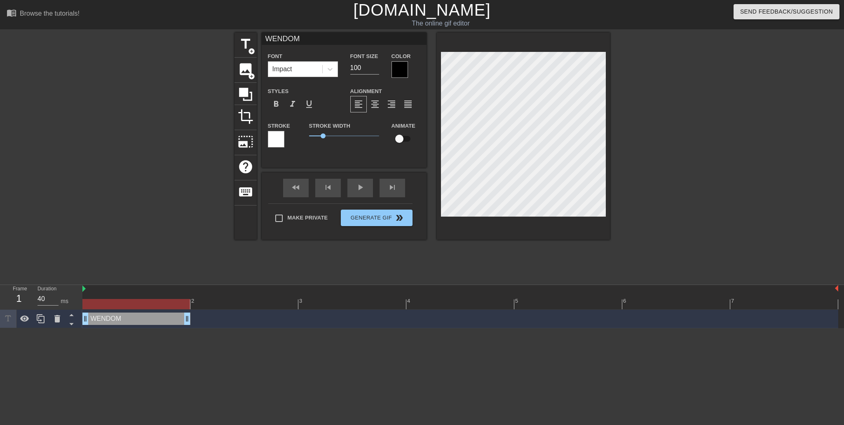
click at [709, 146] on div at bounding box center [682, 156] width 124 height 247
click at [677, 129] on div at bounding box center [682, 156] width 124 height 247
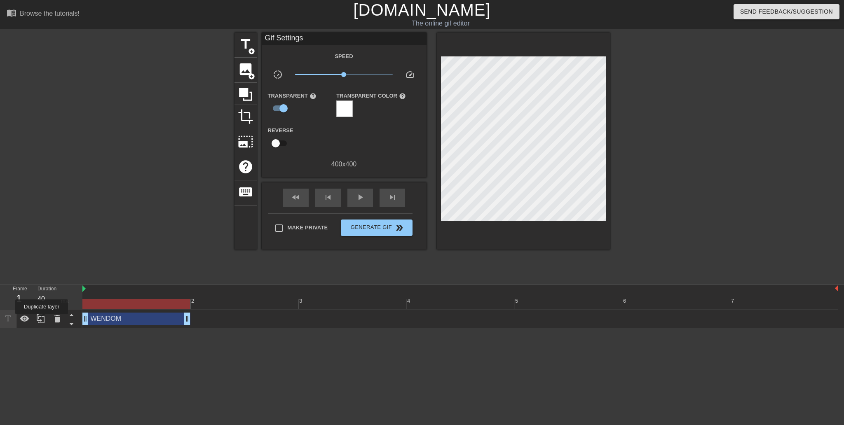
drag, startPoint x: 40, startPoint y: 320, endPoint x: 58, endPoint y: 320, distance: 17.3
click at [41, 320] on icon at bounding box center [41, 319] width 10 height 10
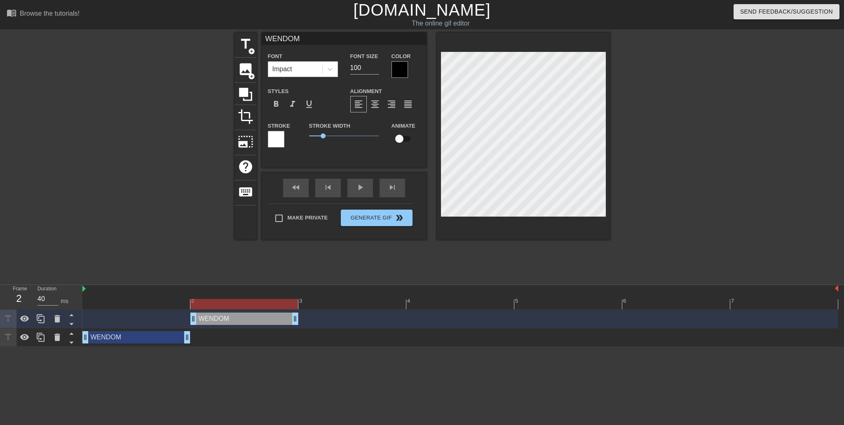
drag, startPoint x: 186, startPoint y: 320, endPoint x: 229, endPoint y: 319, distance: 42.9
click at [229, 319] on div "WENDOM drag_handle drag_handle" at bounding box center [244, 319] width 108 height 12
click at [44, 320] on icon at bounding box center [41, 319] width 8 height 9
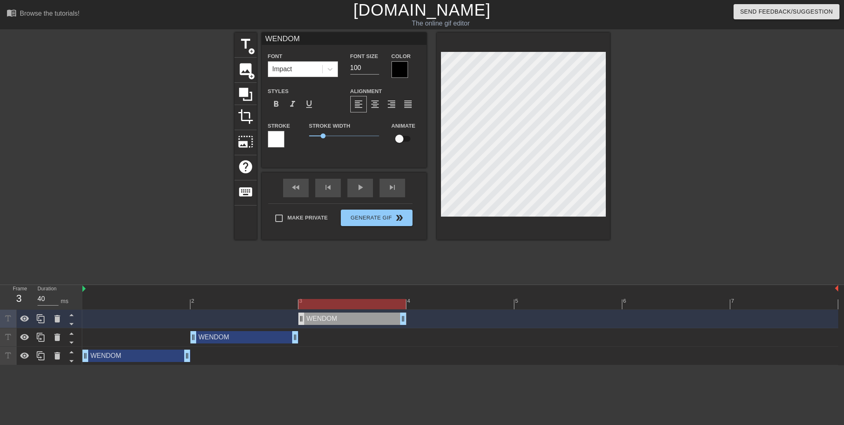
drag, startPoint x: 236, startPoint y: 319, endPoint x: 302, endPoint y: 319, distance: 66.0
click at [302, 319] on div "WENDOM drag_handle drag_handle" at bounding box center [352, 319] width 108 height 12
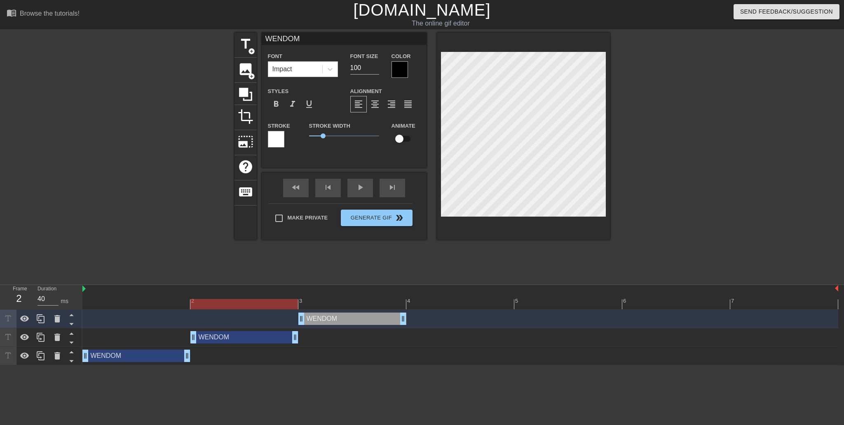
click at [276, 307] on div at bounding box center [460, 304] width 756 height 10
click at [337, 305] on div at bounding box center [460, 304] width 756 height 10
click at [273, 305] on div at bounding box center [460, 304] width 756 height 10
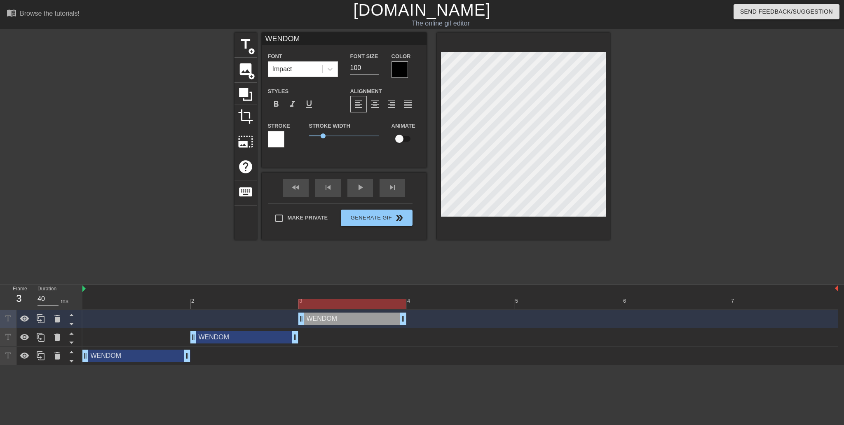
click at [341, 306] on div at bounding box center [460, 304] width 756 height 10
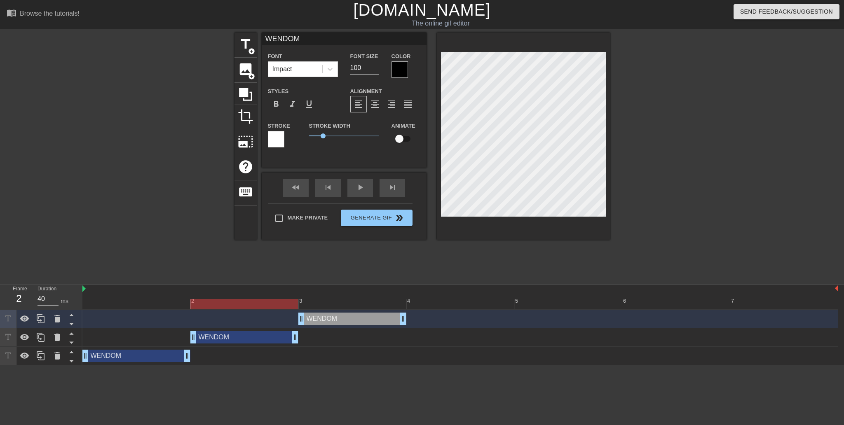
click at [273, 305] on div at bounding box center [460, 304] width 756 height 10
click at [706, 135] on div at bounding box center [682, 156] width 124 height 247
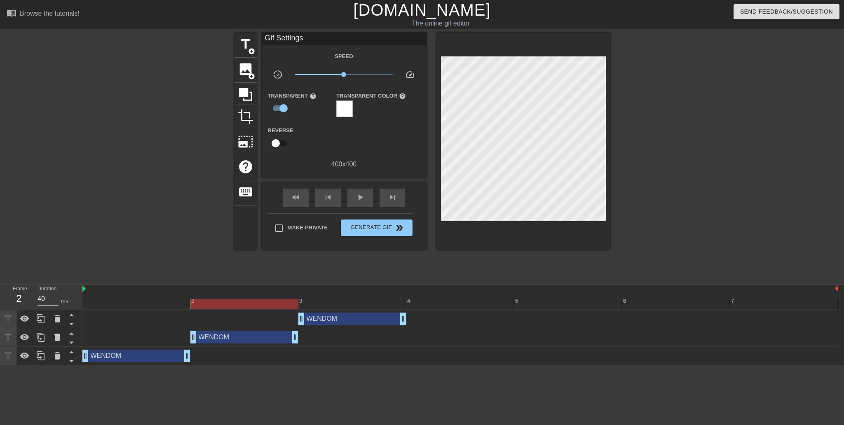
click at [704, 166] on div at bounding box center [682, 156] width 124 height 247
click at [360, 322] on div "WENDOM drag_handle drag_handle" at bounding box center [352, 319] width 108 height 12
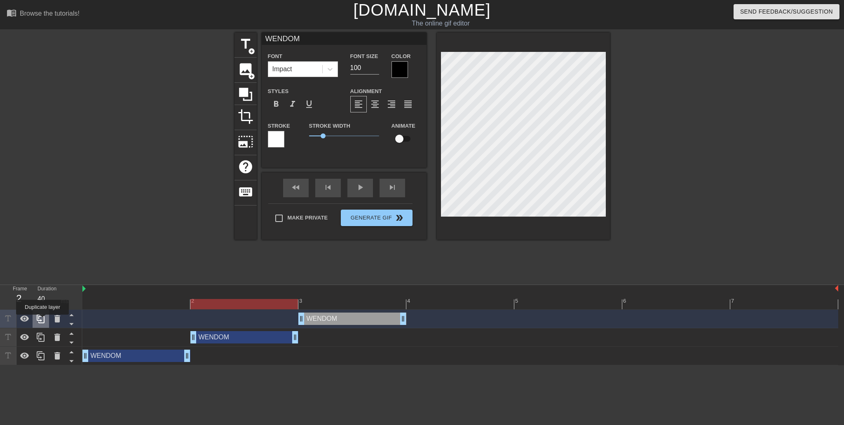
click at [42, 321] on icon at bounding box center [41, 319] width 10 height 10
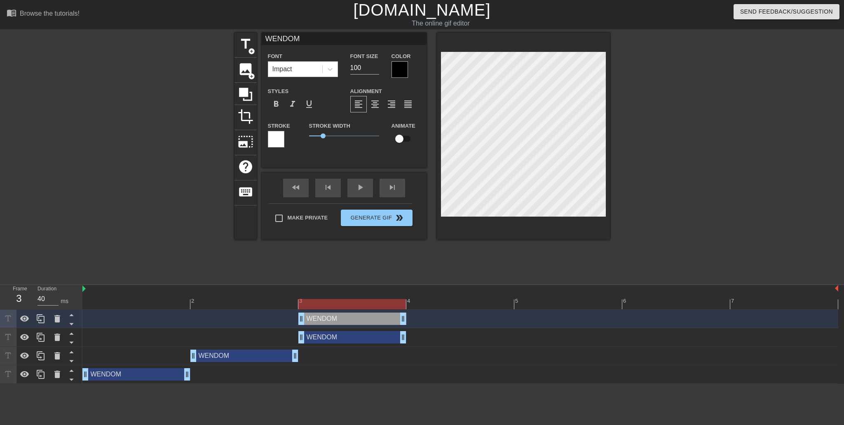
drag, startPoint x: 329, startPoint y: 317, endPoint x: 399, endPoint y: 314, distance: 70.1
click at [399, 314] on div "WENDOM drag_handle drag_handle" at bounding box center [460, 319] width 756 height 12
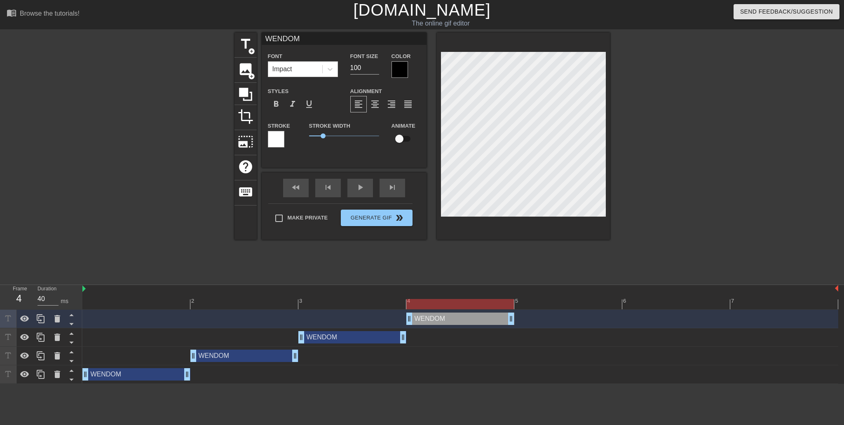
click at [384, 304] on div at bounding box center [460, 304] width 756 height 10
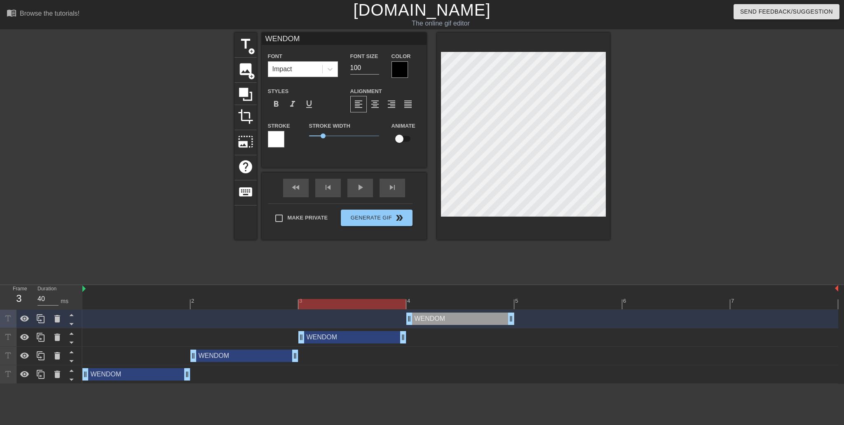
click at [451, 304] on div at bounding box center [460, 304] width 756 height 10
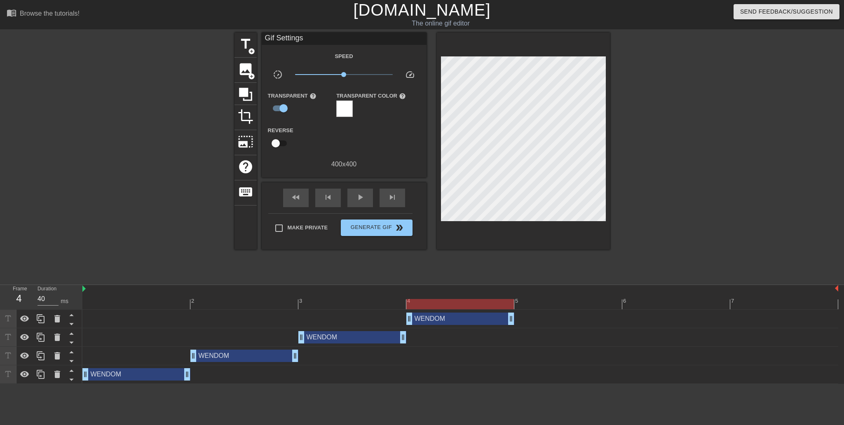
click at [458, 260] on div "title add_circle image add_circle crop photo_size_select_large help keyboard Gi…" at bounding box center [423, 156] width 376 height 247
click at [371, 306] on div at bounding box center [460, 304] width 756 height 10
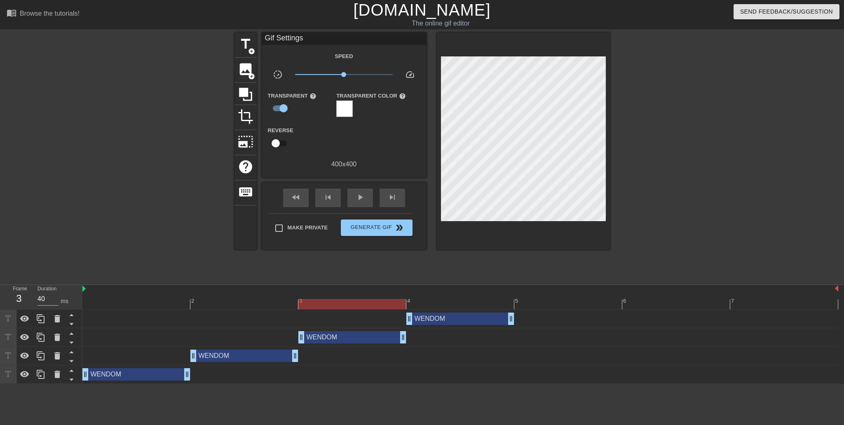
click at [432, 300] on div at bounding box center [460, 304] width 756 height 10
click at [380, 301] on div at bounding box center [460, 304] width 756 height 10
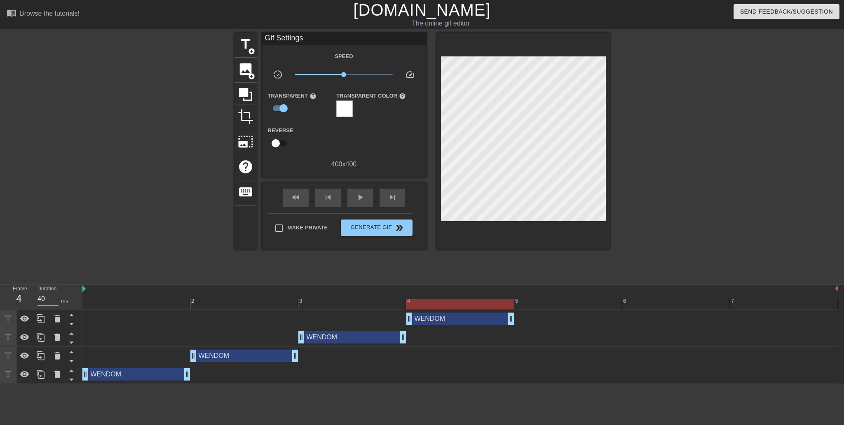
click at [431, 303] on div at bounding box center [460, 304] width 756 height 10
drag, startPoint x: 365, startPoint y: 305, endPoint x: 408, endPoint y: 306, distance: 42.9
click at [371, 305] on div at bounding box center [460, 304] width 756 height 10
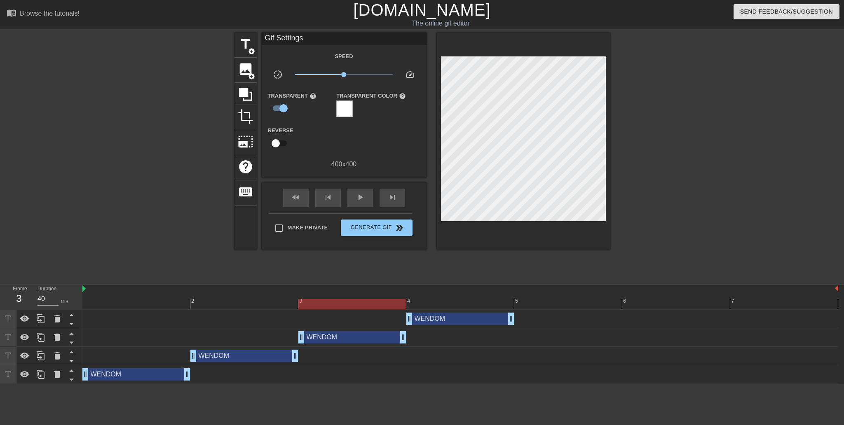
drag, startPoint x: 448, startPoint y: 308, endPoint x: 421, endPoint y: 305, distance: 27.3
click at [445, 307] on div at bounding box center [460, 304] width 756 height 10
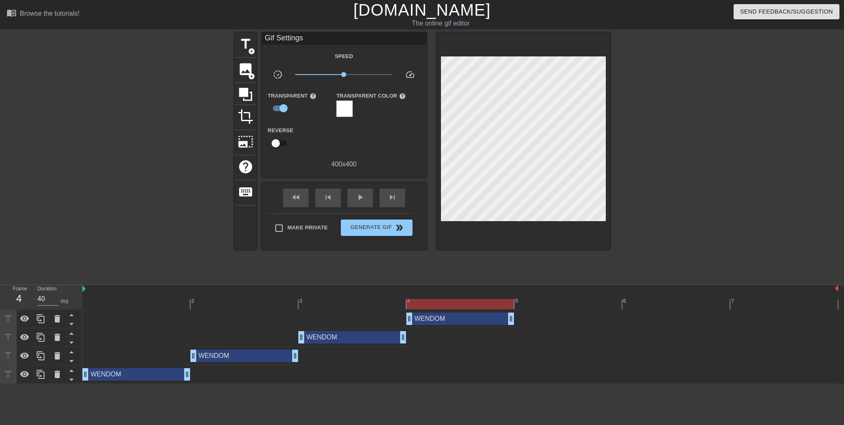
drag, startPoint x: 371, startPoint y: 300, endPoint x: 381, endPoint y: 302, distance: 10.0
click at [371, 300] on div at bounding box center [460, 304] width 756 height 10
click at [437, 303] on div at bounding box center [460, 304] width 756 height 10
click at [46, 317] on div at bounding box center [41, 319] width 16 height 18
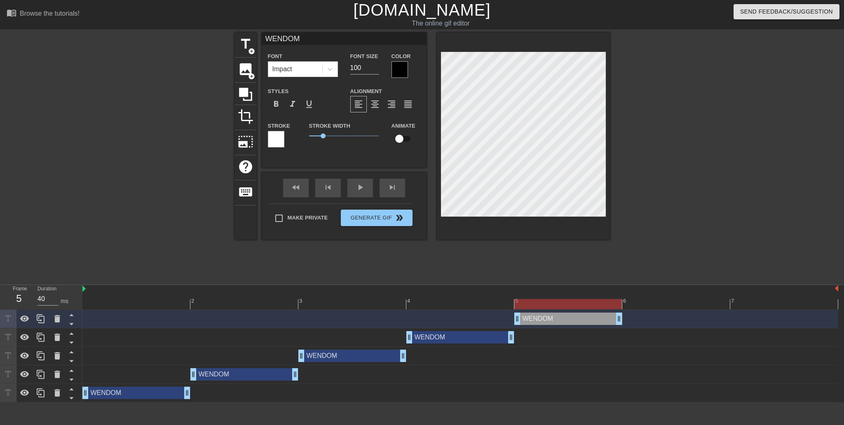
drag, startPoint x: 450, startPoint y: 319, endPoint x: 525, endPoint y: 319, distance: 75.0
click at [525, 319] on div "WENDOM drag_handle drag_handle" at bounding box center [568, 319] width 108 height 12
click at [529, 317] on div "WENDOM drag_handle drag_handle" at bounding box center [568, 319] width 108 height 12
click at [60, 321] on icon at bounding box center [57, 319] width 10 height 10
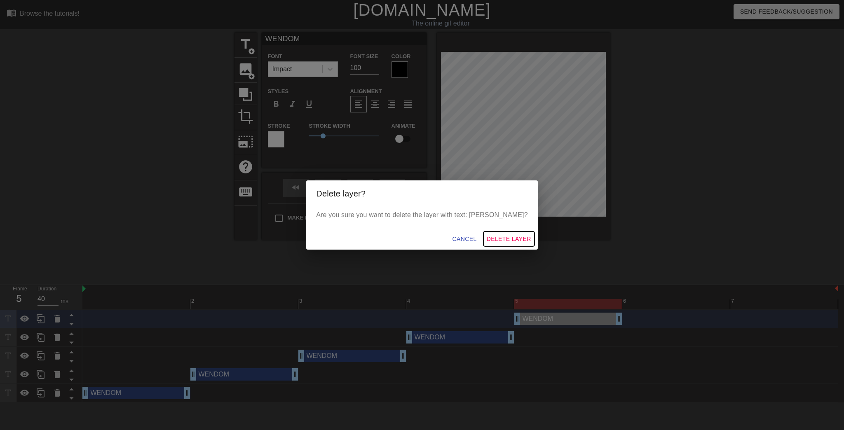
click at [493, 237] on span "Delete Layer" at bounding box center [509, 239] width 45 height 10
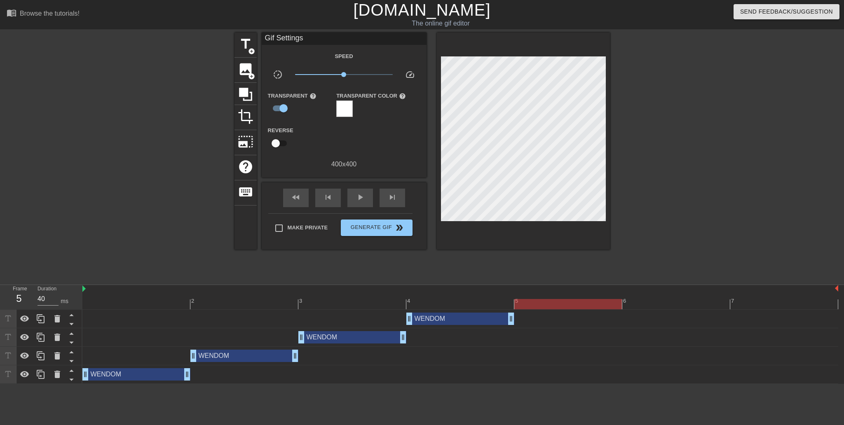
click at [381, 304] on div at bounding box center [460, 304] width 756 height 10
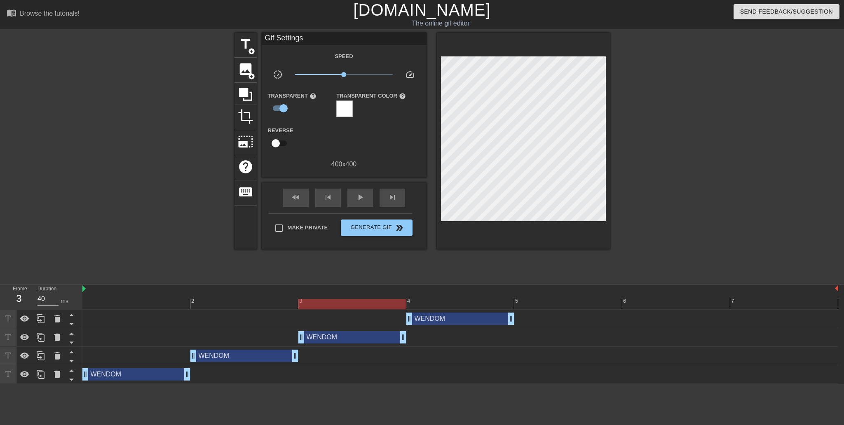
click at [570, 312] on div "WENDOM drag_handle drag_handle" at bounding box center [460, 319] width 756 height 19
click at [567, 303] on div at bounding box center [460, 304] width 756 height 10
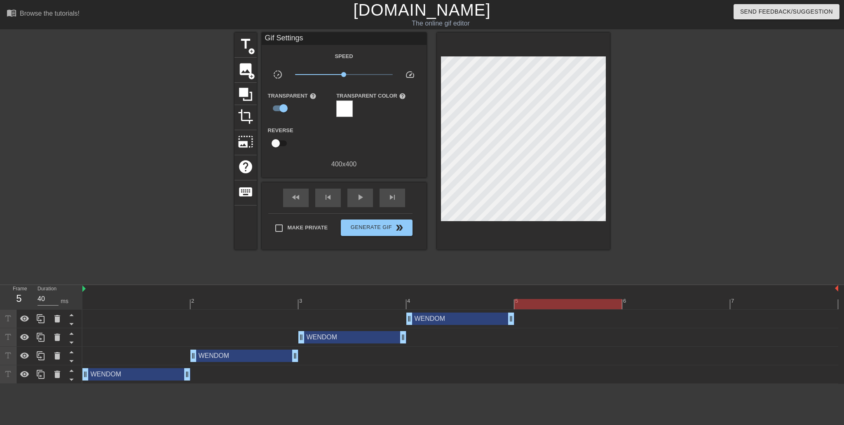
click at [371, 303] on div at bounding box center [460, 304] width 756 height 10
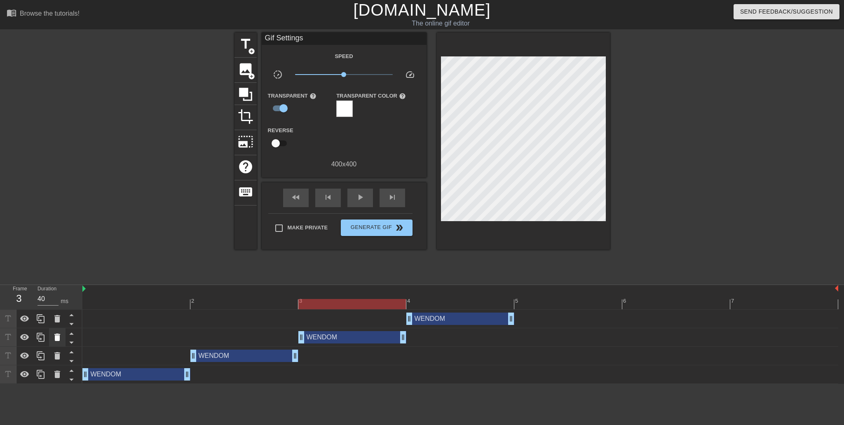
click at [58, 338] on icon at bounding box center [57, 337] width 6 height 7
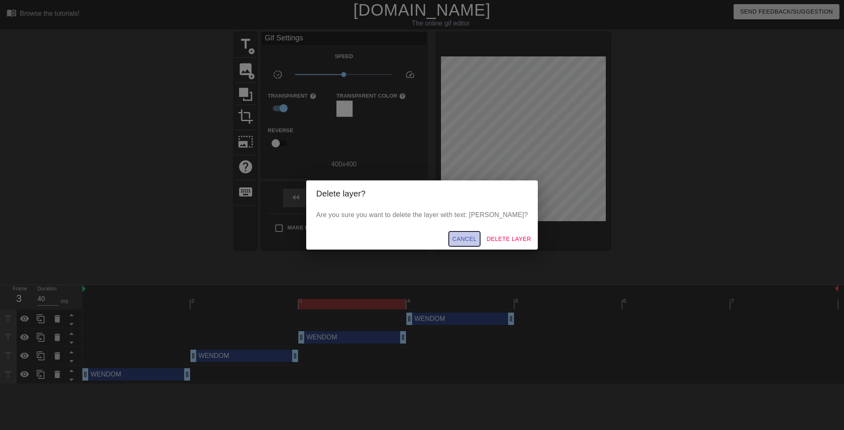
click at [454, 239] on span "Cancel" at bounding box center [464, 239] width 24 height 10
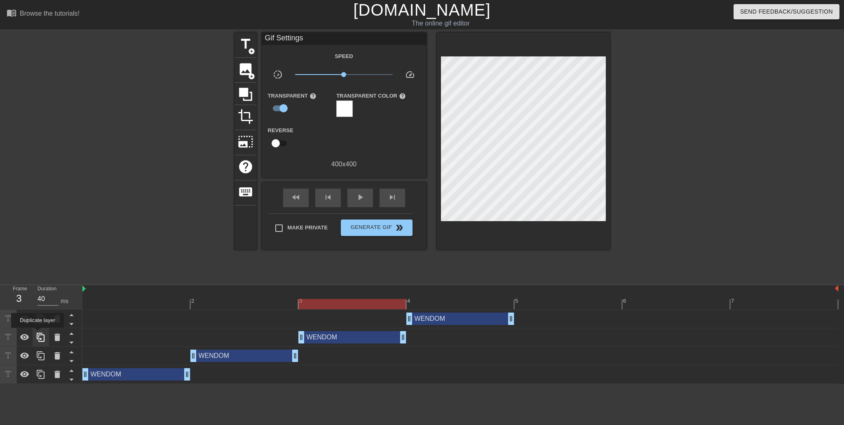
click at [38, 334] on icon at bounding box center [41, 338] width 10 height 10
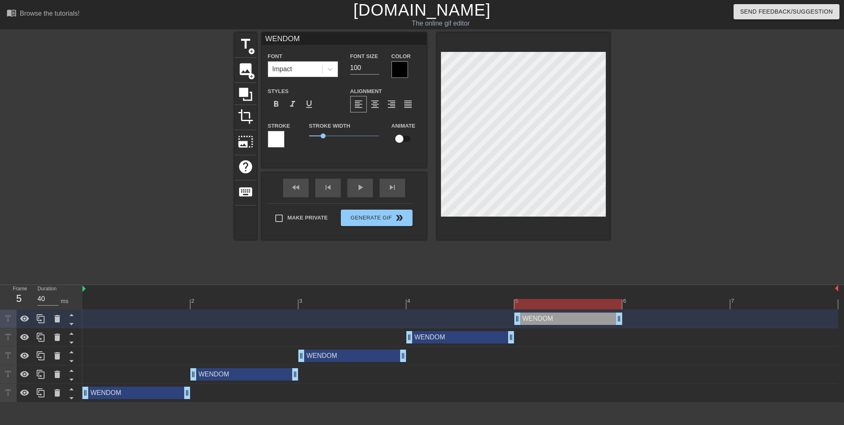
drag, startPoint x: 335, startPoint y: 322, endPoint x: 550, endPoint y: 315, distance: 214.9
click at [550, 315] on div "WENDOM drag_handle drag_handle" at bounding box center [568, 319] width 108 height 12
click at [655, 303] on div at bounding box center [460, 304] width 756 height 10
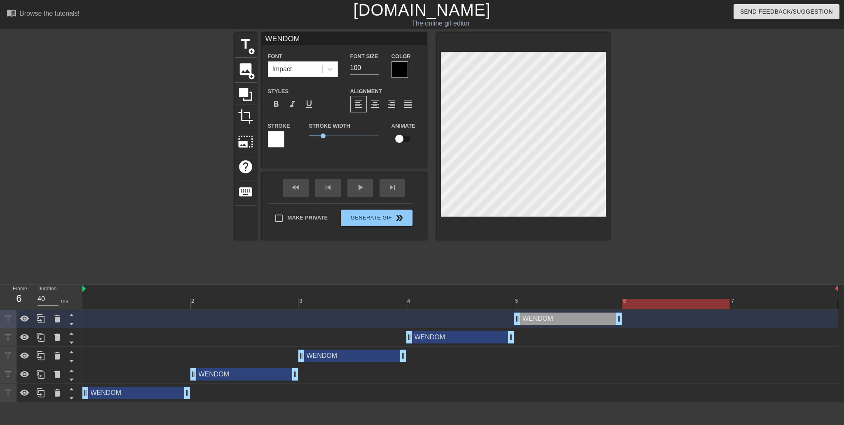
click at [557, 304] on div at bounding box center [460, 304] width 756 height 10
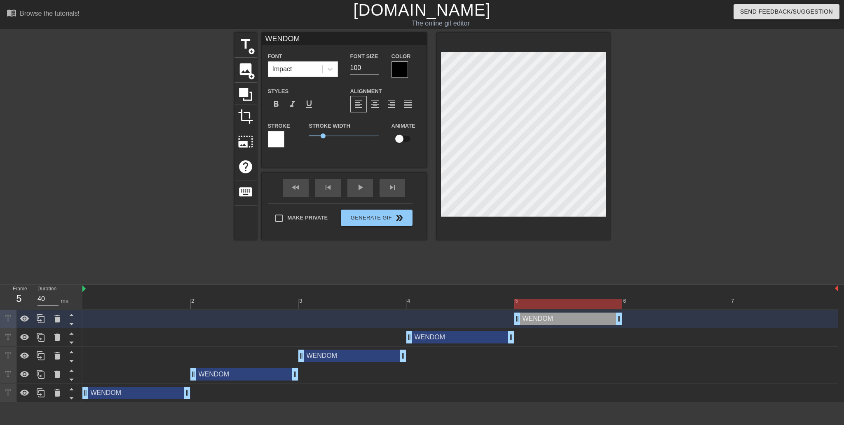
click at [653, 305] on div at bounding box center [460, 304] width 756 height 10
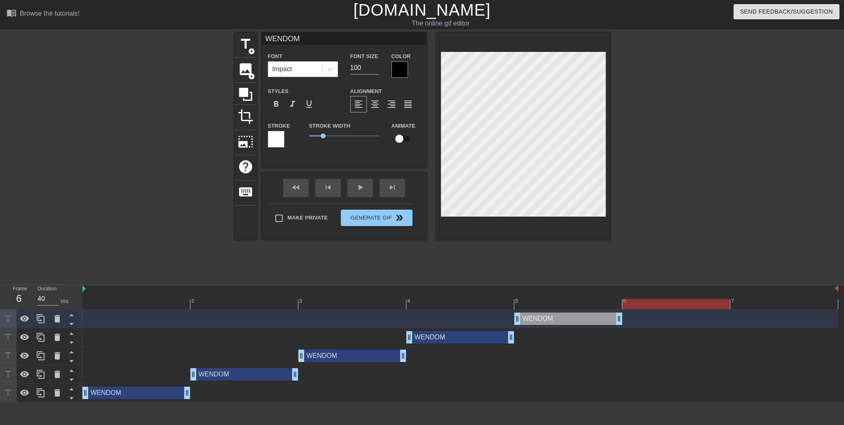
click at [597, 305] on div at bounding box center [460, 304] width 756 height 10
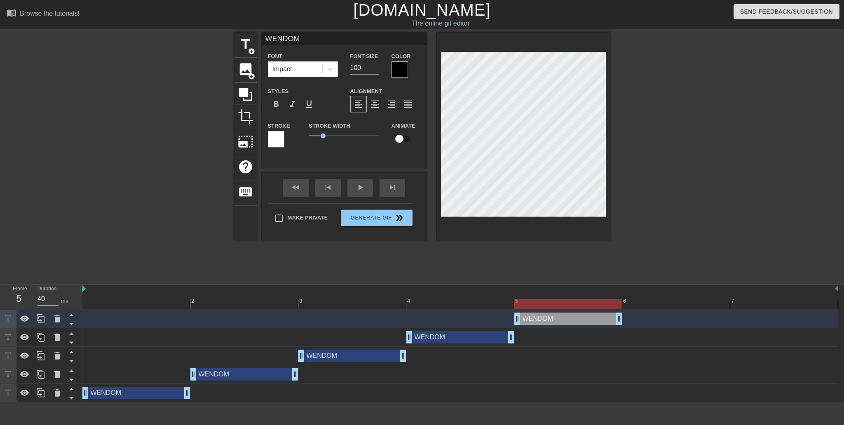
click at [662, 306] on div at bounding box center [460, 304] width 756 height 10
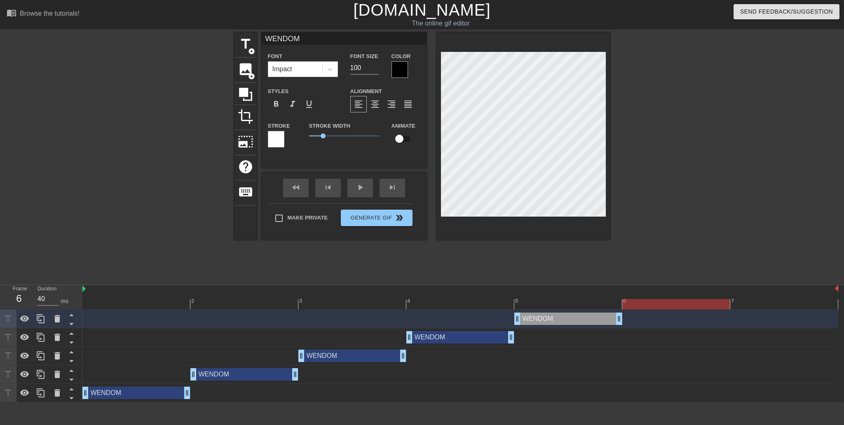
click at [378, 305] on div at bounding box center [460, 304] width 756 height 10
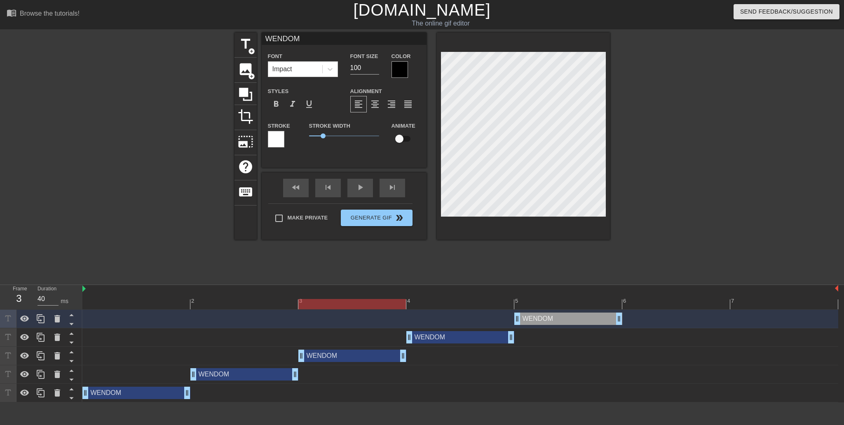
click at [675, 303] on div at bounding box center [460, 304] width 756 height 10
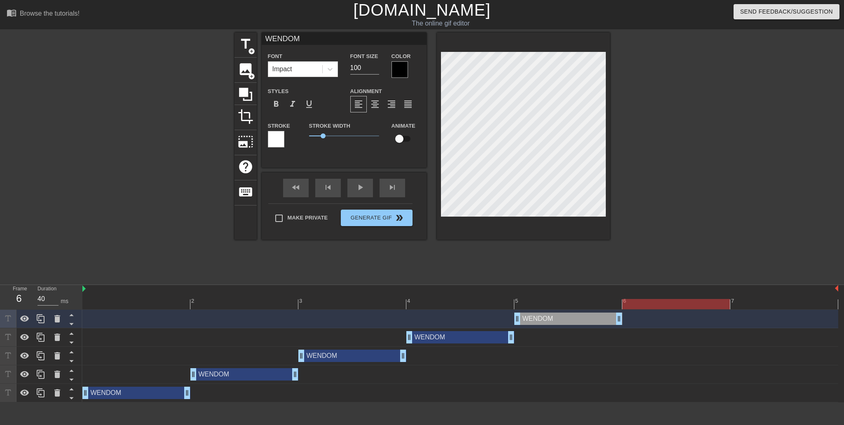
click at [476, 296] on div "4" at bounding box center [460, 299] width 108 height 10
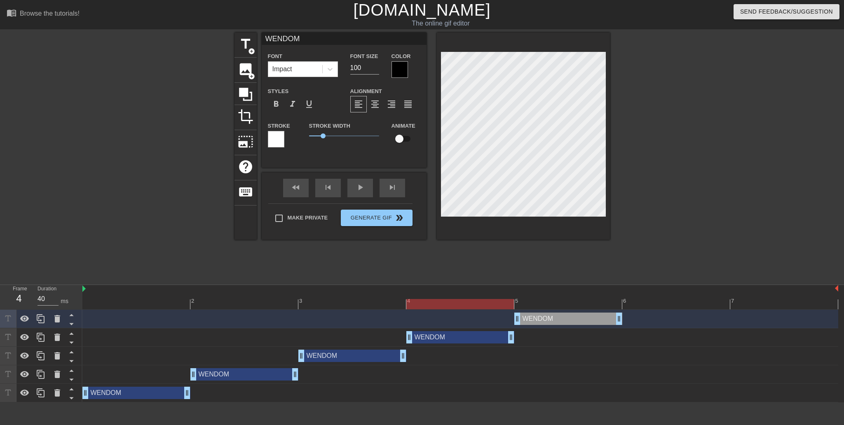
click at [674, 305] on div at bounding box center [460, 304] width 756 height 10
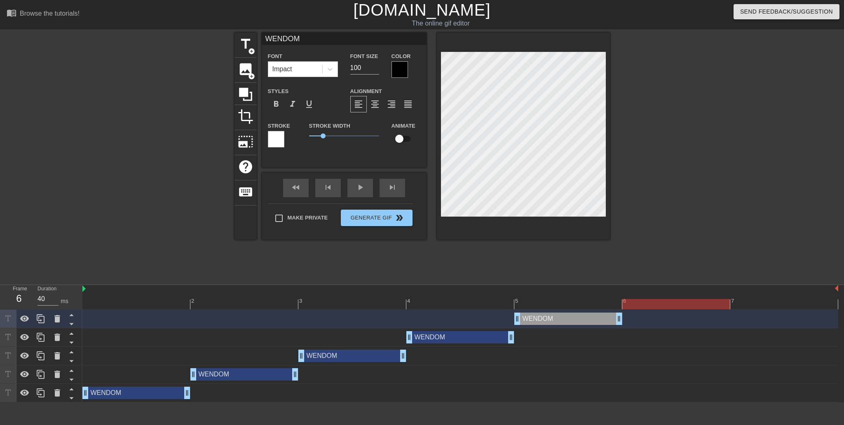
click at [495, 303] on div at bounding box center [460, 304] width 756 height 10
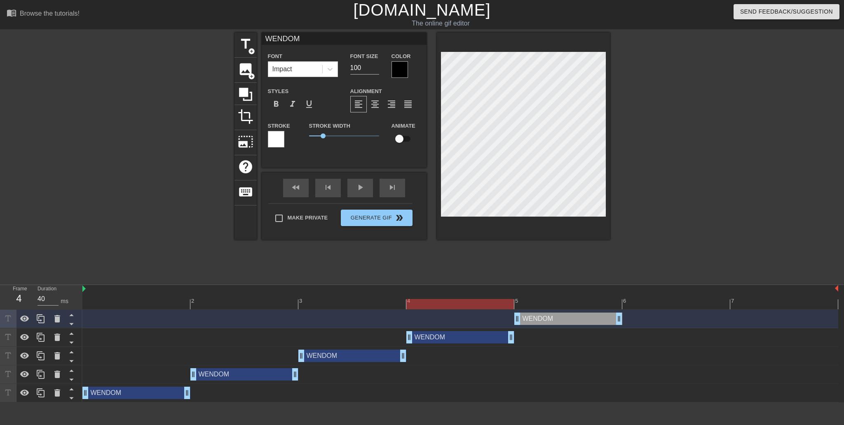
drag, startPoint x: 661, startPoint y: 303, endPoint x: 609, endPoint y: 305, distance: 52.4
click at [660, 303] on div at bounding box center [460, 304] width 756 height 10
drag, startPoint x: 469, startPoint y: 301, endPoint x: 635, endPoint y: 298, distance: 166.2
click at [469, 301] on div at bounding box center [460, 304] width 756 height 10
click at [663, 300] on div at bounding box center [460, 304] width 756 height 10
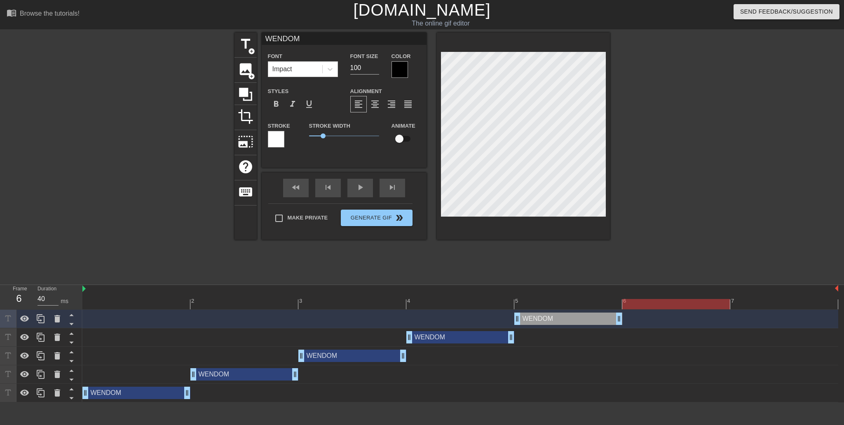
click at [590, 300] on div at bounding box center [460, 304] width 756 height 10
click at [659, 301] on div at bounding box center [460, 304] width 756 height 10
click at [470, 300] on div at bounding box center [460, 304] width 756 height 10
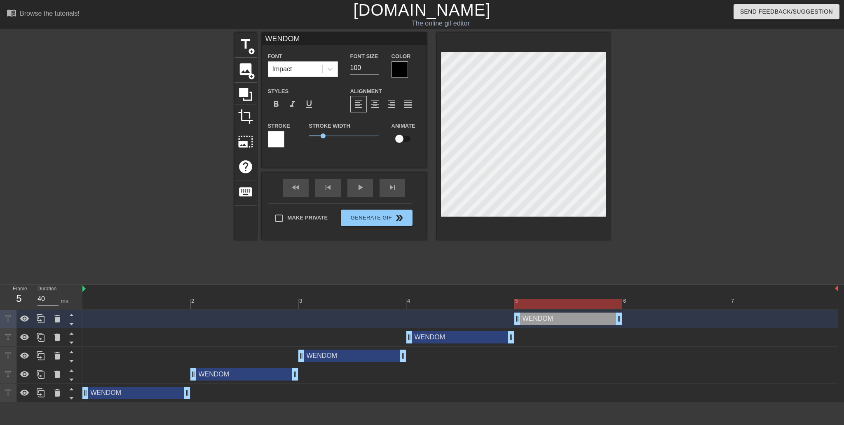
click at [551, 303] on div at bounding box center [460, 304] width 756 height 10
click at [310, 307] on div at bounding box center [460, 304] width 756 height 10
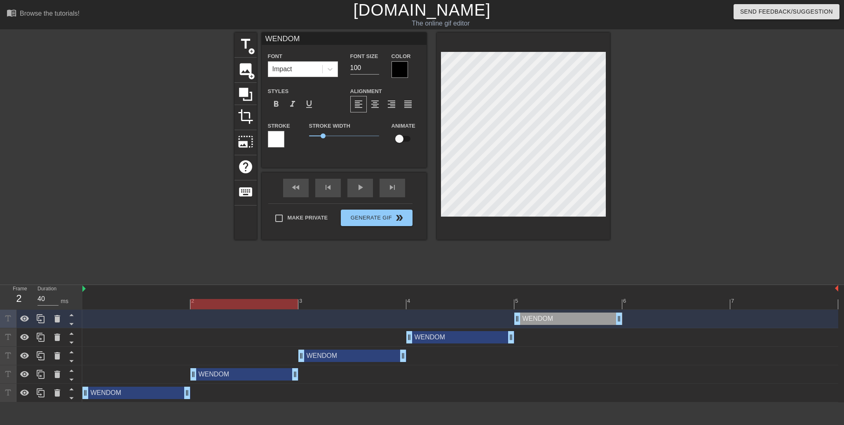
click at [266, 302] on div at bounding box center [460, 304] width 756 height 10
click at [639, 300] on div at bounding box center [460, 304] width 756 height 10
drag, startPoint x: 286, startPoint y: 303, endPoint x: 372, endPoint y: 303, distance: 86.2
click at [286, 303] on div at bounding box center [460, 304] width 756 height 10
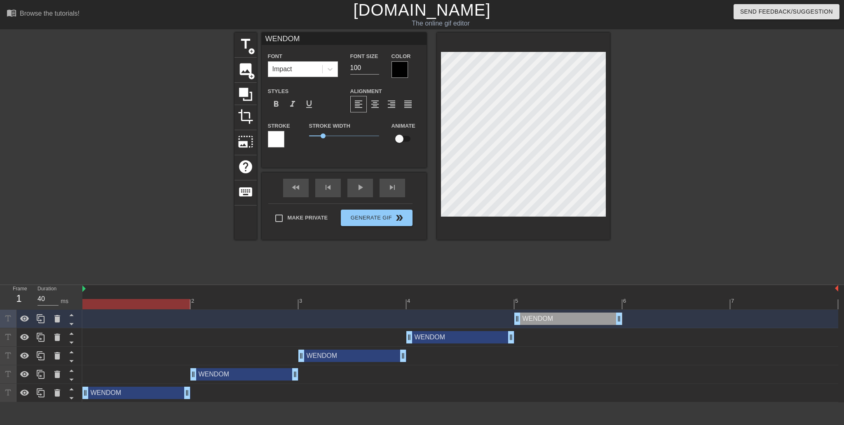
click at [172, 298] on div at bounding box center [136, 299] width 108 height 10
click at [653, 301] on div at bounding box center [460, 304] width 756 height 10
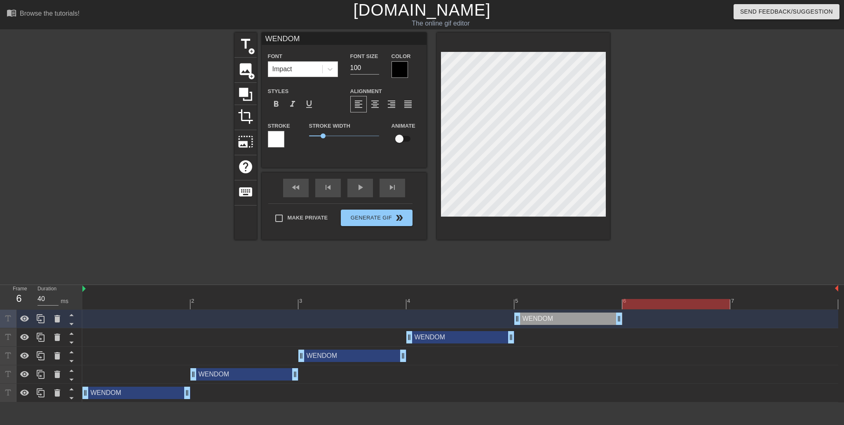
click at [333, 302] on div at bounding box center [460, 304] width 756 height 10
click at [658, 300] on div at bounding box center [460, 304] width 756 height 10
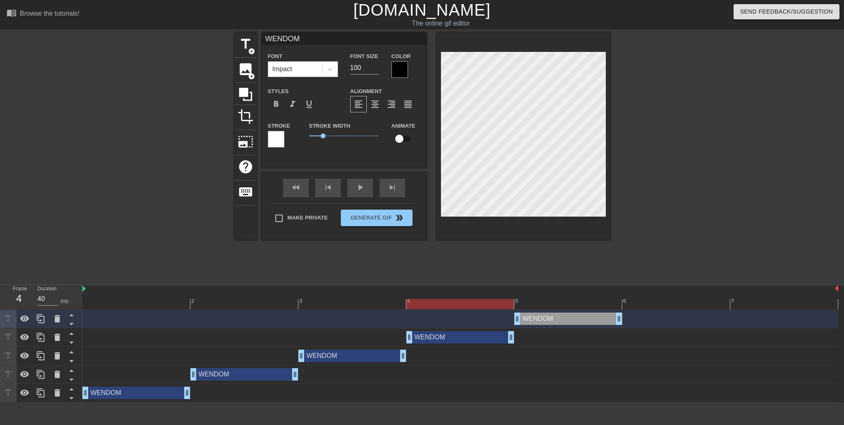
click at [485, 299] on div at bounding box center [460, 304] width 756 height 10
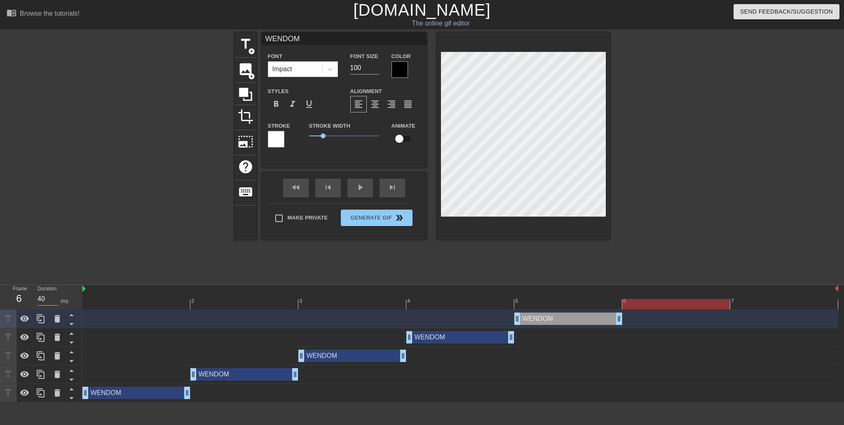
click at [680, 299] on div at bounding box center [460, 304] width 756 height 10
click at [576, 299] on div at bounding box center [460, 304] width 756 height 10
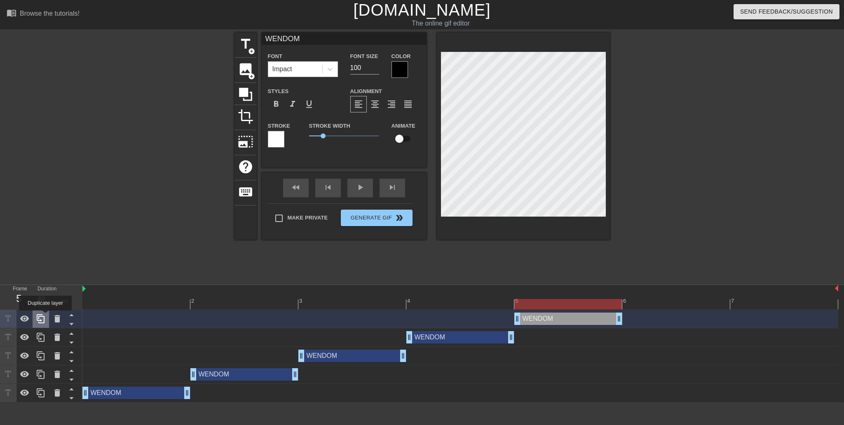
click at [41, 317] on icon at bounding box center [41, 319] width 8 height 9
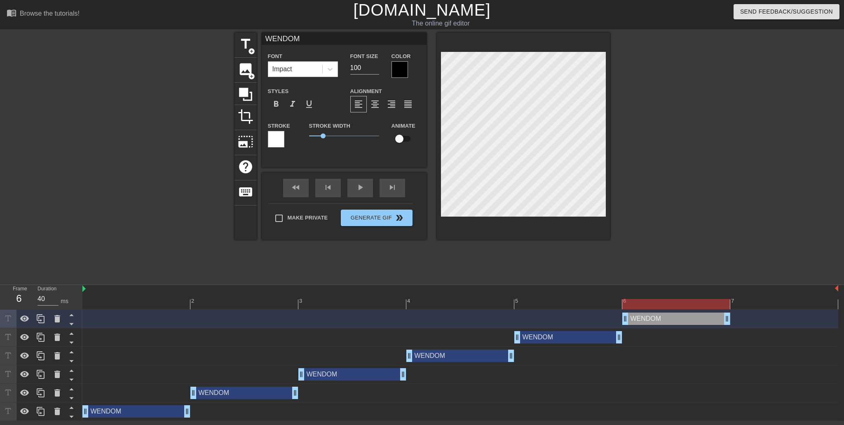
drag, startPoint x: 562, startPoint y: 321, endPoint x: 644, endPoint y: 318, distance: 82.5
click at [644, 318] on div "WENDOM drag_handle drag_handle" at bounding box center [677, 319] width 108 height 12
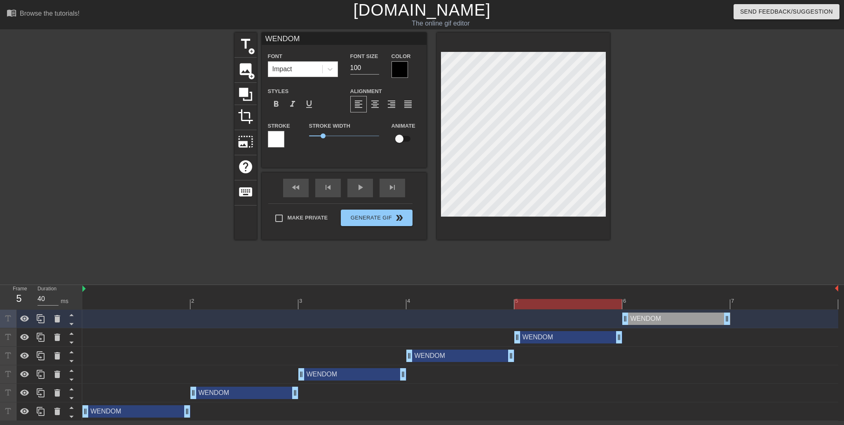
click at [577, 305] on div at bounding box center [460, 304] width 756 height 10
click at [660, 307] on div at bounding box center [460, 304] width 756 height 10
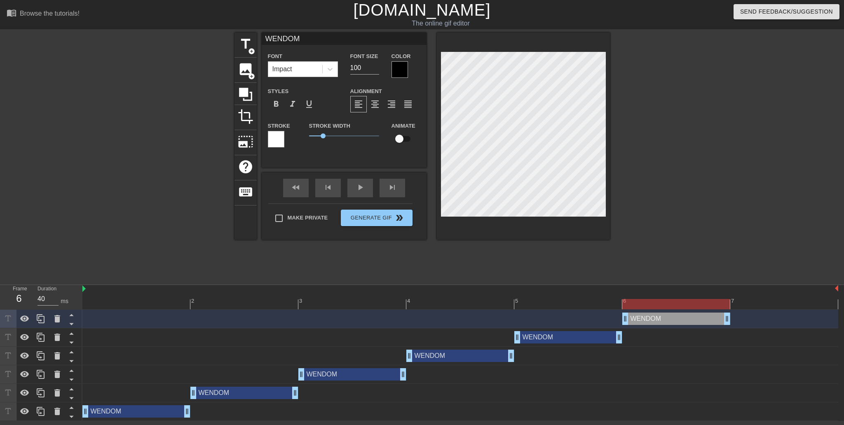
drag, startPoint x: 595, startPoint y: 305, endPoint x: 615, endPoint y: 306, distance: 20.2
click at [601, 306] on div at bounding box center [460, 304] width 756 height 10
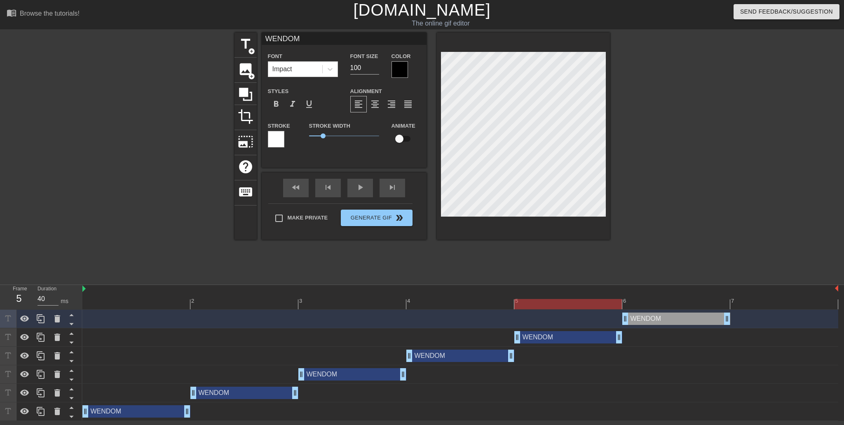
click at [669, 307] on div at bounding box center [460, 304] width 756 height 10
drag, startPoint x: 598, startPoint y: 304, endPoint x: 668, endPoint y: 304, distance: 70.1
click at [601, 304] on div at bounding box center [460, 304] width 756 height 10
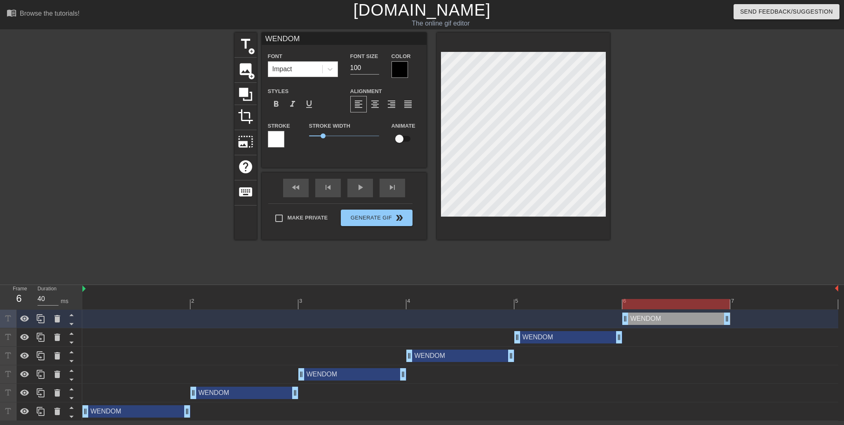
click at [674, 304] on div at bounding box center [460, 304] width 756 height 10
click at [605, 304] on div at bounding box center [460, 304] width 756 height 10
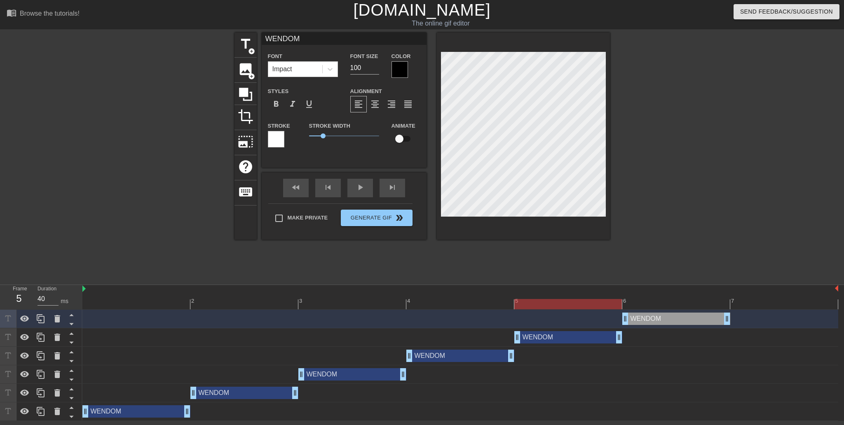
click at [691, 310] on div "WENDOM drag_handle drag_handle" at bounding box center [460, 319] width 756 height 19
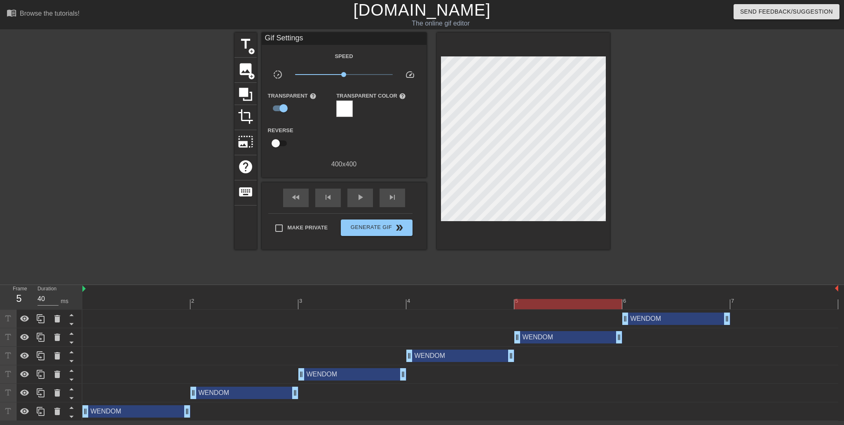
click at [712, 303] on div at bounding box center [460, 304] width 756 height 10
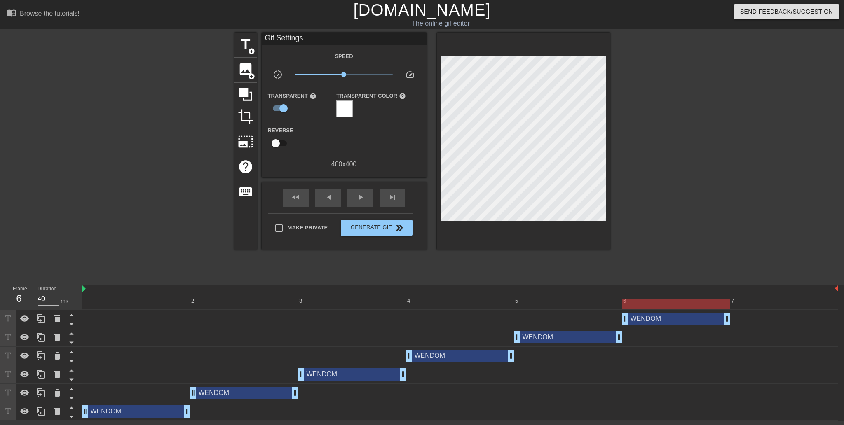
click at [760, 306] on div at bounding box center [460, 304] width 756 height 10
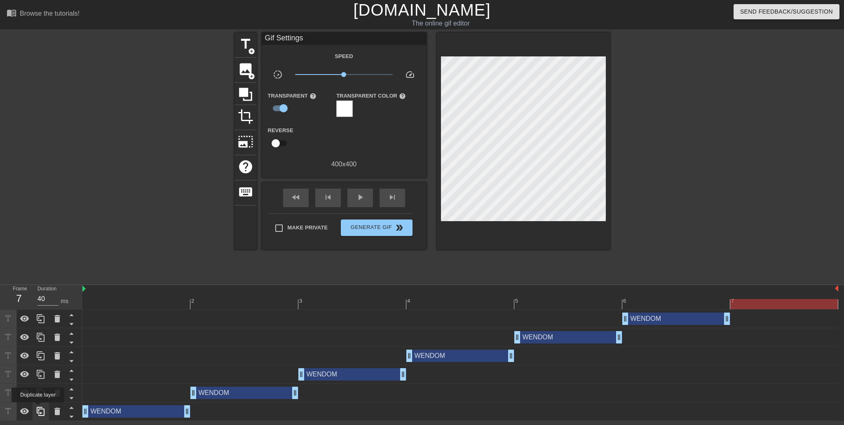
click at [38, 409] on icon at bounding box center [41, 412] width 10 height 10
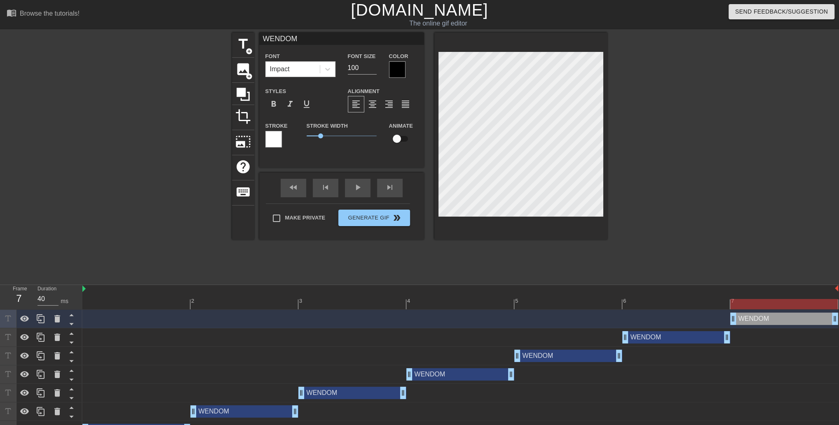
drag, startPoint x: 192, startPoint y: 317, endPoint x: 773, endPoint y: 329, distance: 581.0
click at [773, 329] on div "WENDOM drag_handle drag_handle WENDOM drag_handle drag_handle WENDOM drag_handl…" at bounding box center [460, 375] width 757 height 130
click at [734, 217] on div at bounding box center [680, 156] width 124 height 247
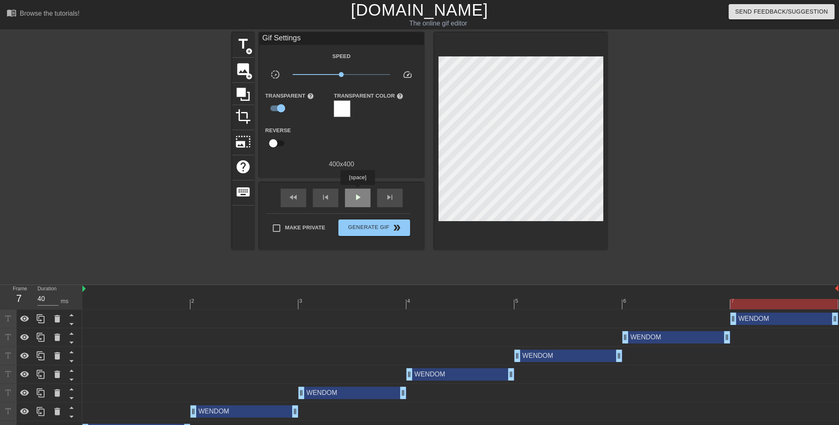
click at [359, 191] on div "play_arrow" at bounding box center [358, 198] width 26 height 19
click at [359, 191] on div "pause" at bounding box center [358, 198] width 26 height 19
drag, startPoint x: 369, startPoint y: 227, endPoint x: 356, endPoint y: 256, distance: 31.4
click at [356, 256] on div "title add_circle image add_circle crop photo_size_select_large help keyboard Gi…" at bounding box center [420, 156] width 376 height 247
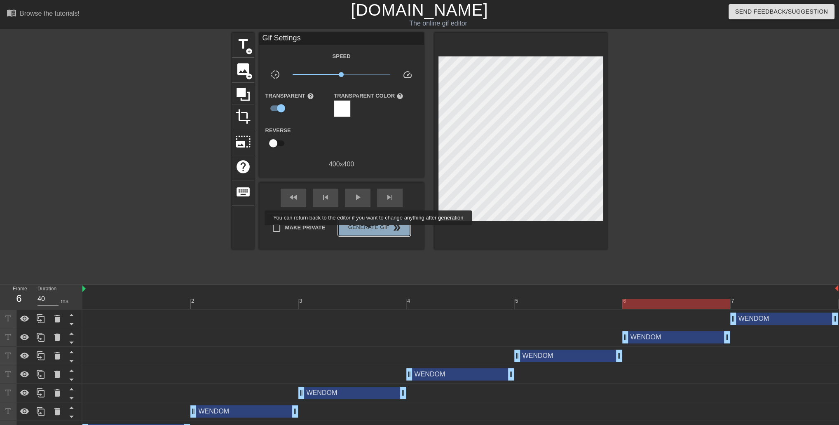
click at [369, 231] on span "Generate Gif double_arrow" at bounding box center [374, 228] width 65 height 10
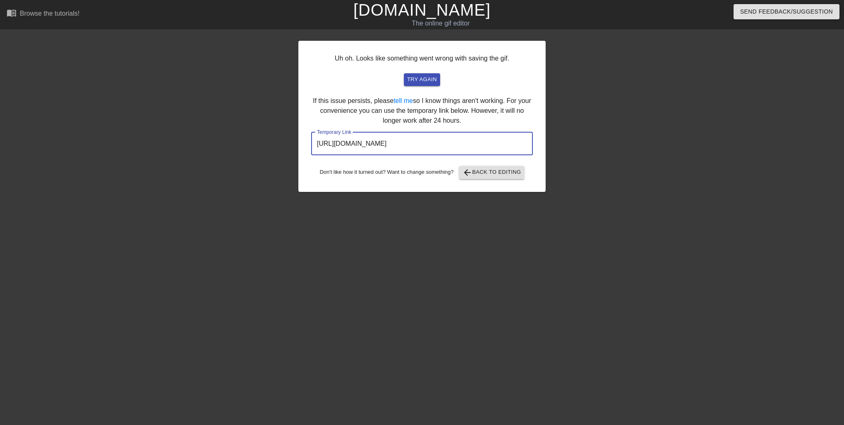
drag, startPoint x: 500, startPoint y: 139, endPoint x: 247, endPoint y: 119, distance: 254.8
click at [224, 129] on div "Uh oh. Looks like something went wrong with saving the gif. try again If this i…" at bounding box center [422, 156] width 844 height 247
